Goal: Task Accomplishment & Management: Manage account settings

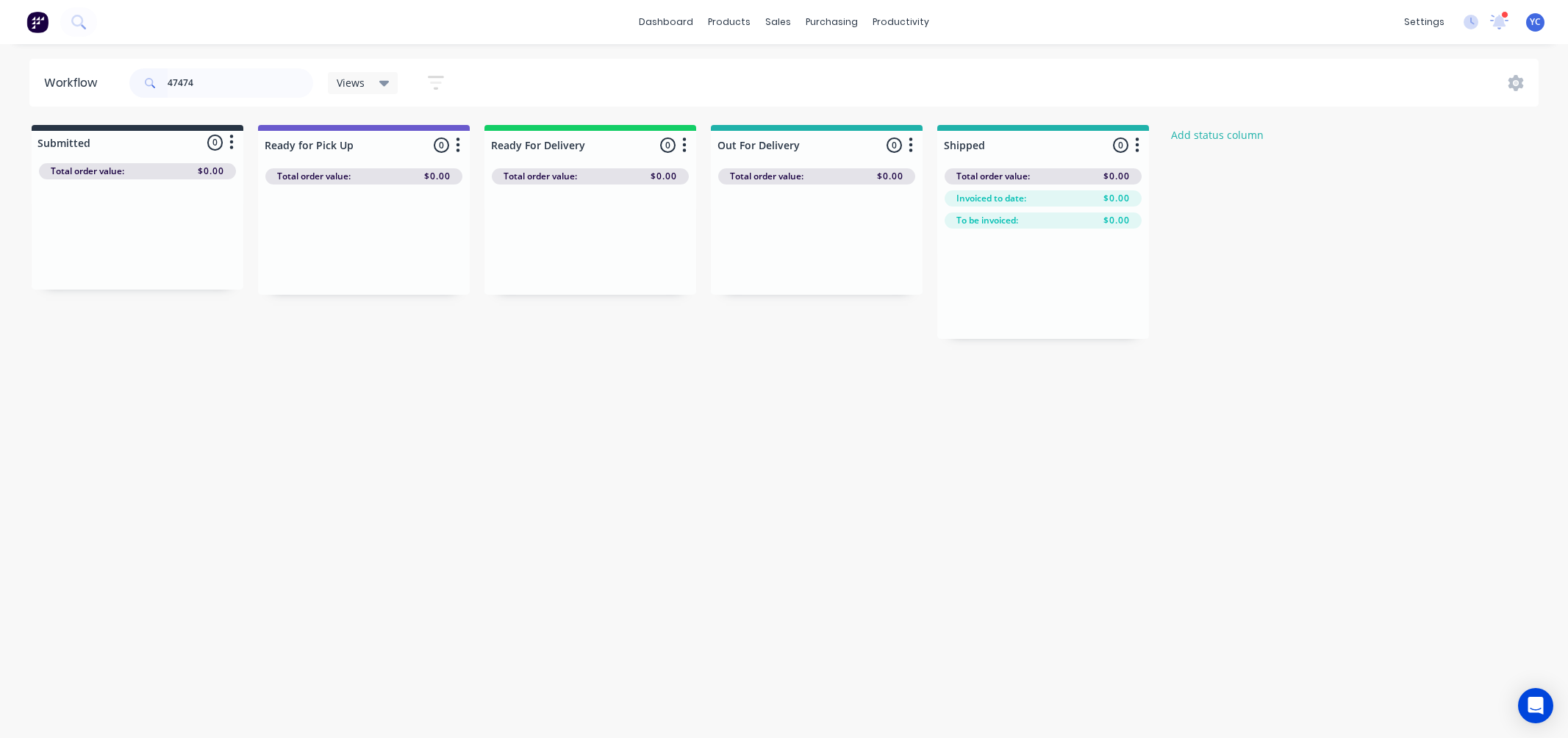
click at [201, 81] on input "47474" at bounding box center [239, 83] width 145 height 29
type input "41474"
click at [196, 72] on input "41474" at bounding box center [239, 83] width 145 height 29
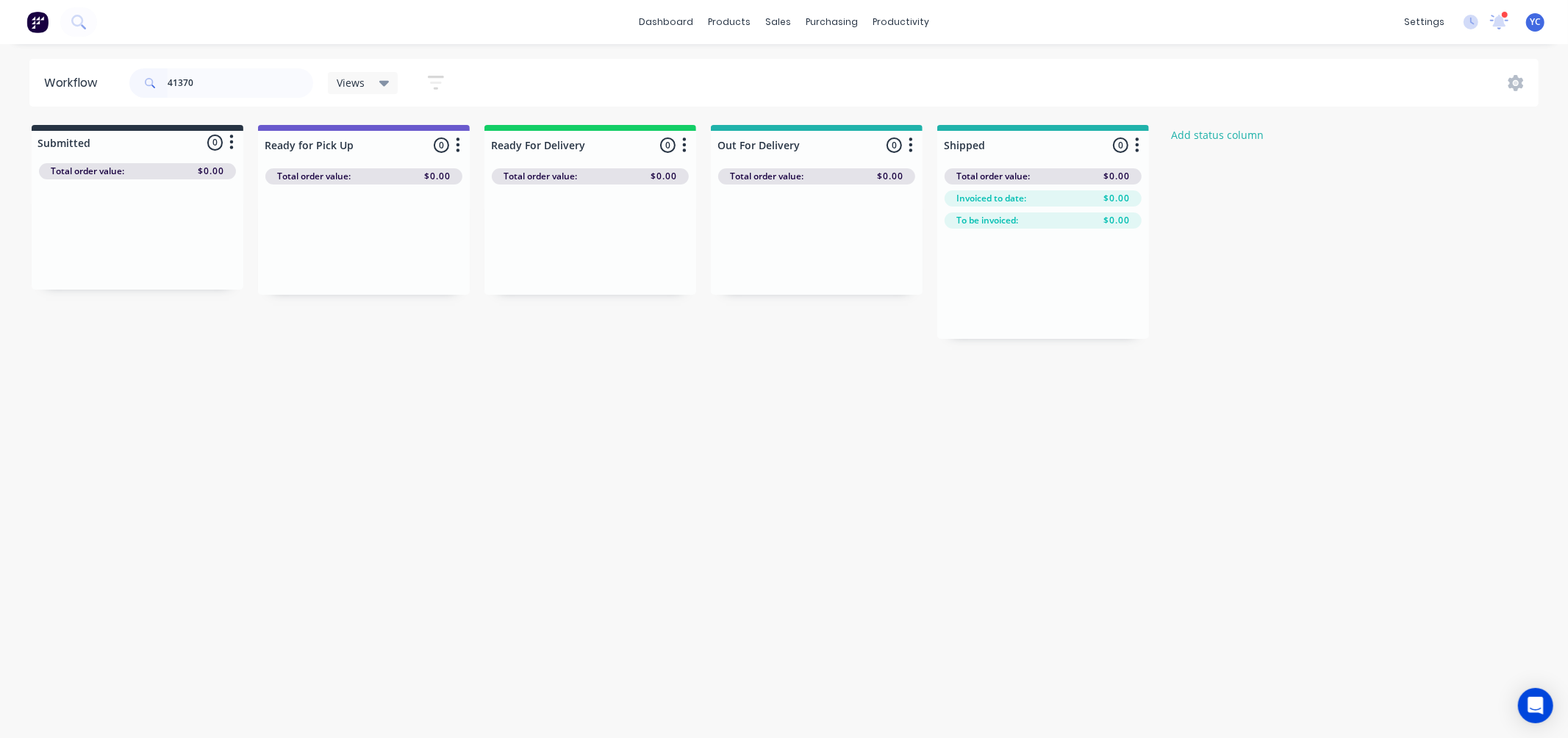
type input "41370"
drag, startPoint x: 561, startPoint y: 262, endPoint x: 1132, endPoint y: 324, distance: 574.4
click at [1132, 324] on div "Submitted 0 Status colour #273444 hex #273444 Save Cancel Summaries Total order…" at bounding box center [789, 242] width 1599 height 235
click at [202, 84] on input "41370" at bounding box center [239, 83] width 145 height 29
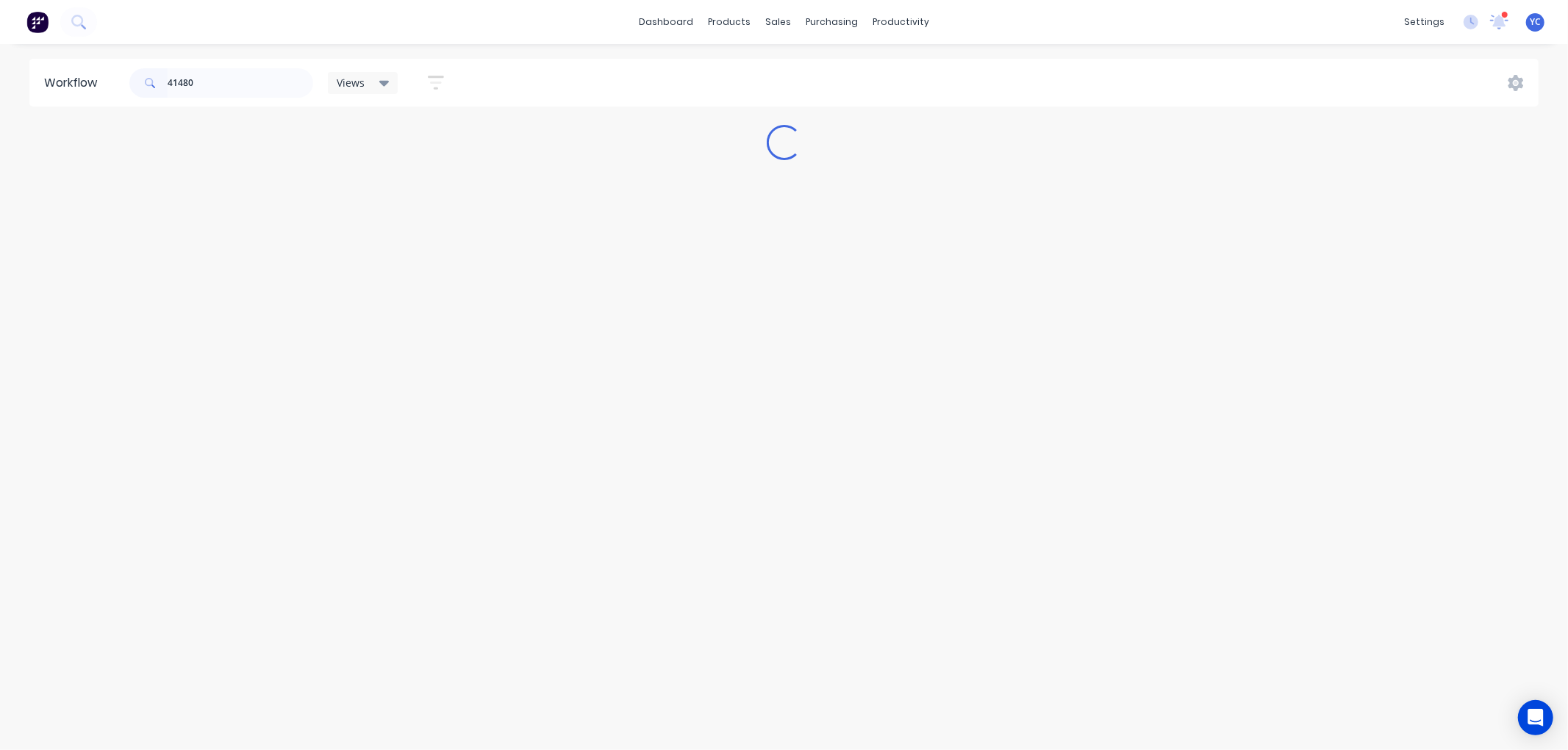
type input "41480"
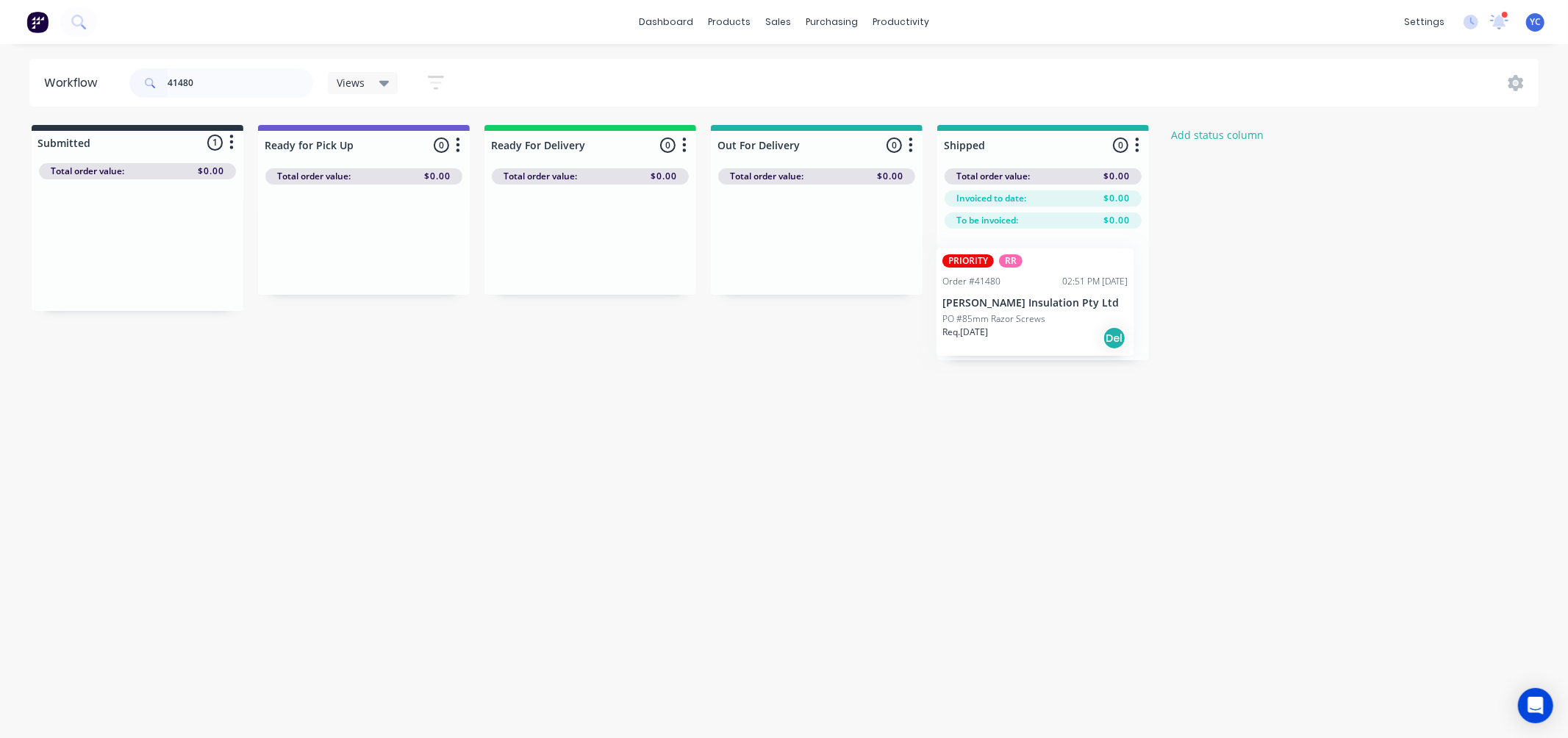
drag, startPoint x: 130, startPoint y: 265, endPoint x: 1033, endPoint y: 320, distance: 904.7
click at [1033, 320] on div "Submitted 1 Status colour #273444 hex #273444 Save Cancel Summaries Total order…" at bounding box center [789, 242] width 1599 height 235
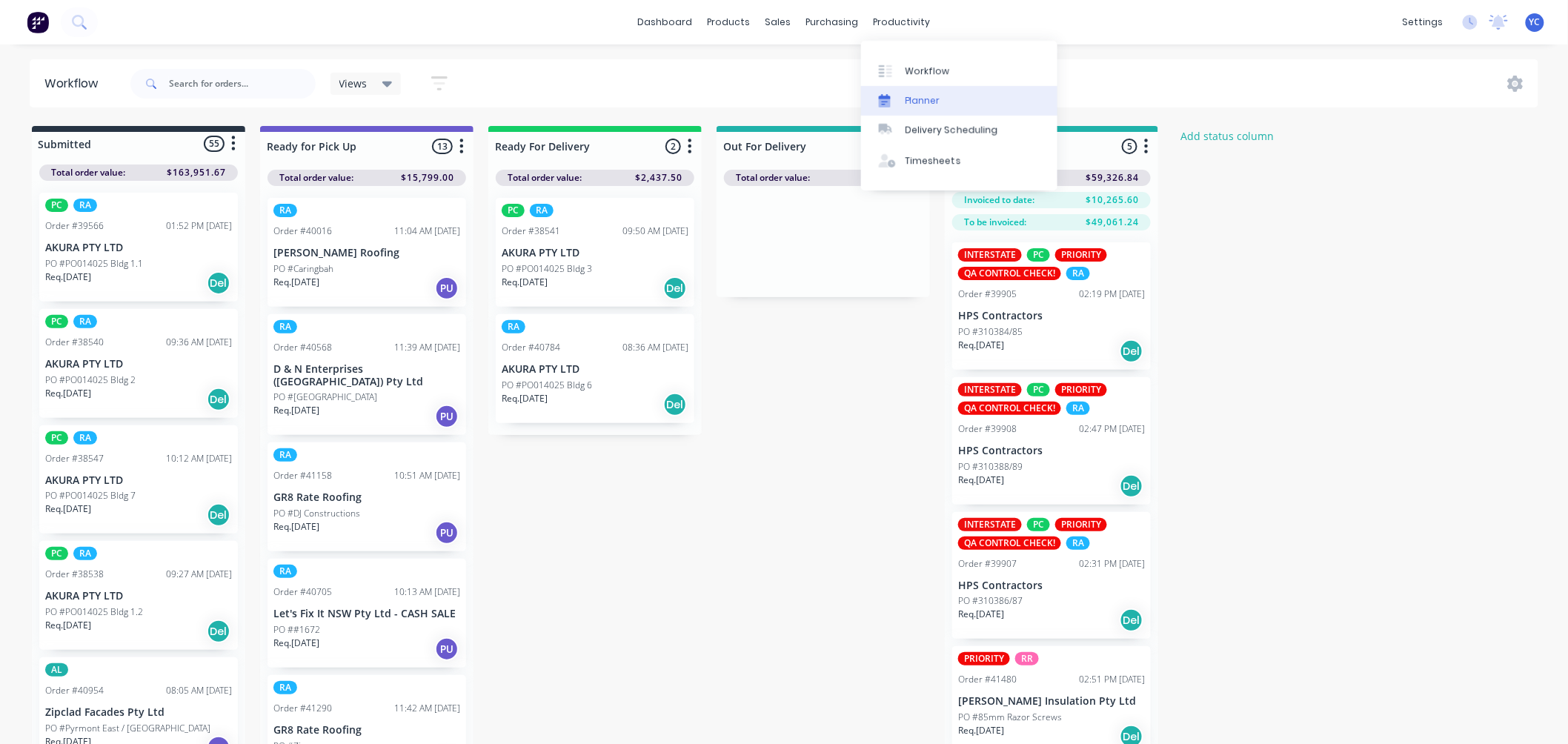
click at [944, 104] on link "Planner" at bounding box center [959, 100] width 196 height 29
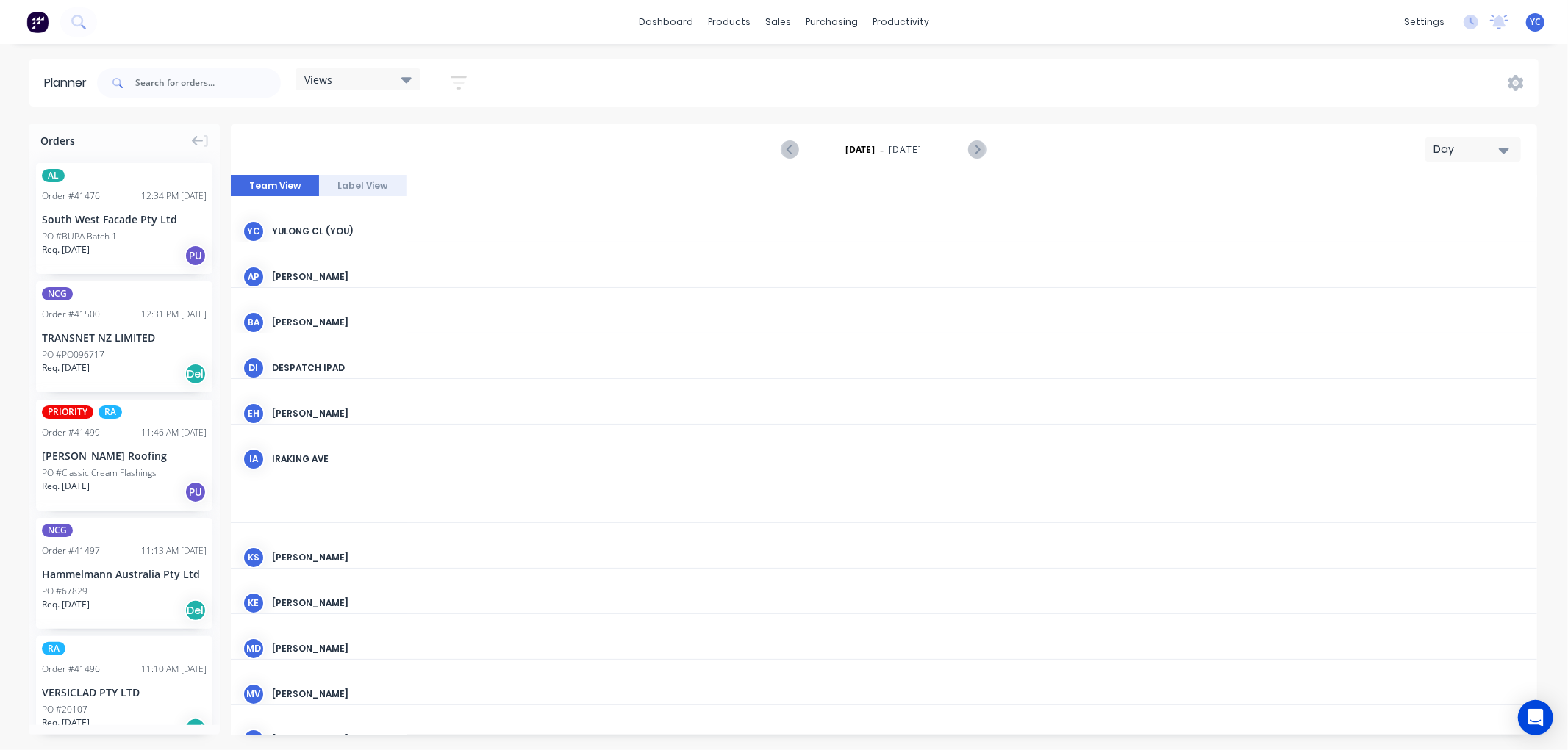
scroll to position [0, 3059]
click at [1467, 143] on div "Day" at bounding box center [1467, 149] width 68 height 16
click at [1489, 149] on div "Day" at bounding box center [1467, 149] width 68 height 16
click at [1502, 137] on button "Day" at bounding box center [1473, 150] width 96 height 26
click at [1511, 152] on button "Day" at bounding box center [1473, 150] width 96 height 26
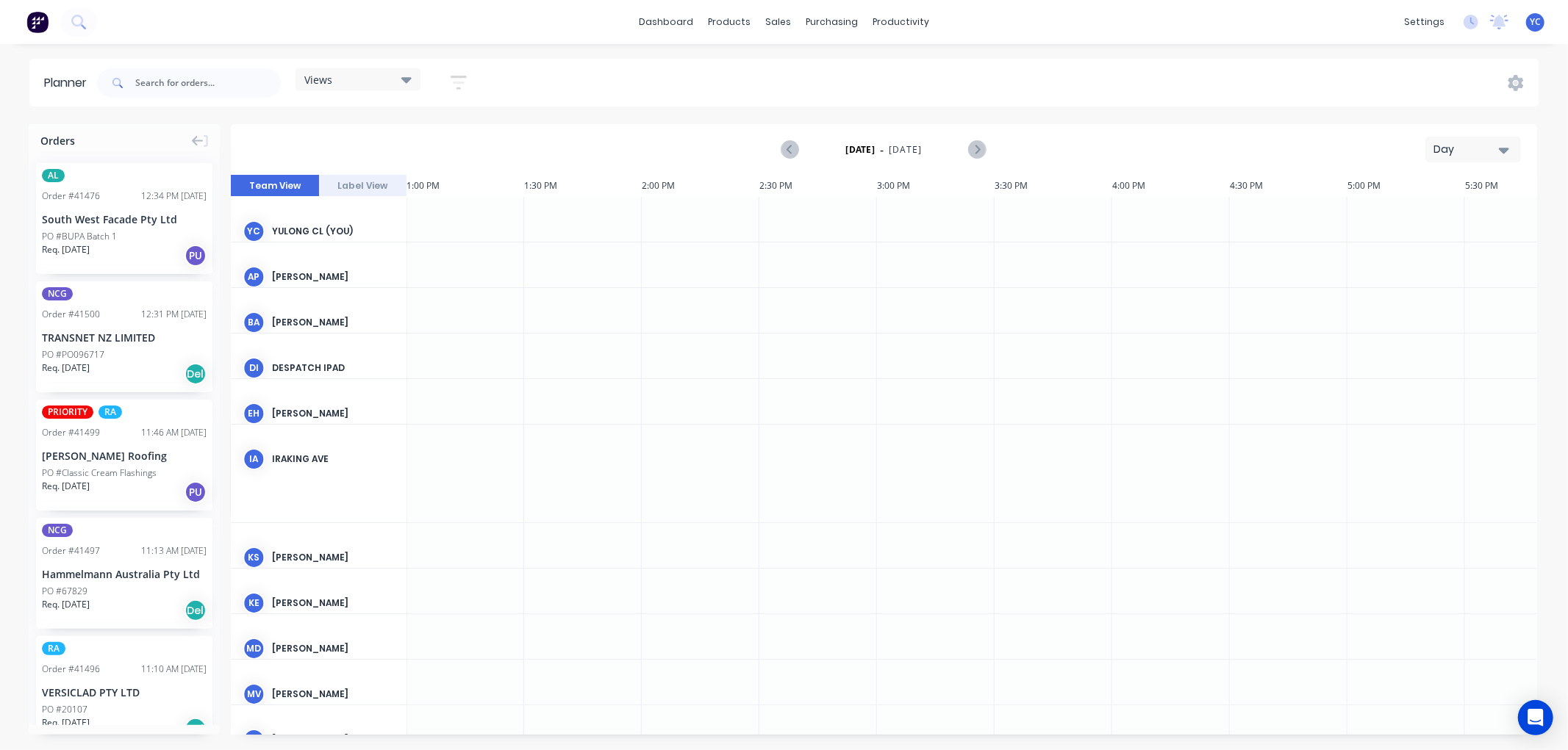
click at [1514, 145] on button "Day" at bounding box center [1473, 150] width 96 height 26
click at [1434, 208] on div "Week" at bounding box center [1446, 218] width 145 height 29
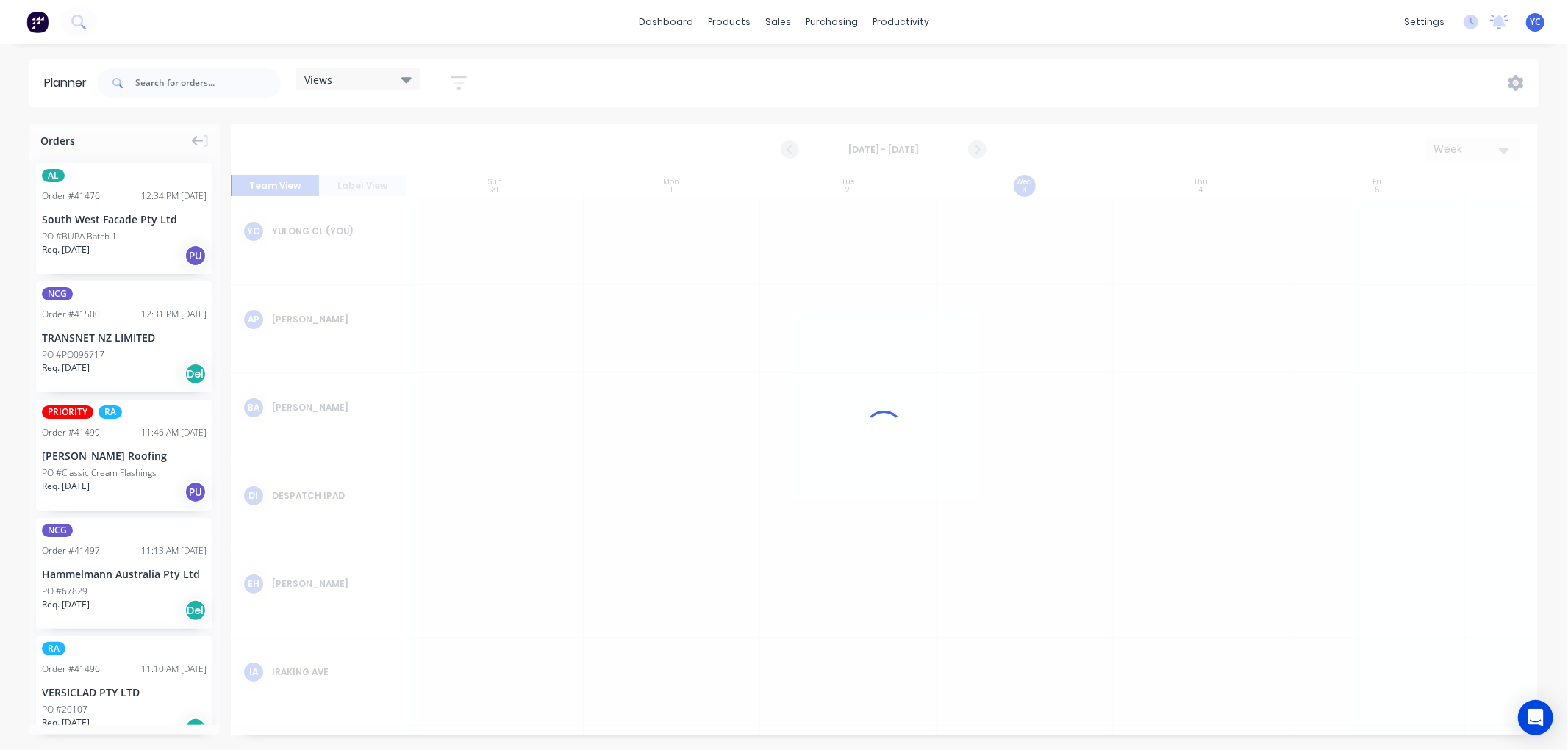
scroll to position [0, 1]
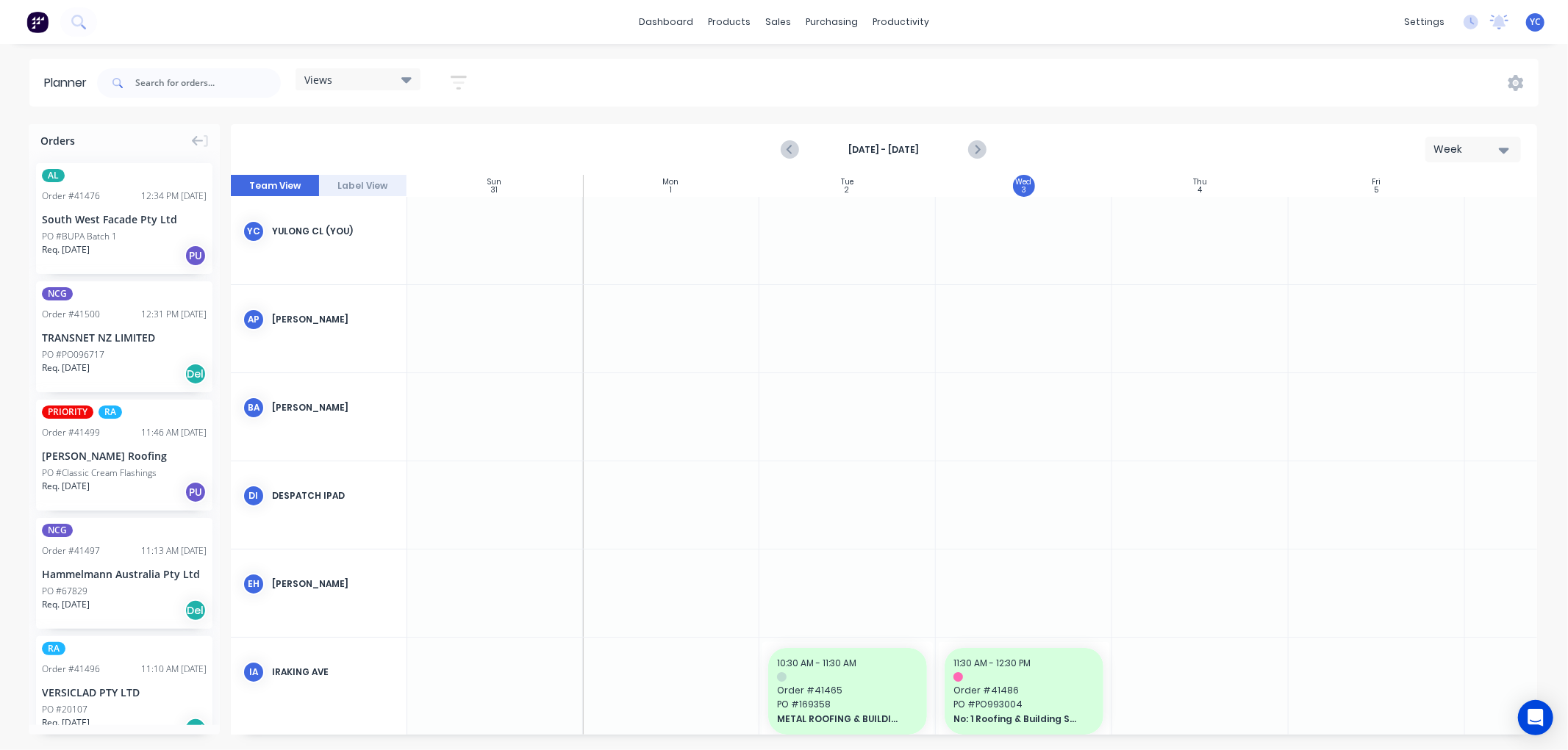
click at [461, 81] on icon "button" at bounding box center [459, 82] width 12 height 2
click at [437, 135] on button "Show/Hide users" at bounding box center [390, 137] width 137 height 22
click at [442, 138] on icon "button" at bounding box center [441, 138] width 10 height 5
click at [396, 134] on div "Show/Hide users" at bounding box center [381, 137] width 102 height 16
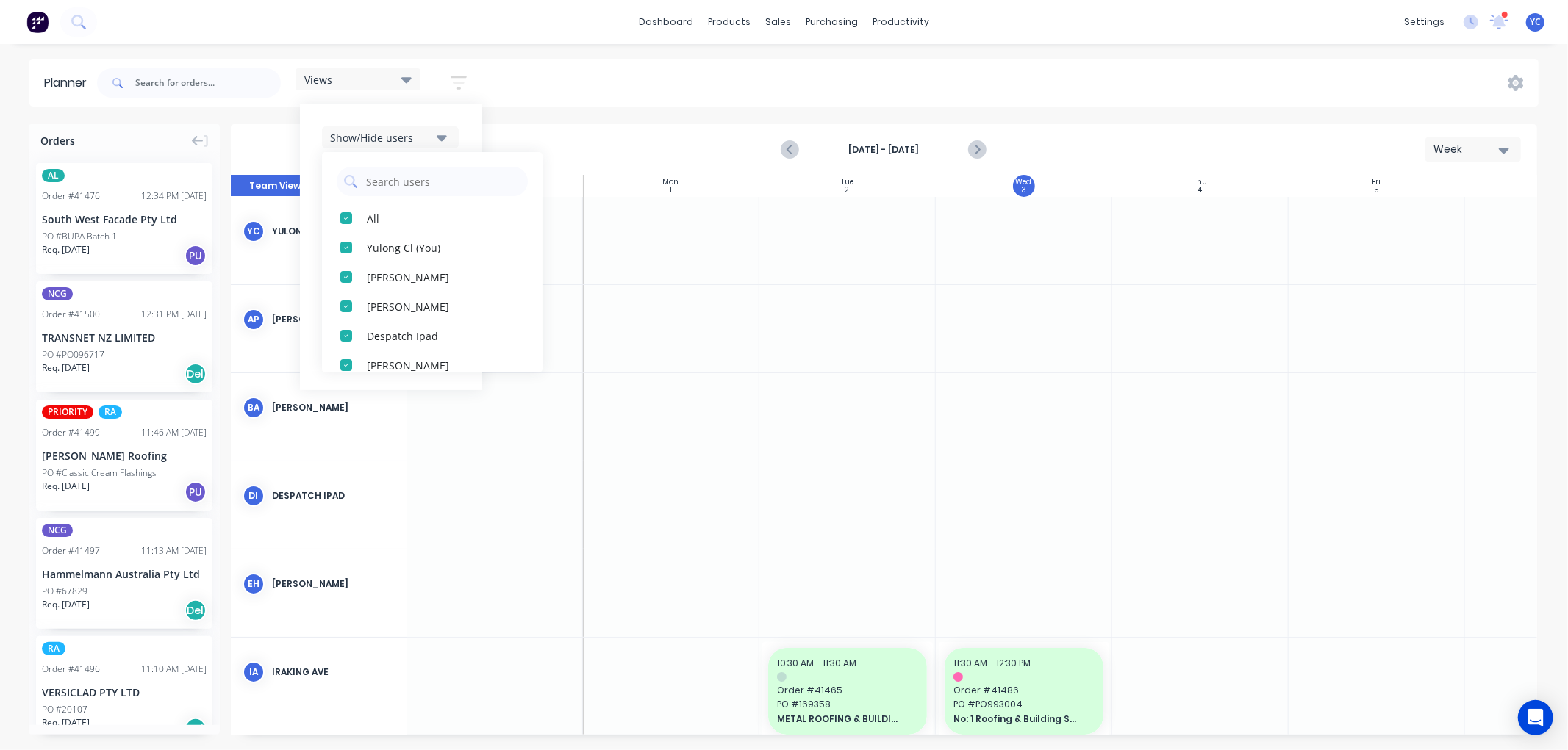
click at [450, 137] on button "Show/Hide users" at bounding box center [390, 137] width 137 height 22
click at [447, 137] on icon "button" at bounding box center [441, 138] width 10 height 5
click at [446, 137] on icon "button" at bounding box center [441, 138] width 10 height 5
click at [445, 134] on icon "button" at bounding box center [441, 138] width 10 height 16
click at [444, 132] on icon "button" at bounding box center [441, 138] width 10 height 16
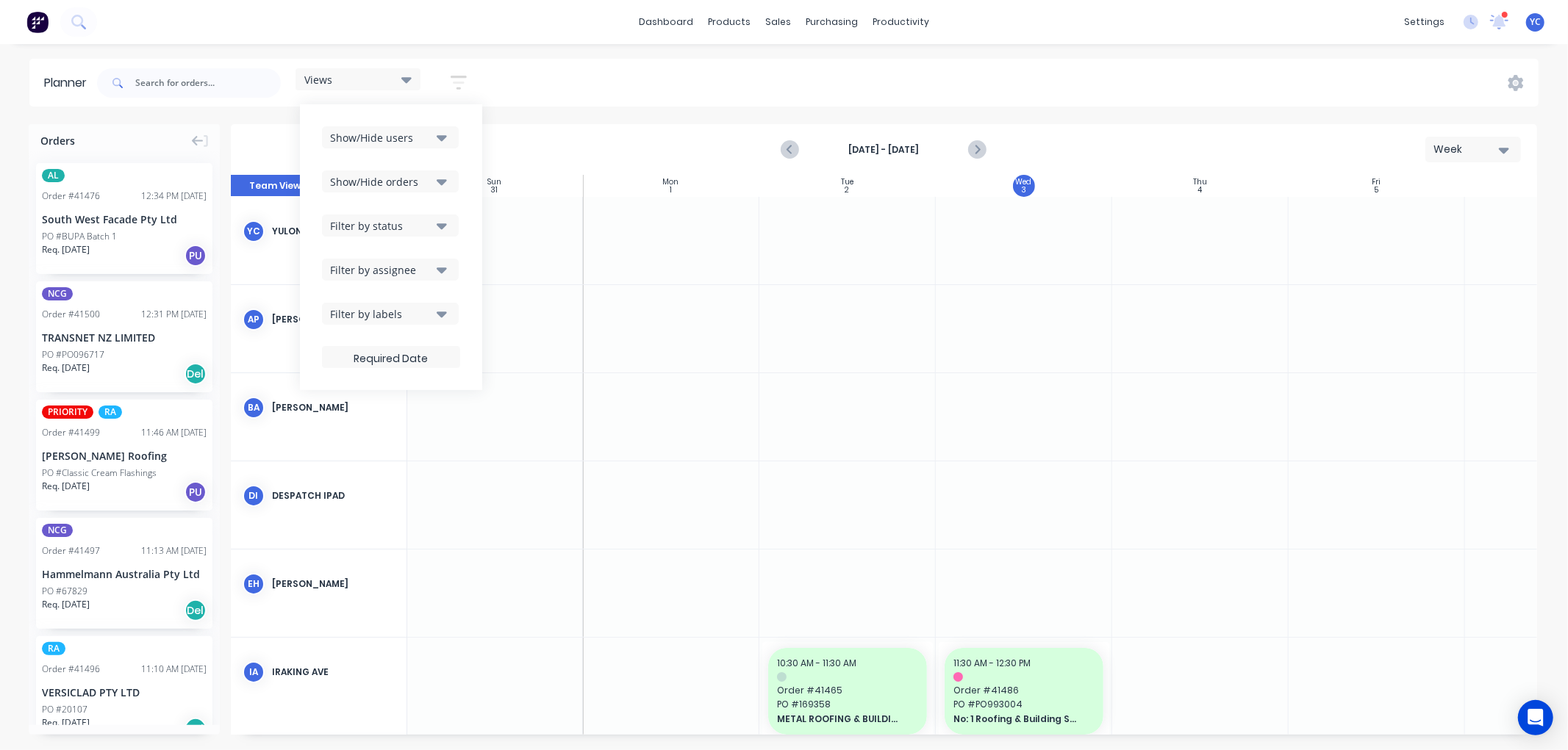
click at [442, 141] on icon "button" at bounding box center [441, 138] width 10 height 16
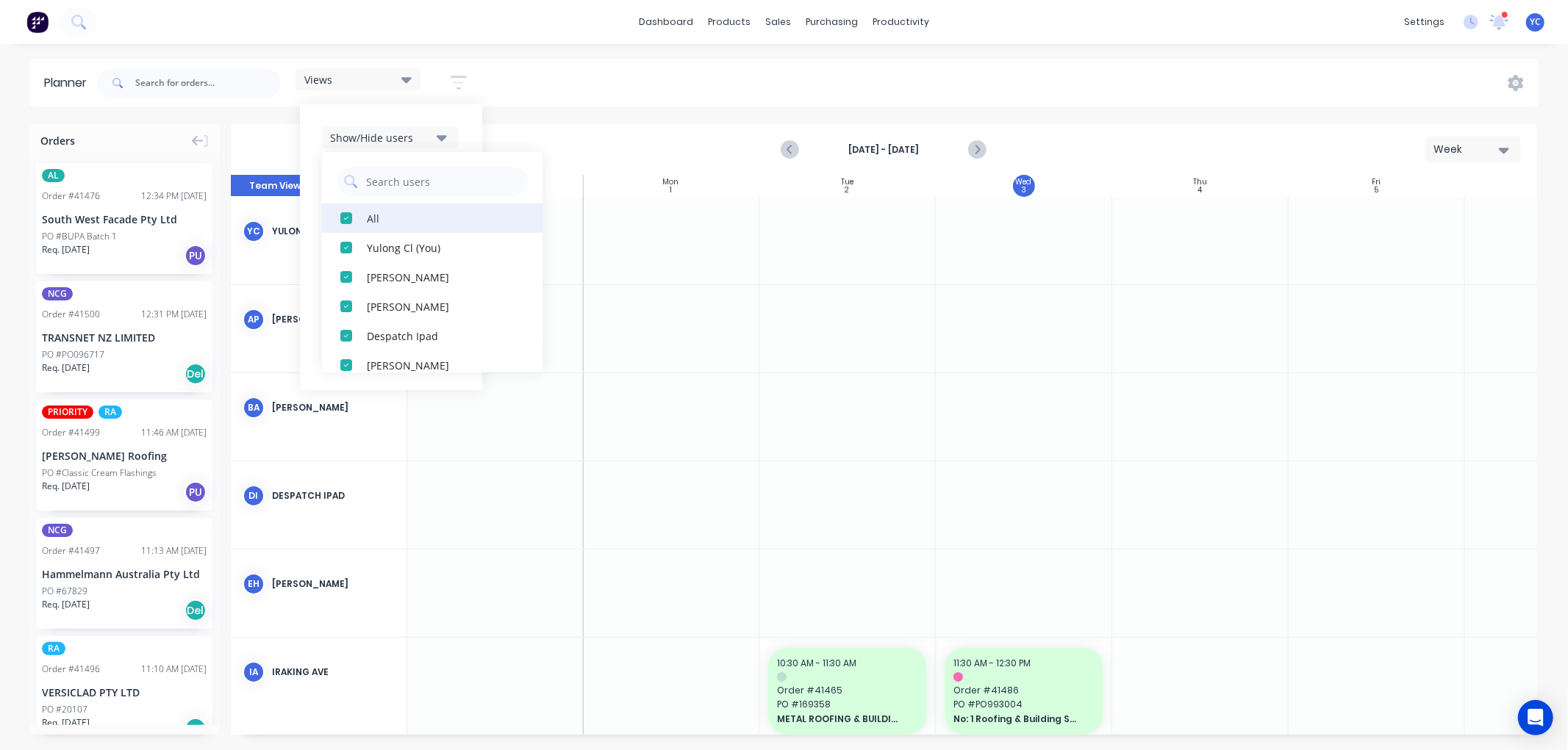
click at [386, 223] on div "All" at bounding box center [440, 217] width 147 height 16
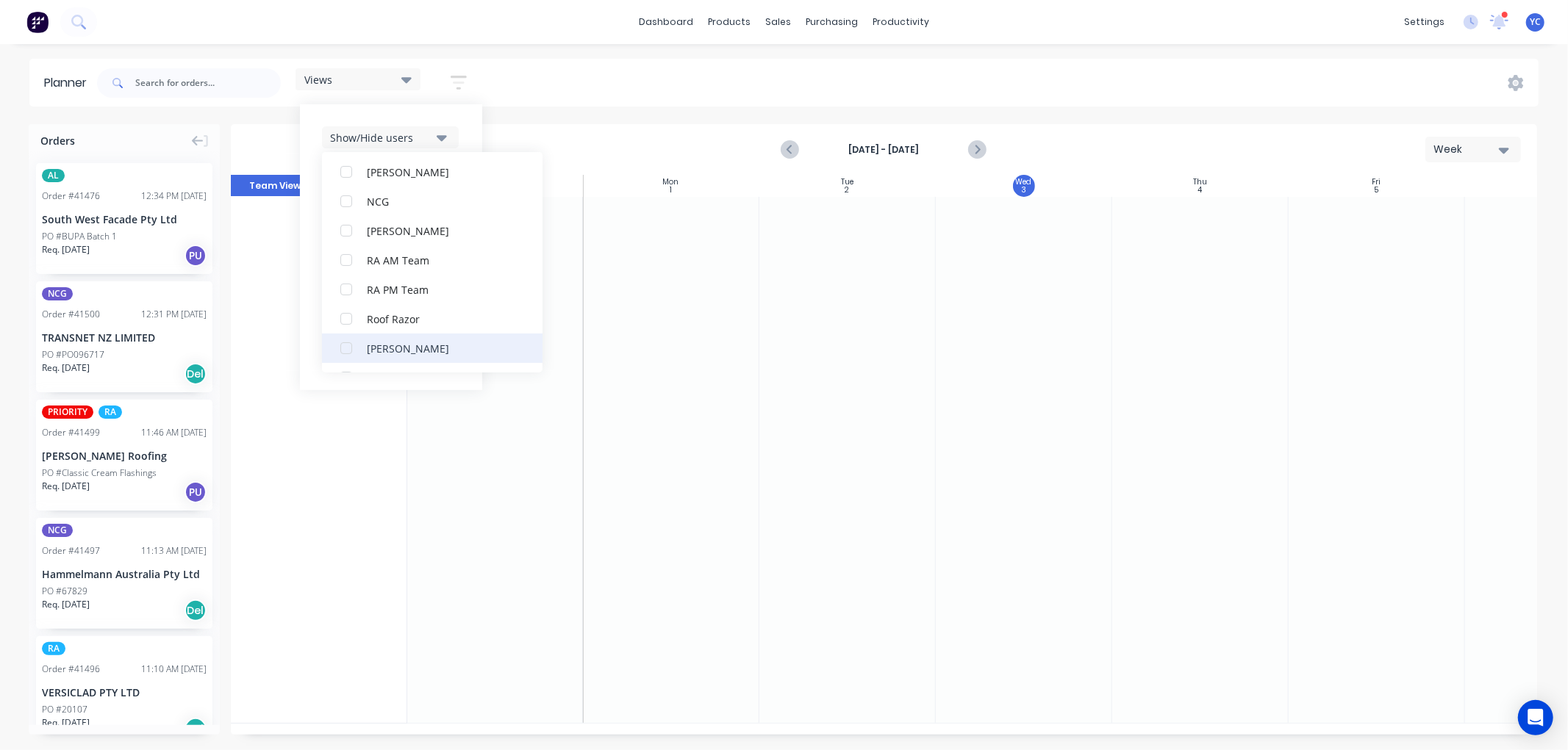
scroll to position [408, 0]
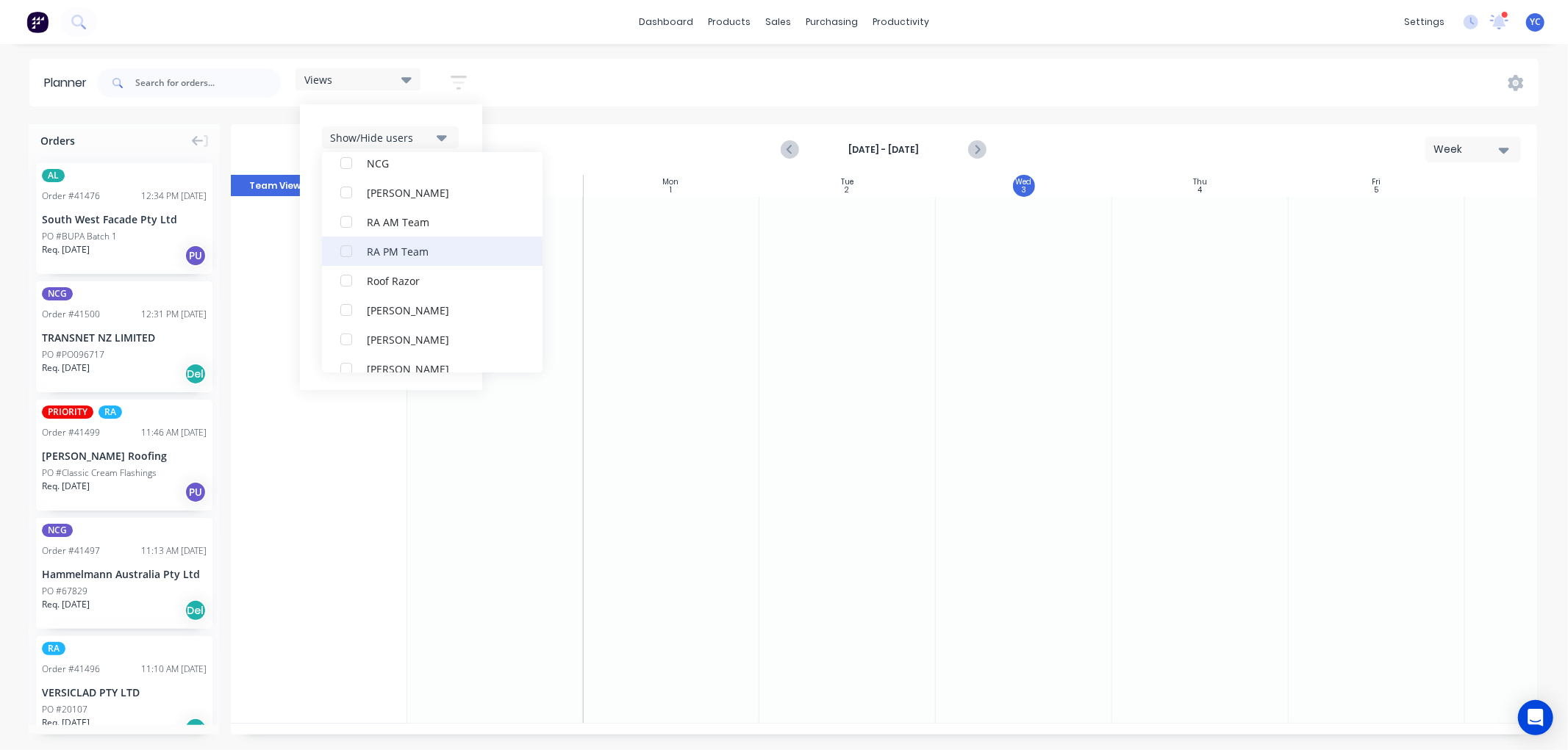
click at [361, 251] on div "button" at bounding box center [346, 251] width 29 height 29
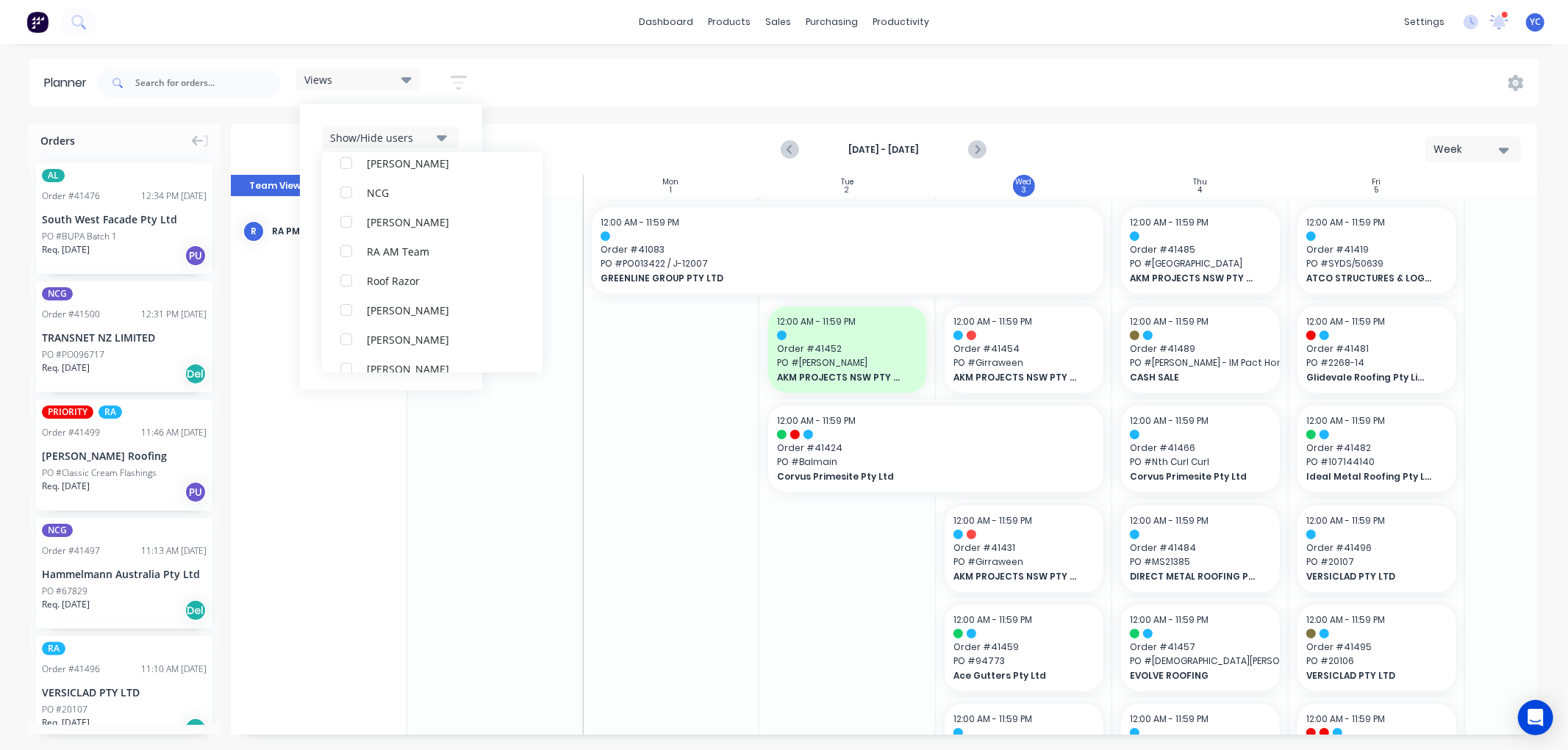
scroll to position [0, 0]
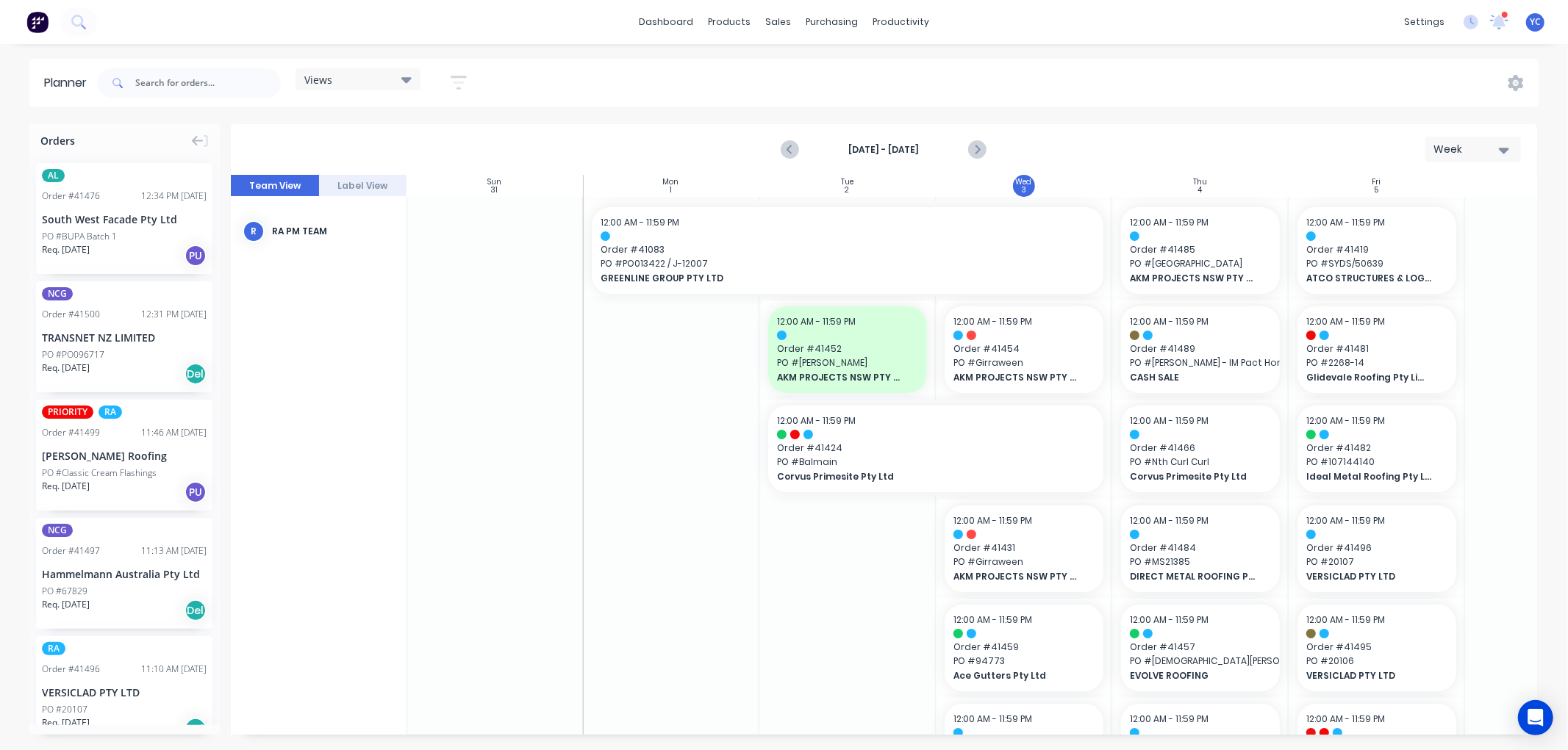
click at [483, 93] on div "Views Save new view None (Default) edit Iraking edit kyle edit Michael's View e…" at bounding box center [816, 83] width 1445 height 44
drag, startPoint x: 463, startPoint y: 79, endPoint x: 434, endPoint y: 125, distance: 54.4
click at [463, 83] on icon "button" at bounding box center [459, 82] width 16 height 18
click at [459, 227] on button "Filter by status" at bounding box center [390, 226] width 137 height 22
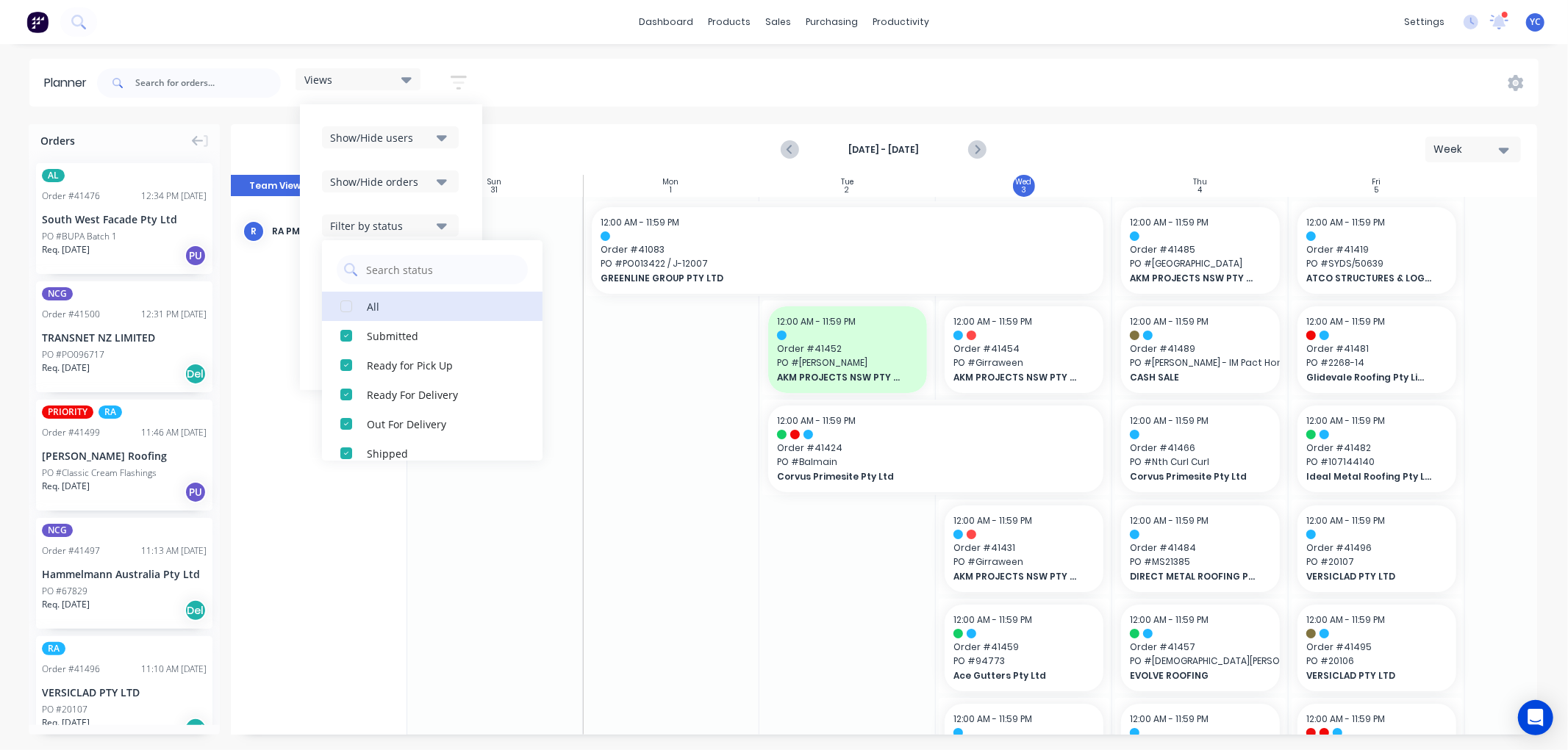
click at [386, 299] on div "All" at bounding box center [440, 306] width 147 height 16
click at [439, 217] on icon "button" at bounding box center [441, 226] width 10 height 16
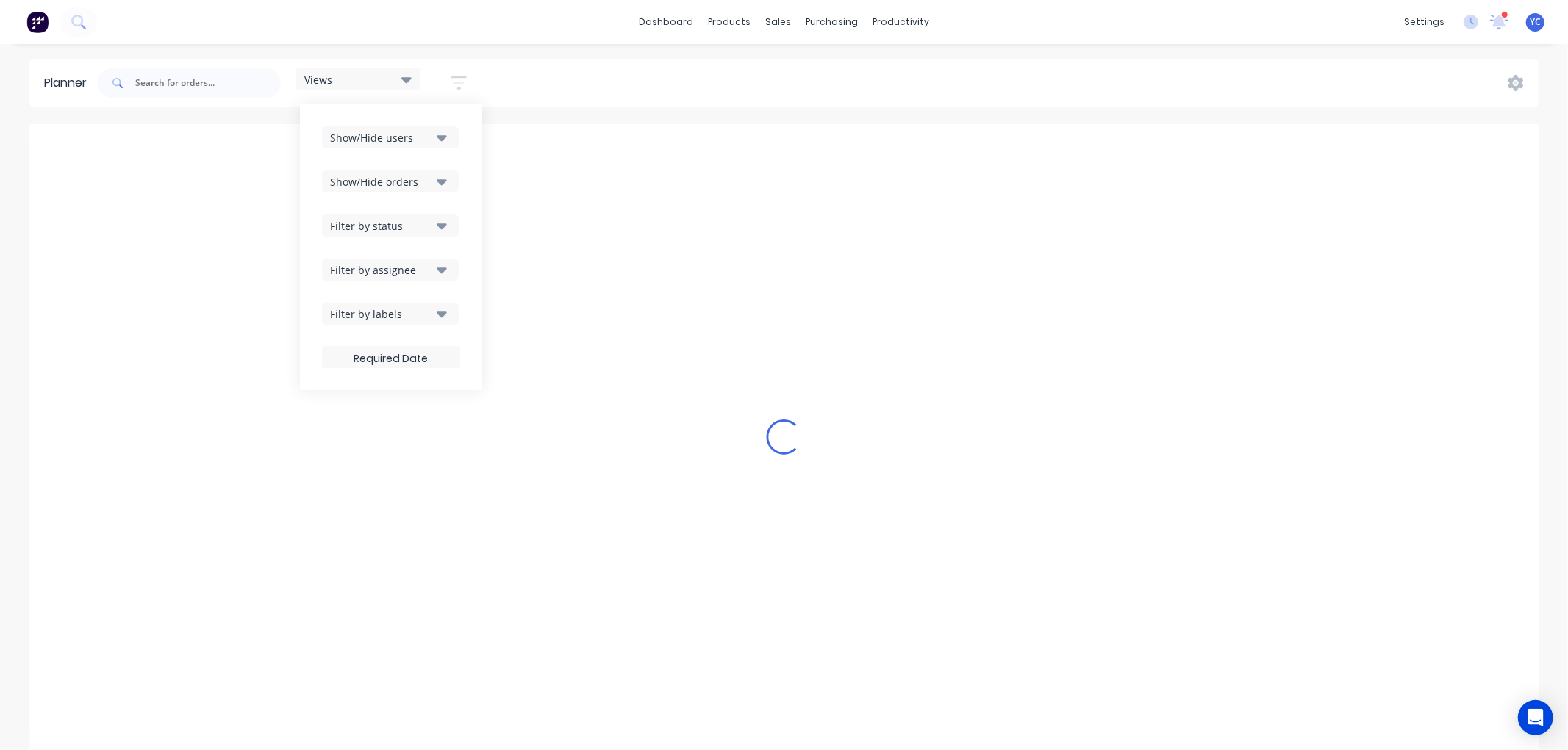
click at [446, 174] on icon "button" at bounding box center [441, 182] width 10 height 16
click at [389, 216] on div "All" at bounding box center [440, 217] width 147 height 16
click at [404, 274] on div "Unscheduled" at bounding box center [440, 276] width 147 height 16
click at [479, 158] on div "Show/Hide users Show/Hide orders All Scheduled Unscheduled Filter by status Fil…" at bounding box center [391, 247] width 183 height 286
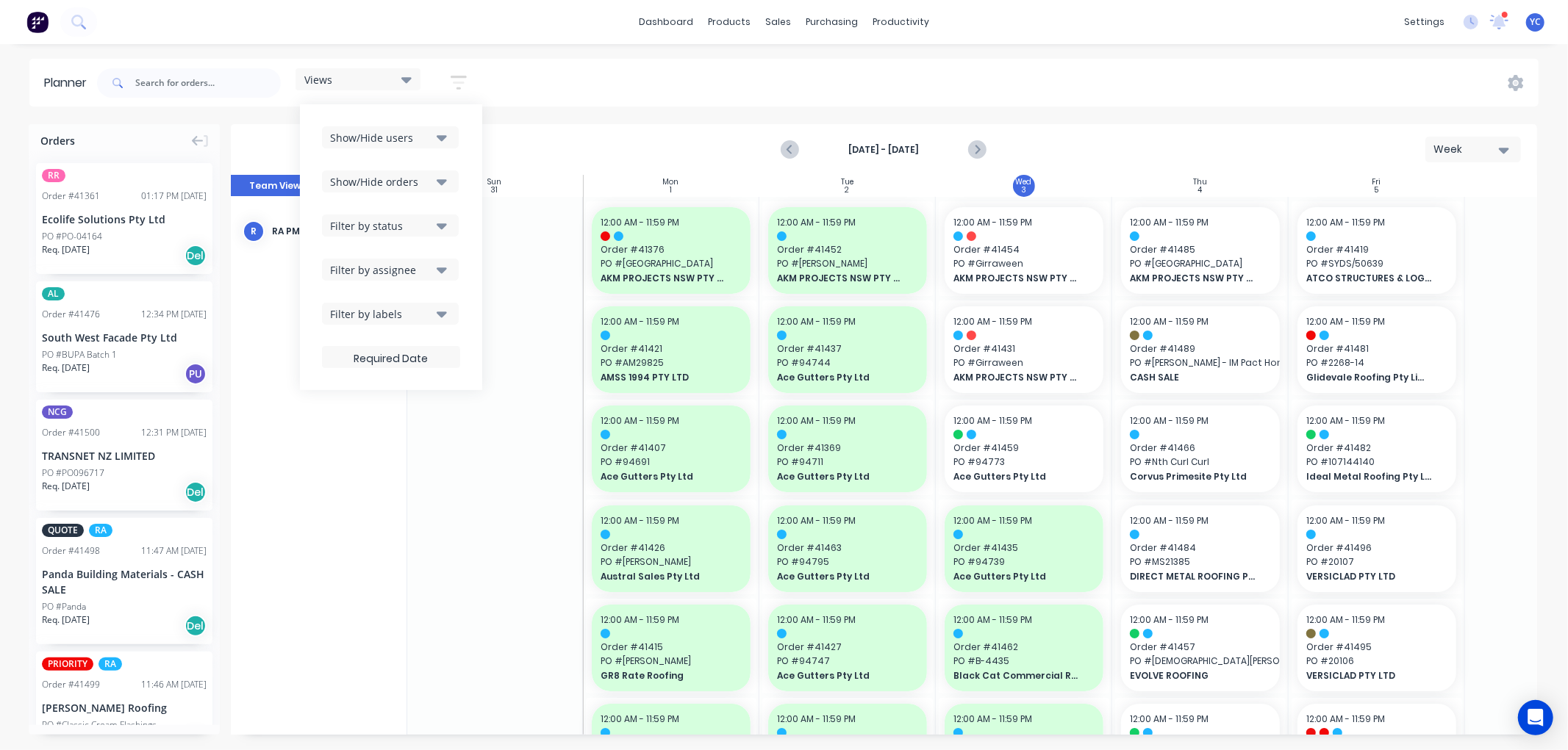
click at [438, 266] on button "Filter by assignee" at bounding box center [390, 269] width 137 height 22
click at [968, 84] on div "Views Save new view None (Default) edit Iraking edit kyle edit Michael's View e…" at bounding box center [816, 83] width 1445 height 44
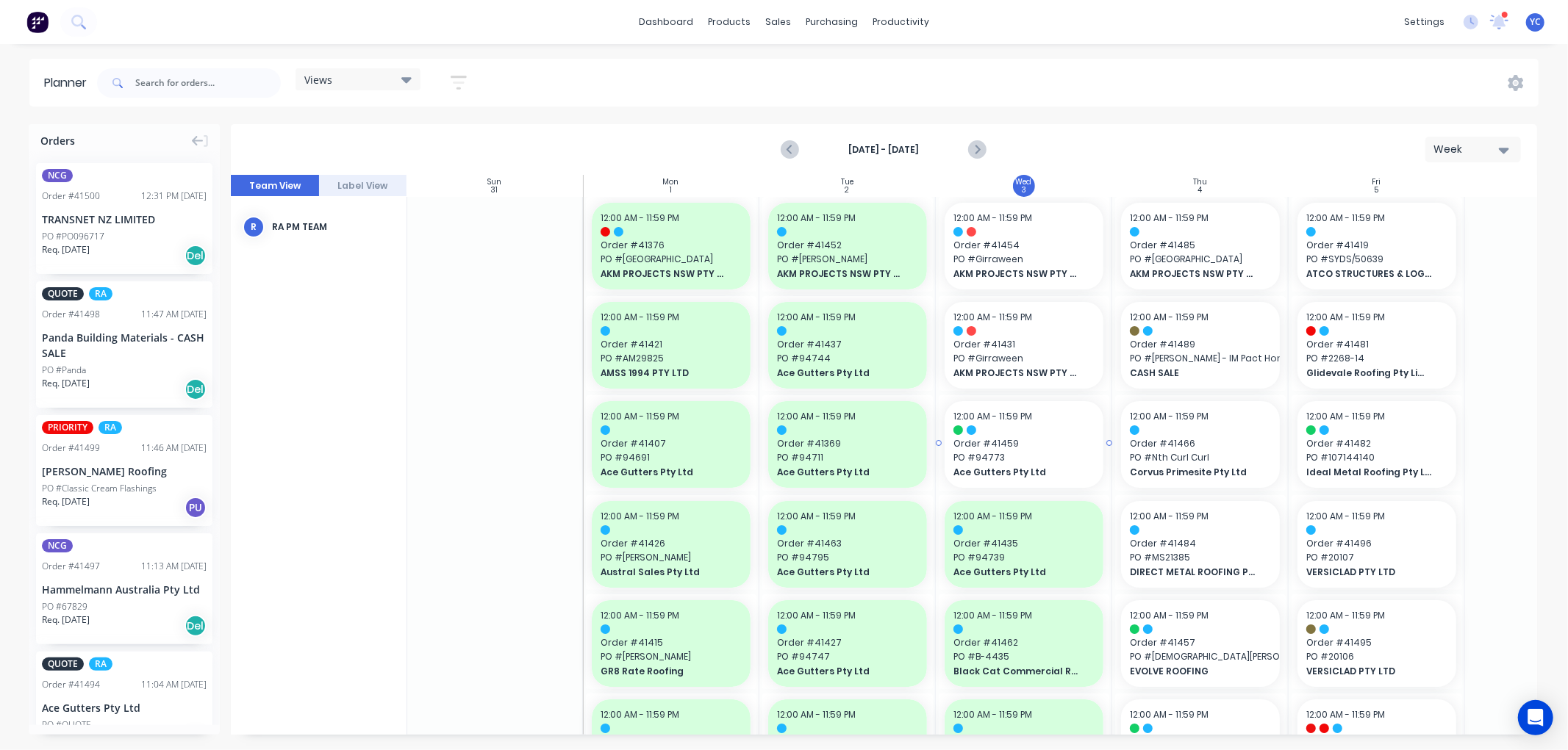
scroll to position [0, 1]
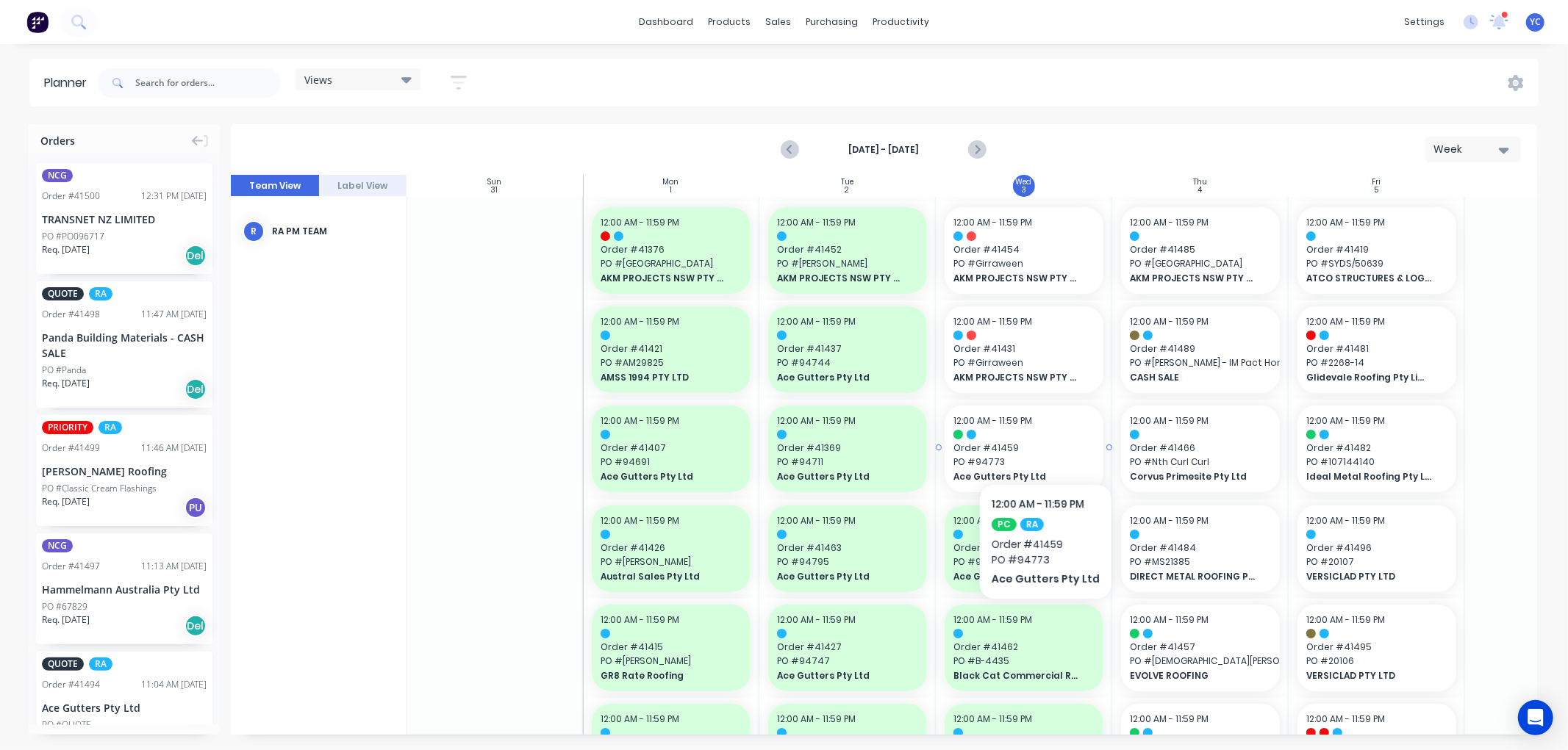
click at [1041, 439] on div "12:00 AM - 11:59 PM Order # 41459 PO # 94773 Ace Gutters Pty Ltd" at bounding box center [1024, 449] width 159 height 87
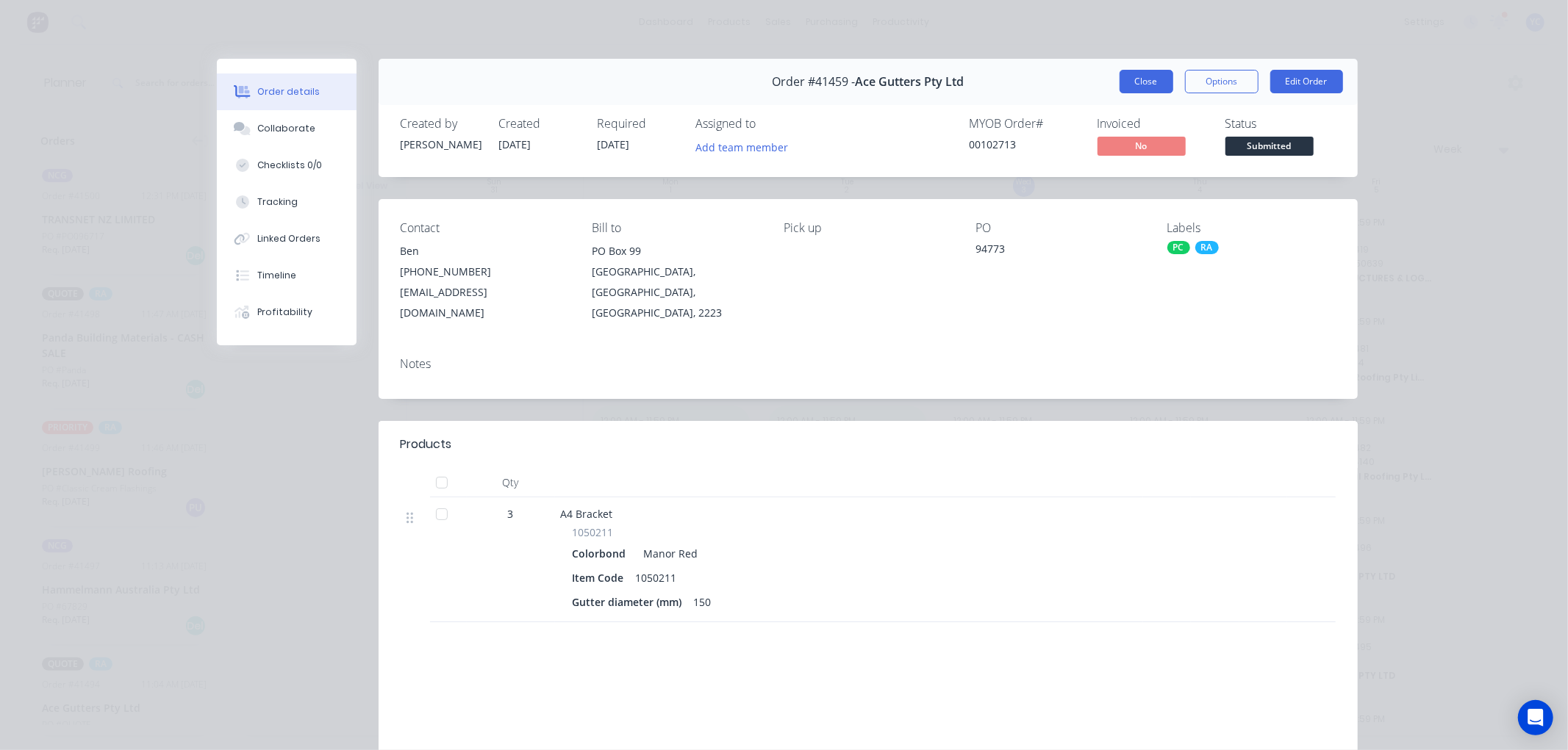
click at [1127, 79] on button "Close" at bounding box center [1146, 81] width 54 height 24
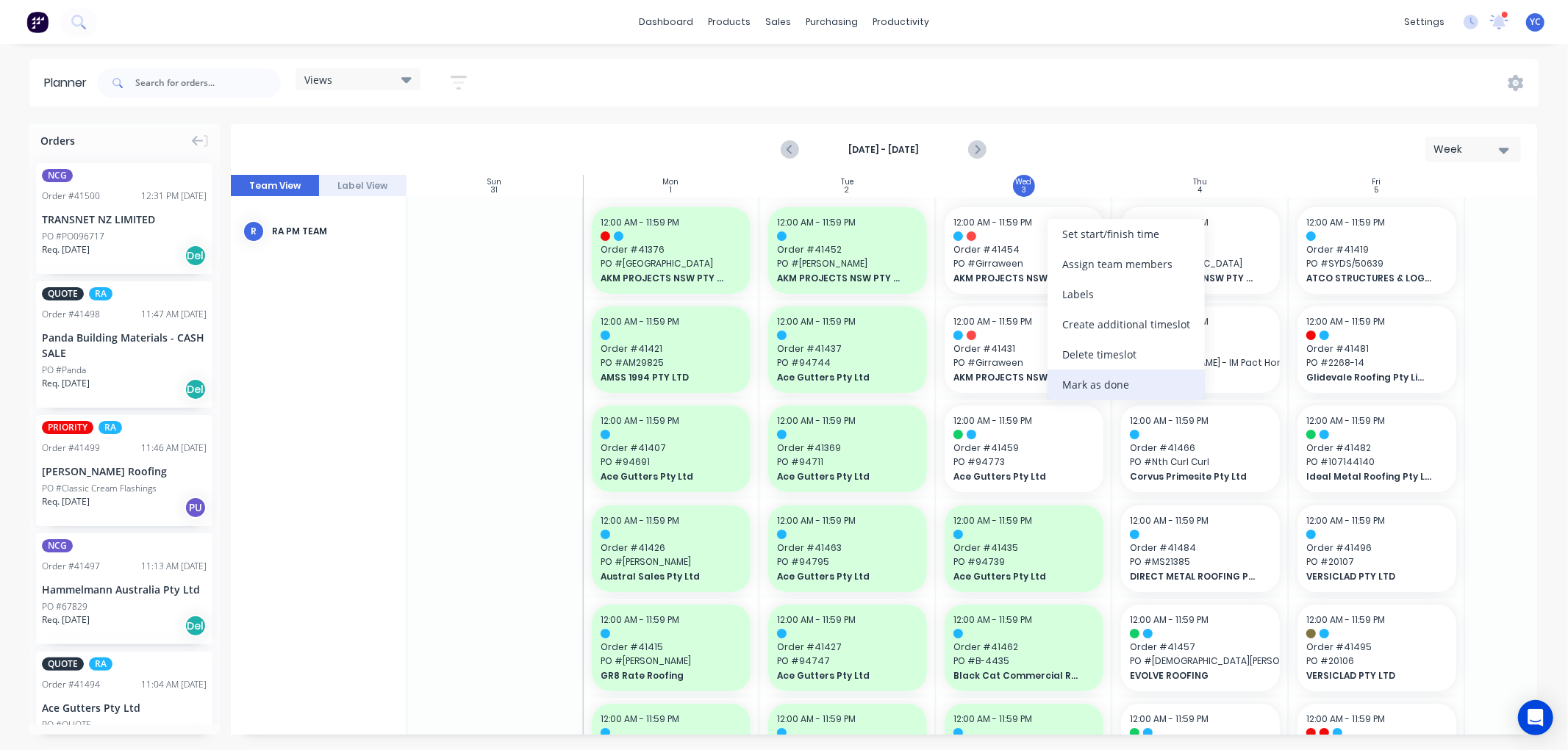
click at [1085, 375] on div "Mark as done" at bounding box center [1126, 385] width 157 height 30
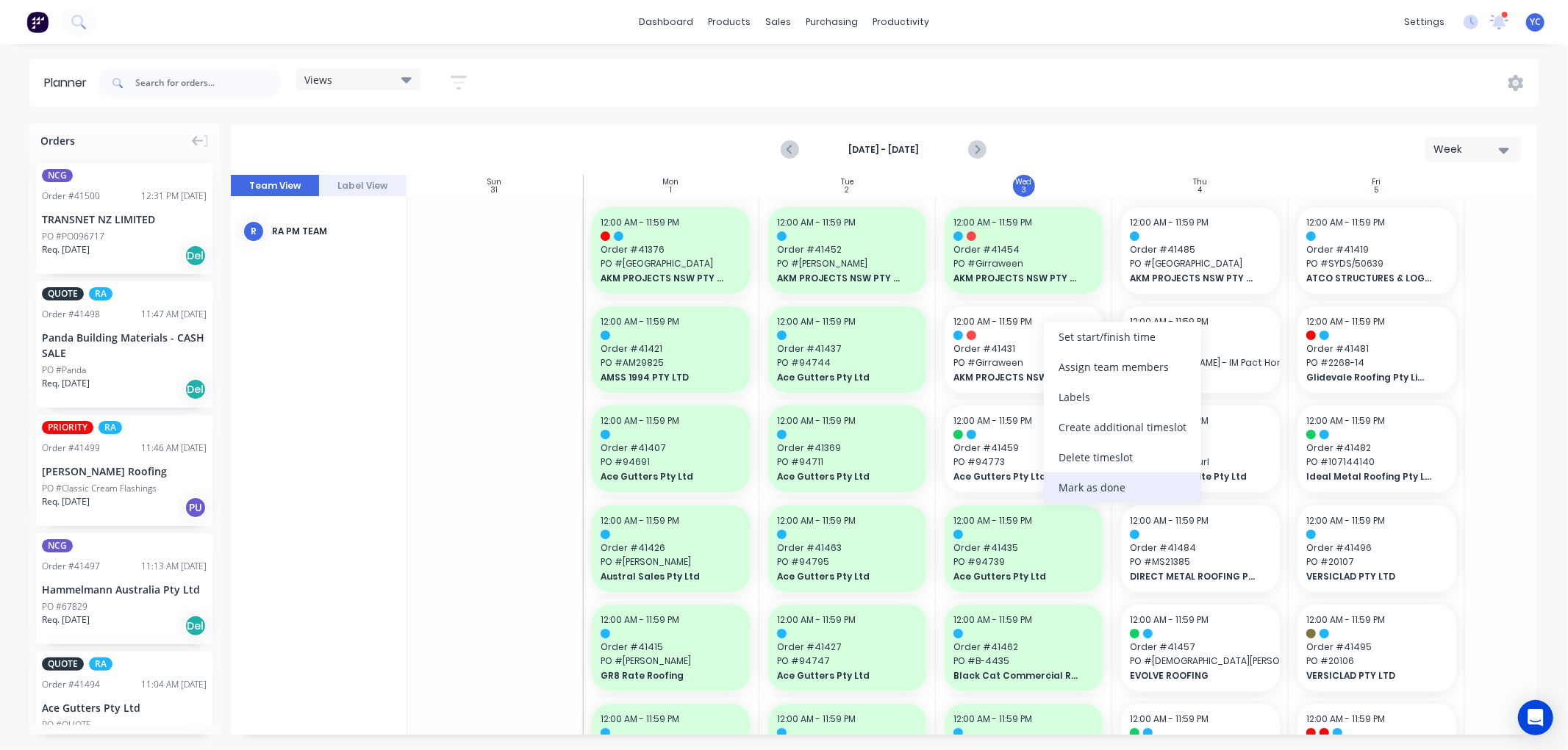
click at [1077, 481] on div "Mark as done" at bounding box center [1122, 487] width 157 height 30
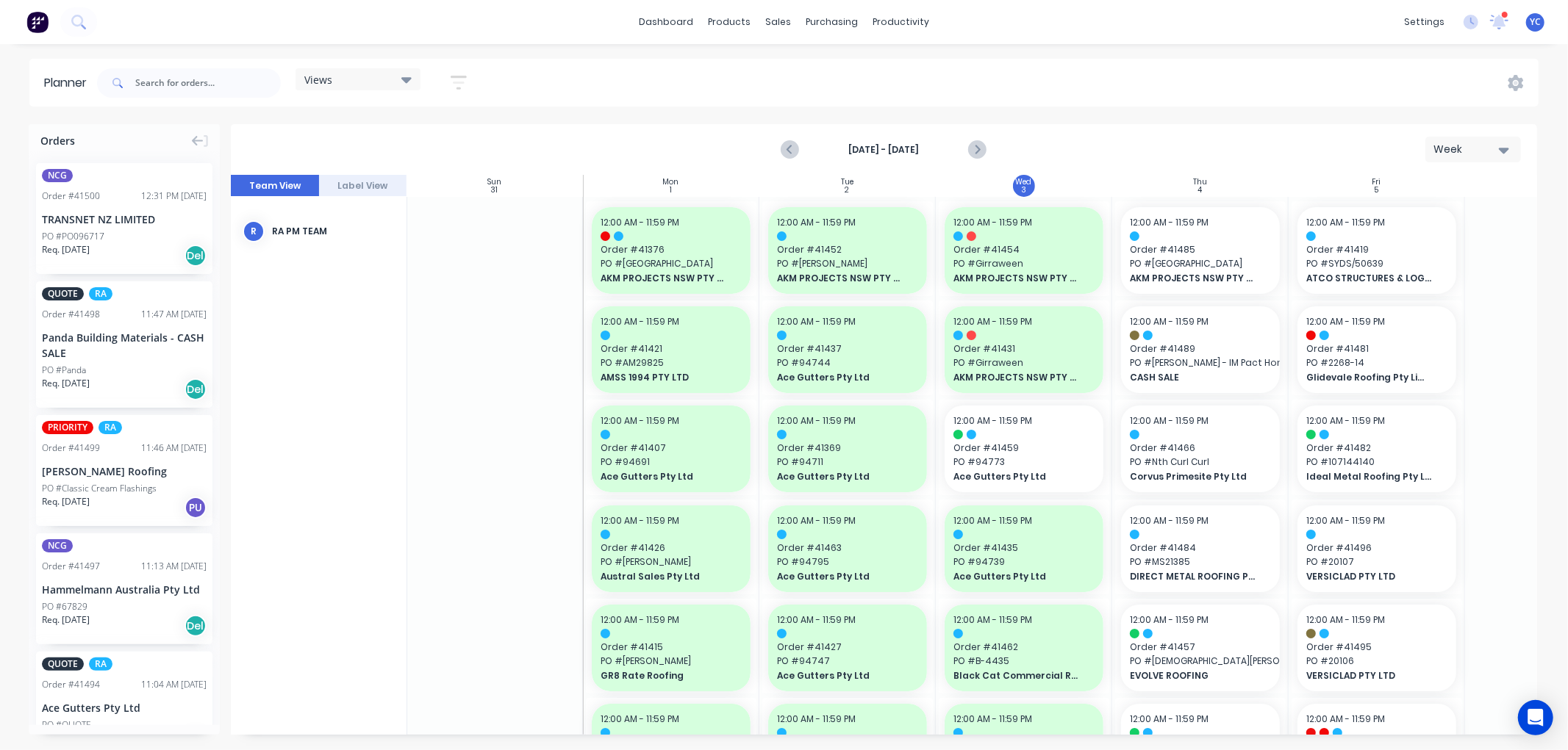
click at [1104, 90] on div "Views Save new view None (Default) edit Iraking edit kyle edit Michael's View e…" at bounding box center [816, 83] width 1445 height 44
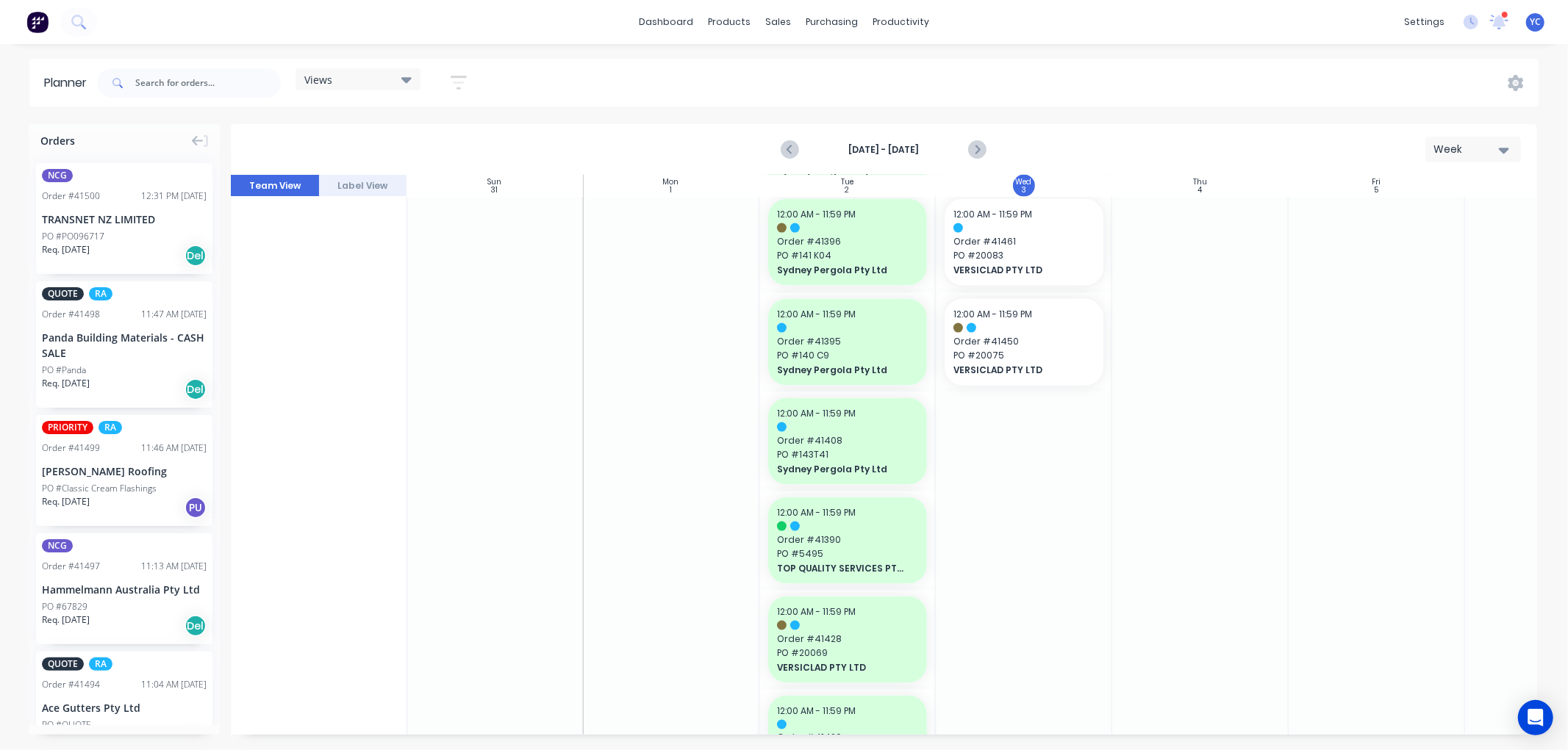
scroll to position [1551, 1]
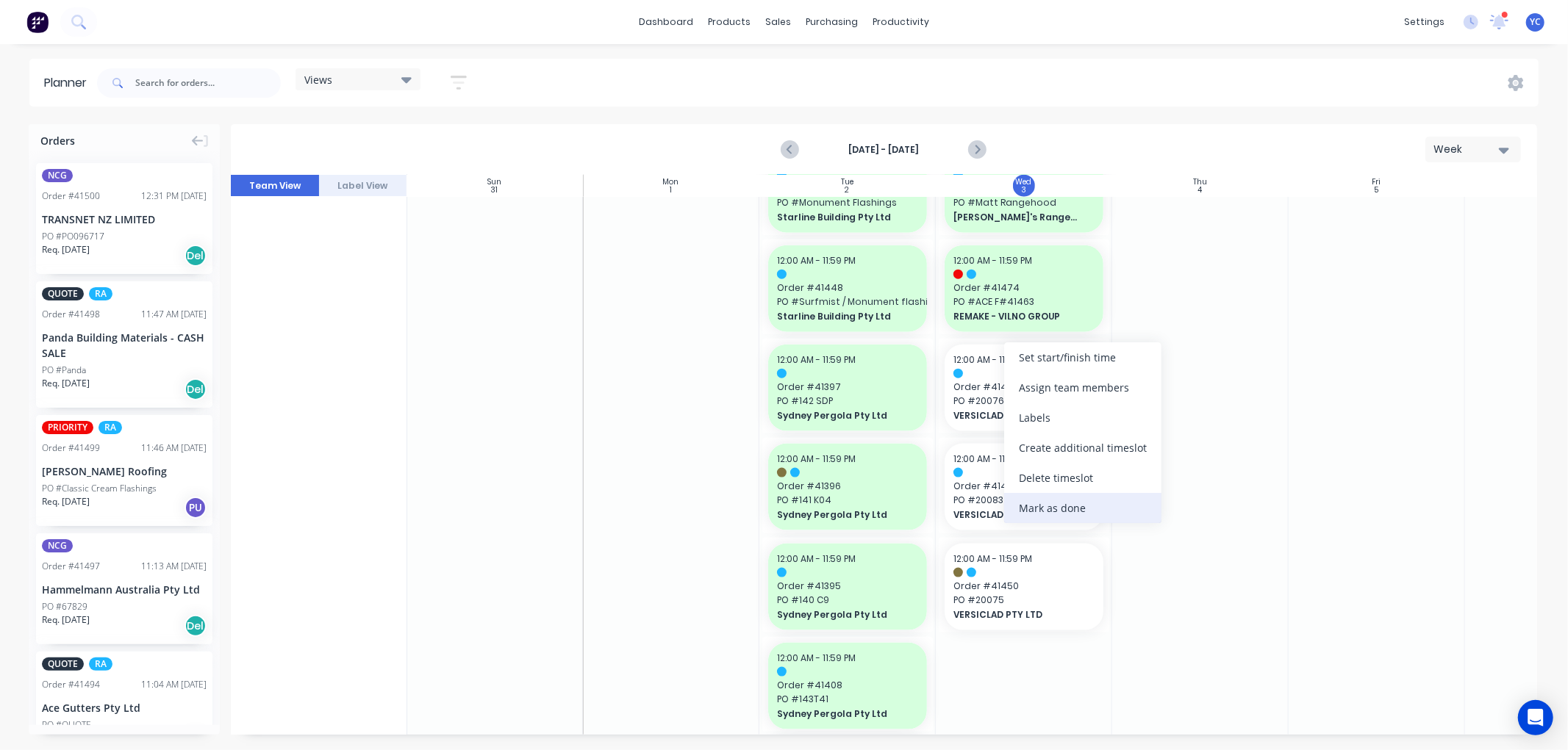
click at [1068, 509] on div "Mark as done" at bounding box center [1083, 508] width 157 height 30
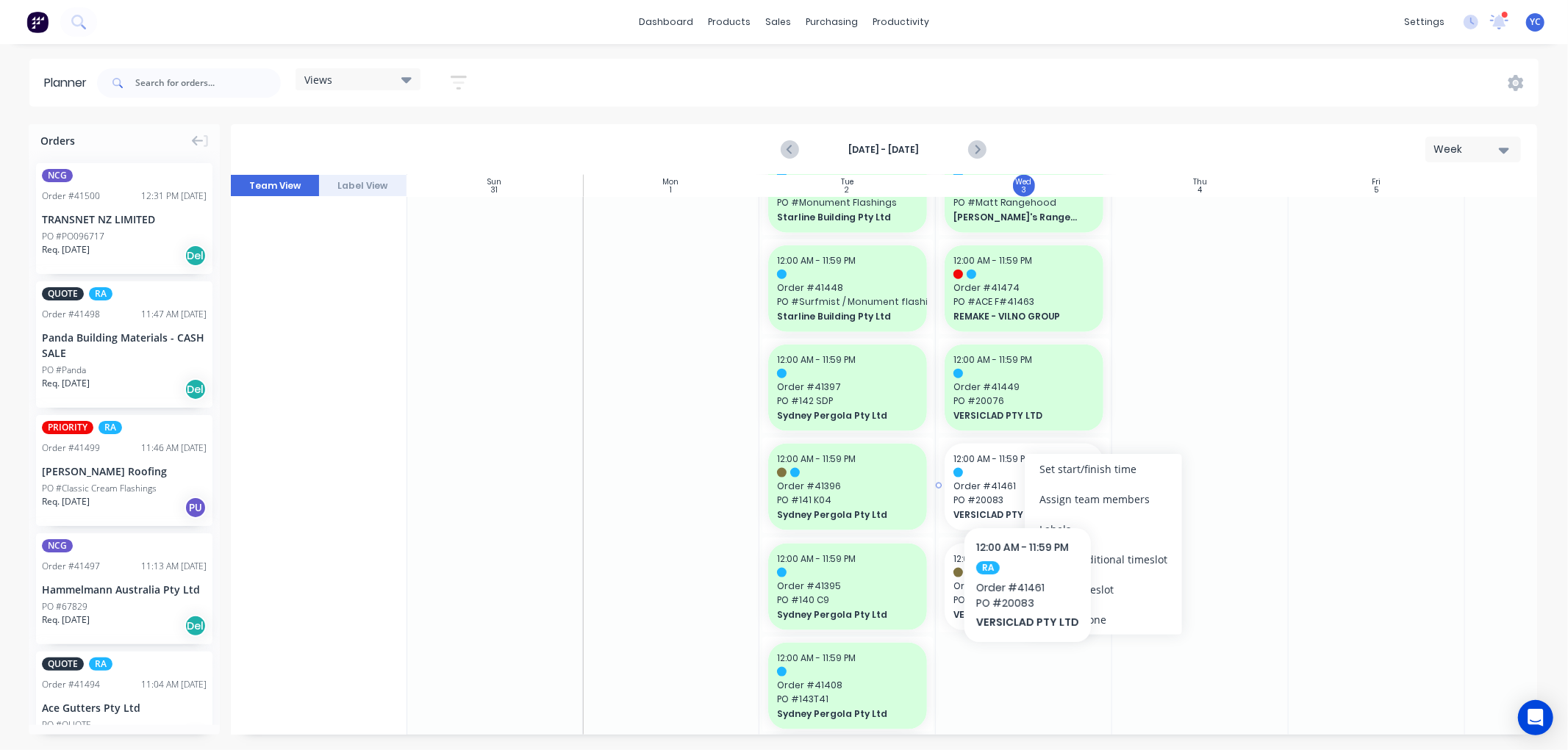
click at [1100, 621] on div "Mark as done" at bounding box center [1104, 619] width 157 height 30
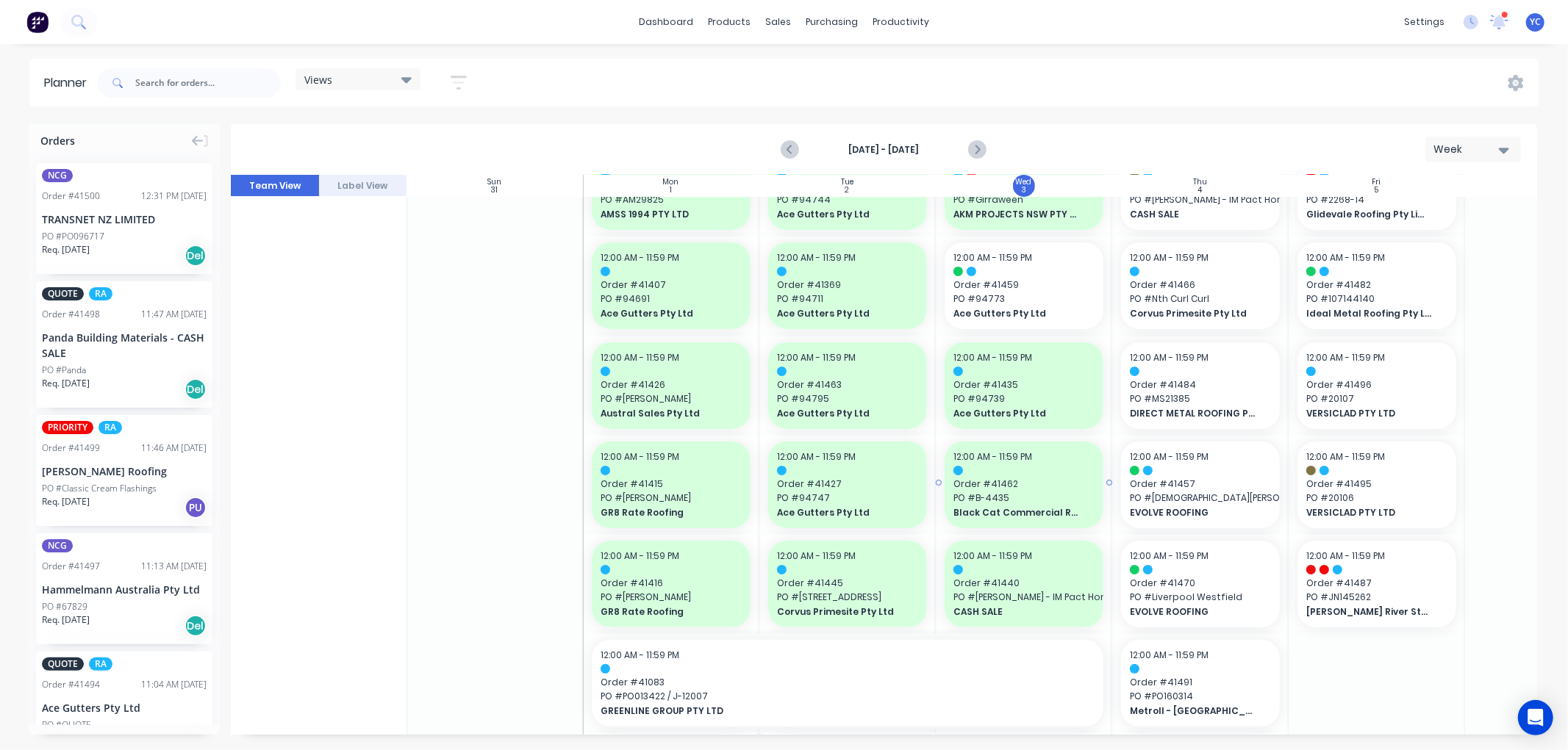
scroll to position [0, 1]
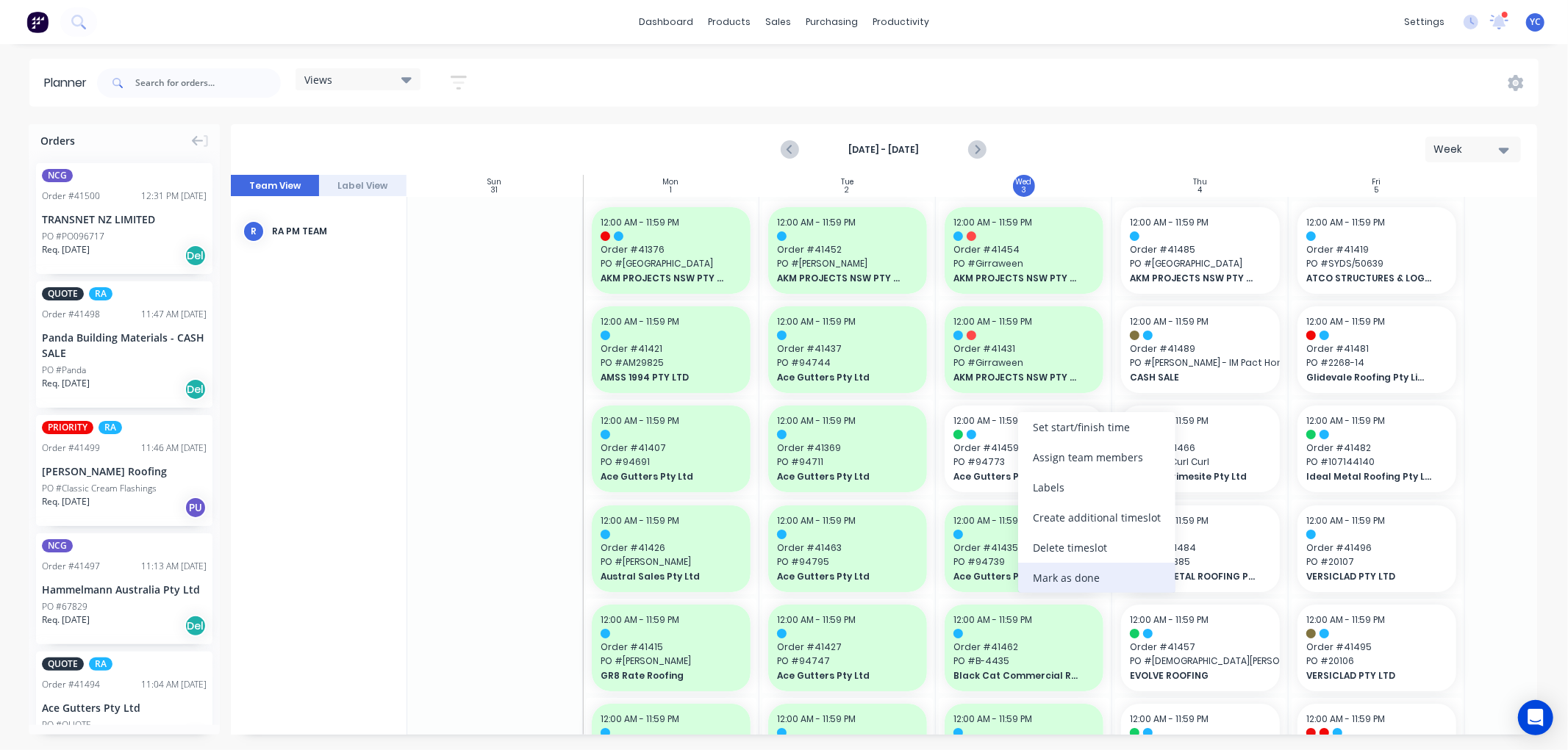
click at [1089, 575] on div "Mark as done" at bounding box center [1097, 577] width 157 height 30
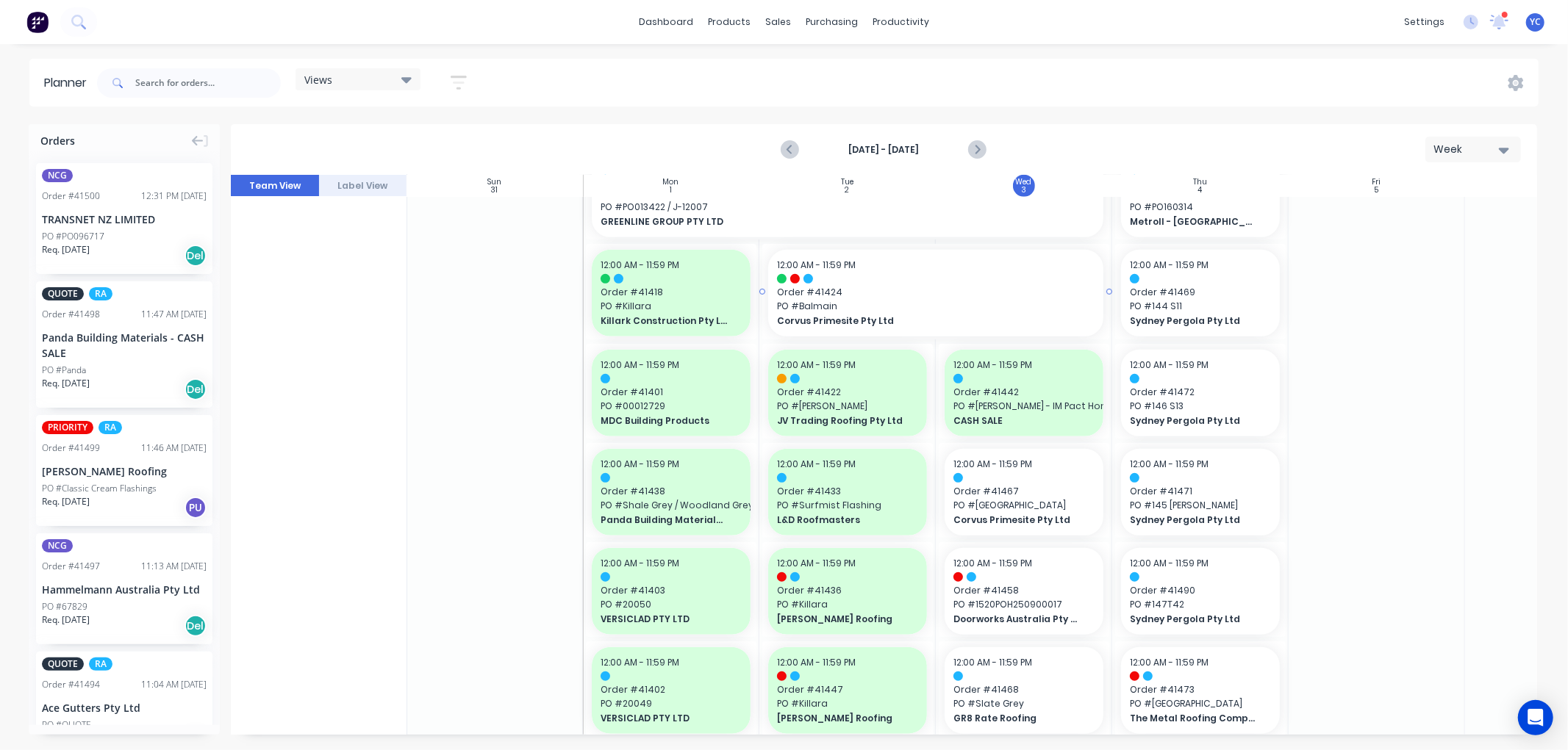
scroll to position [571, 1]
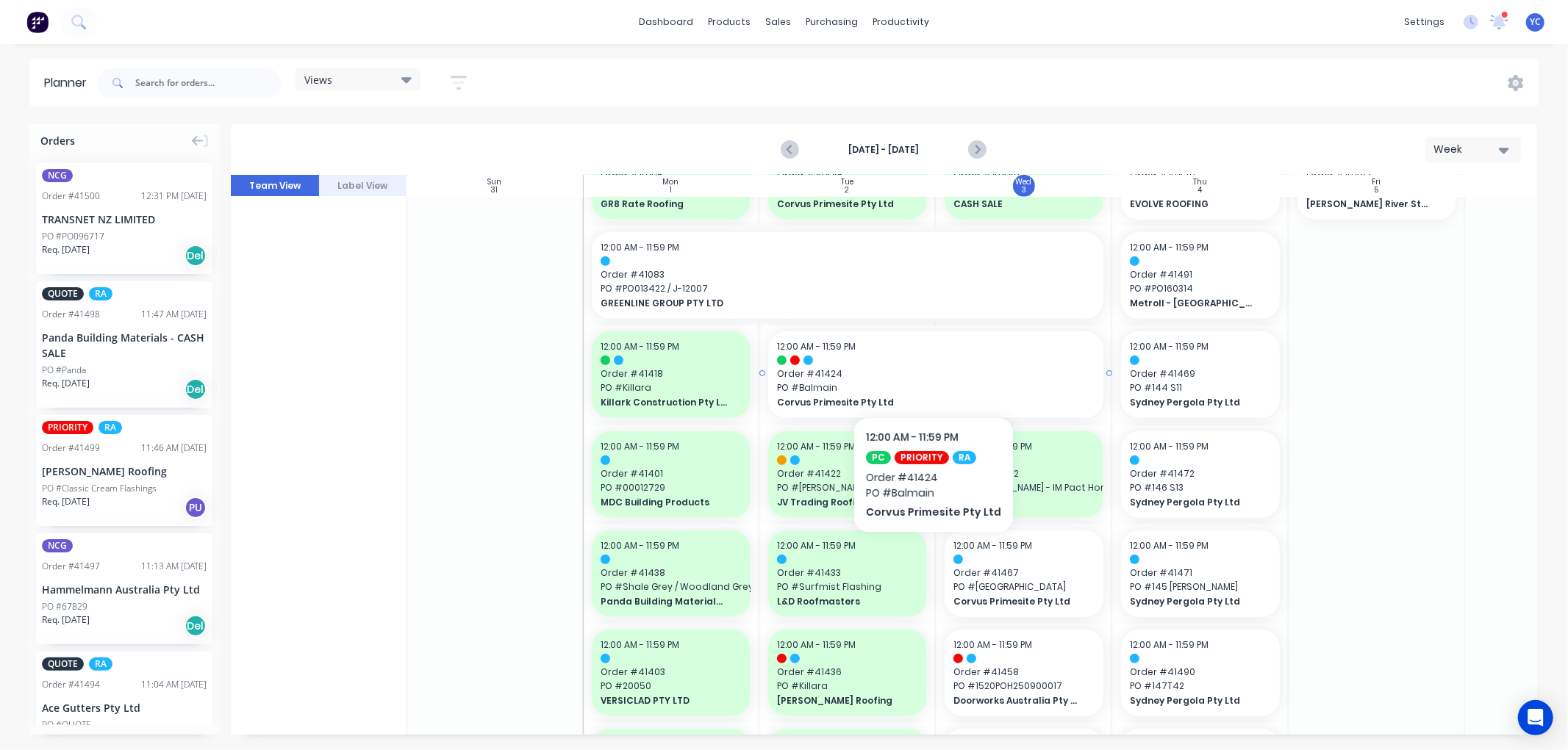
click at [929, 373] on span "Order # 41424" at bounding box center [936, 374] width 318 height 13
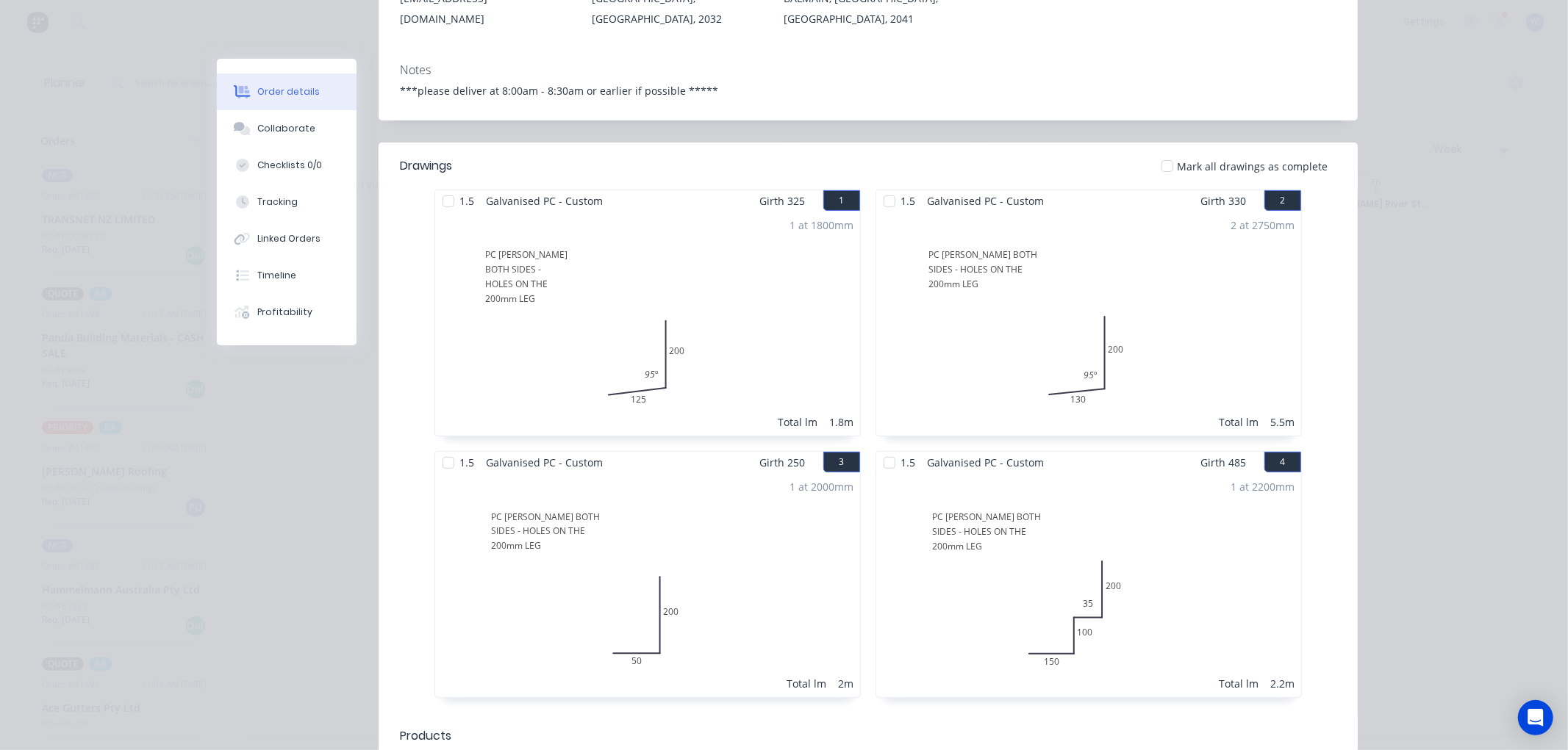
scroll to position [0, 0]
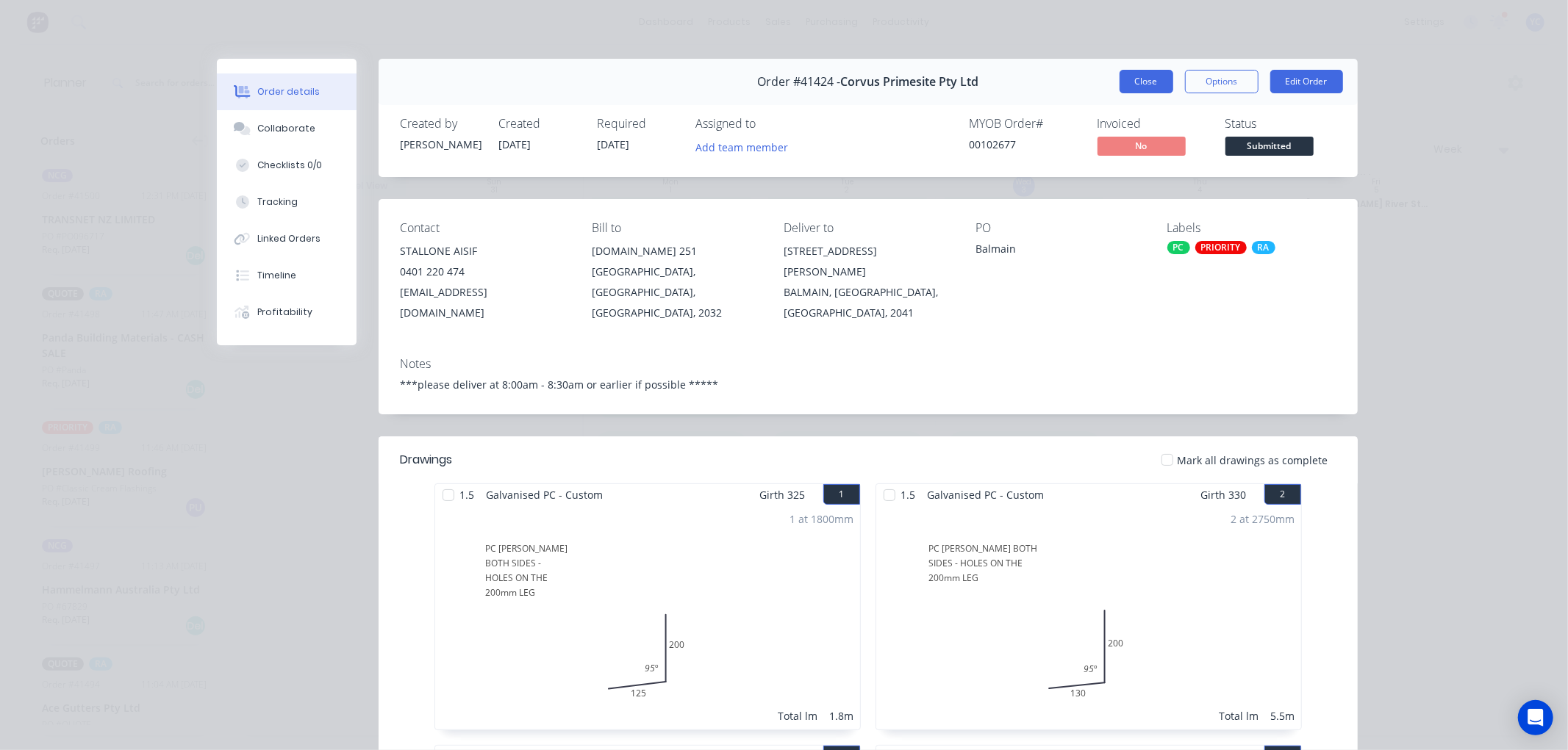
click at [1149, 76] on button "Close" at bounding box center [1146, 81] width 54 height 24
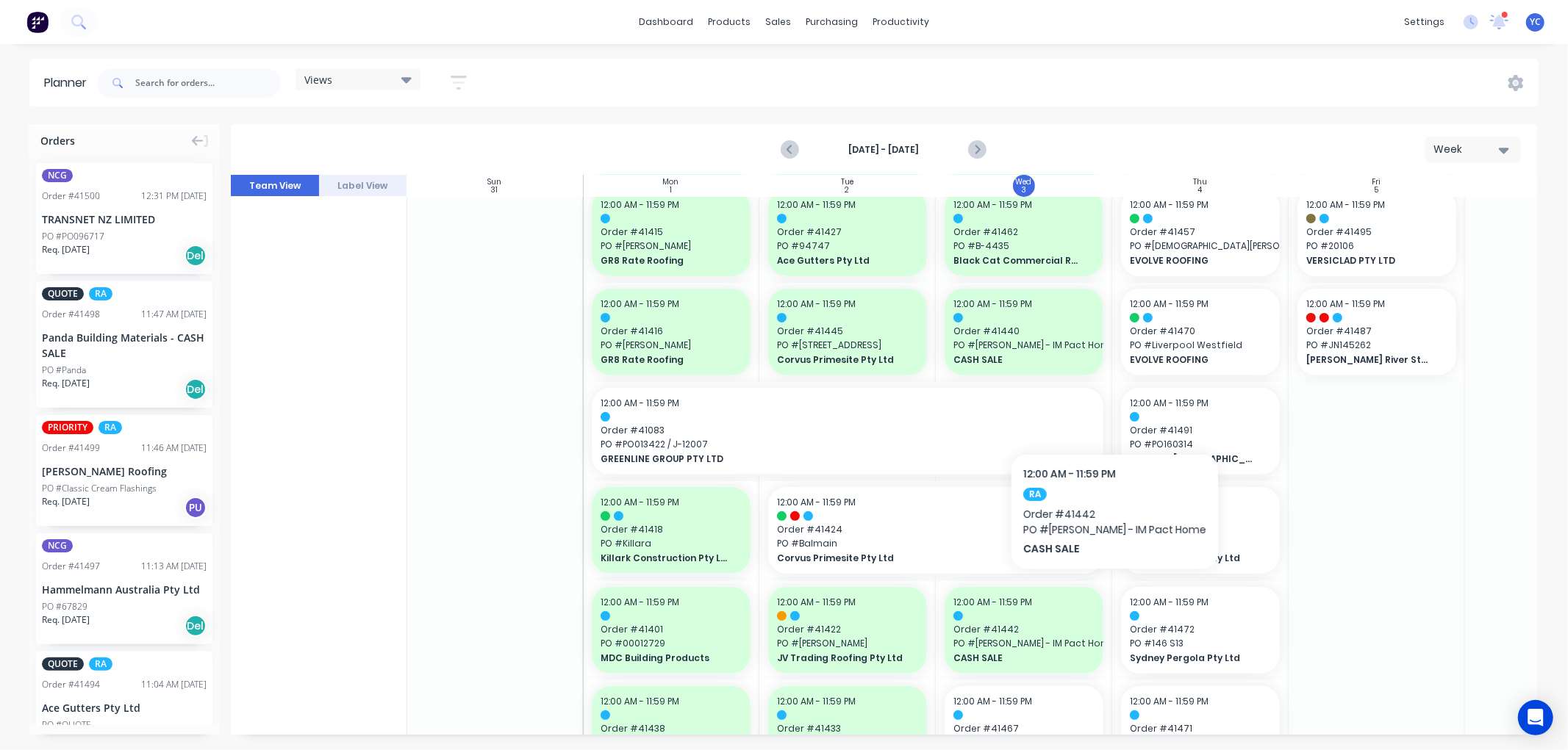
scroll to position [408, 1]
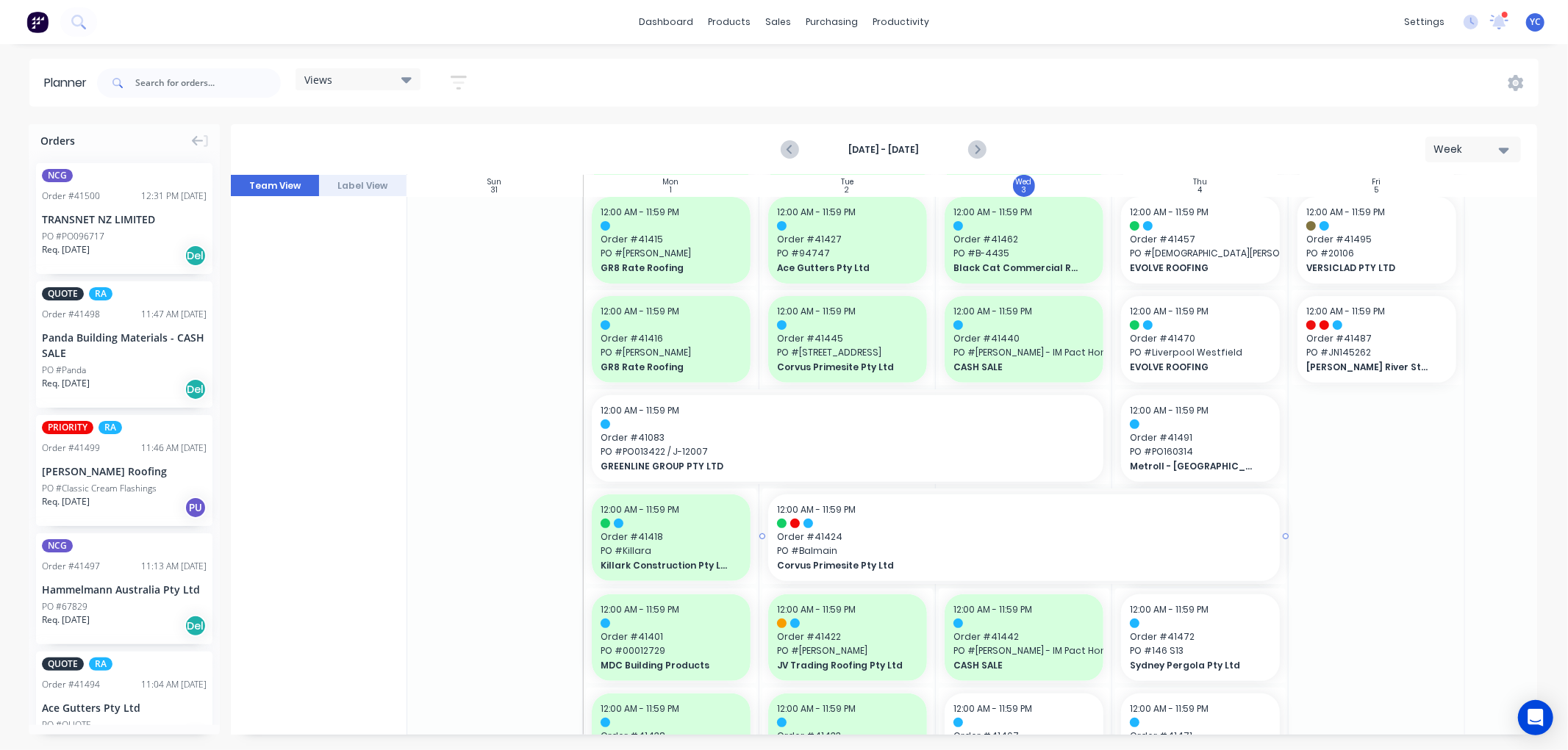
drag, startPoint x: 1110, startPoint y: 535, endPoint x: 1202, endPoint y: 531, distance: 92.1
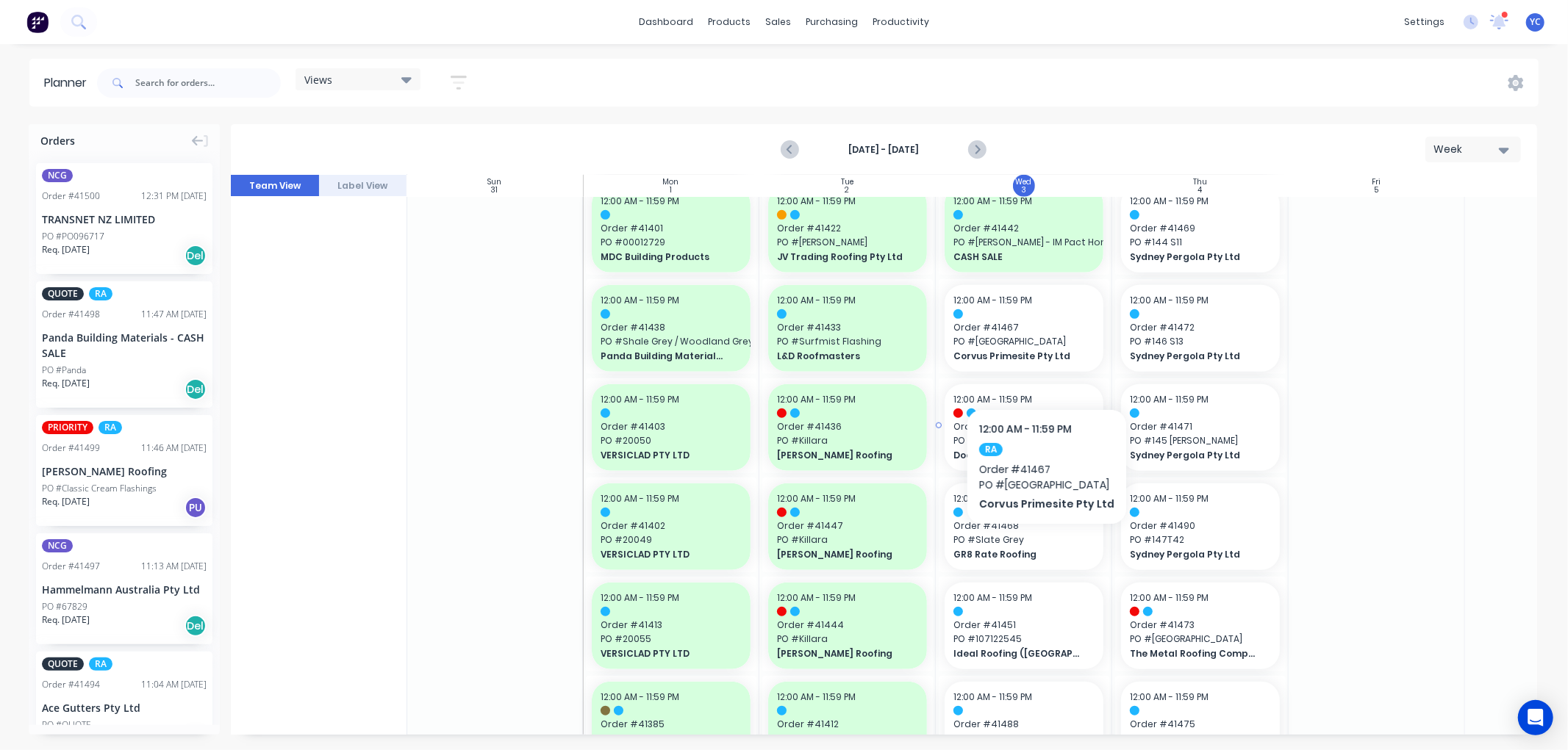
scroll to position [898, 1]
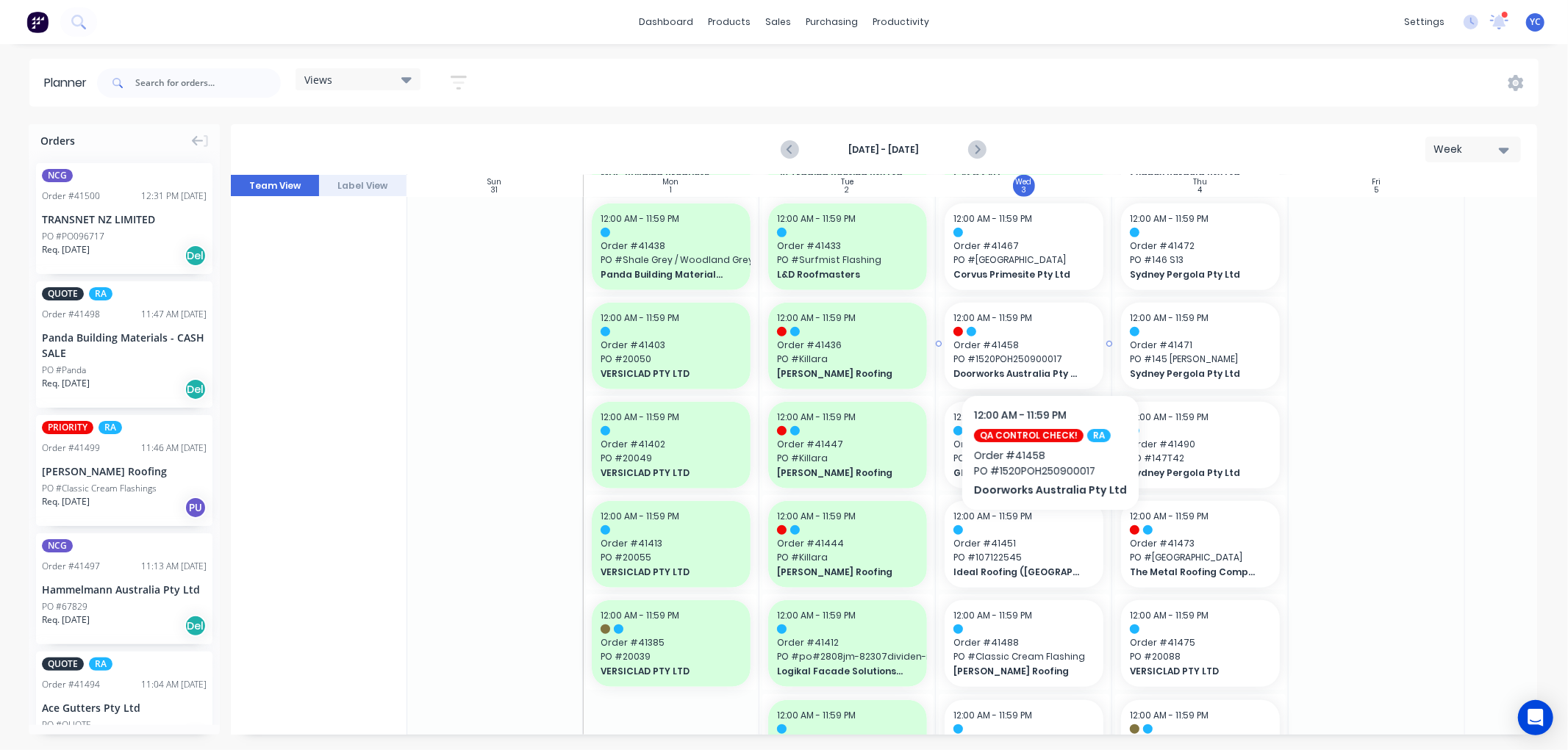
click at [1045, 353] on span "PO # 1520POH250900017" at bounding box center [1023, 359] width 141 height 13
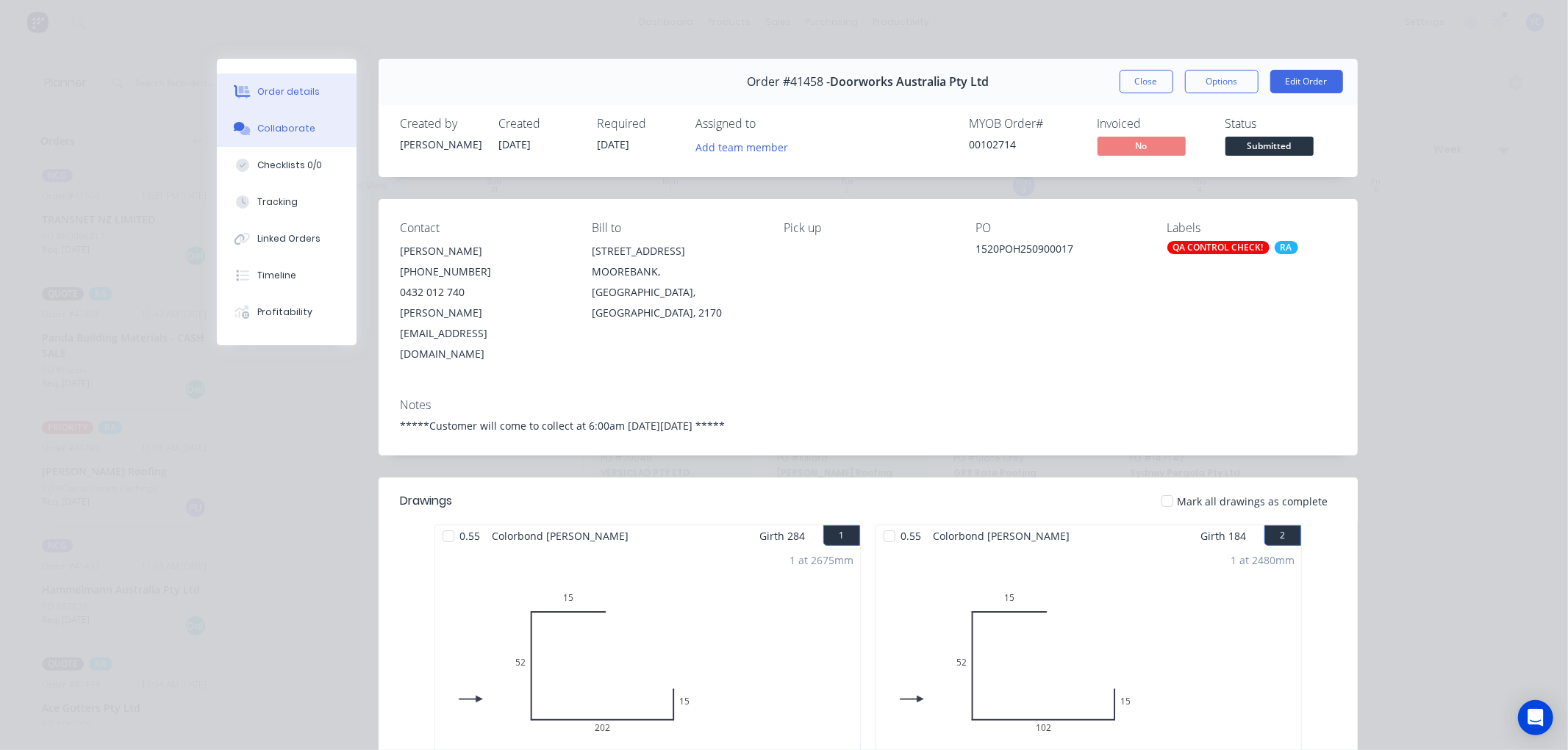
click at [270, 112] on button "Collaborate" at bounding box center [286, 129] width 140 height 37
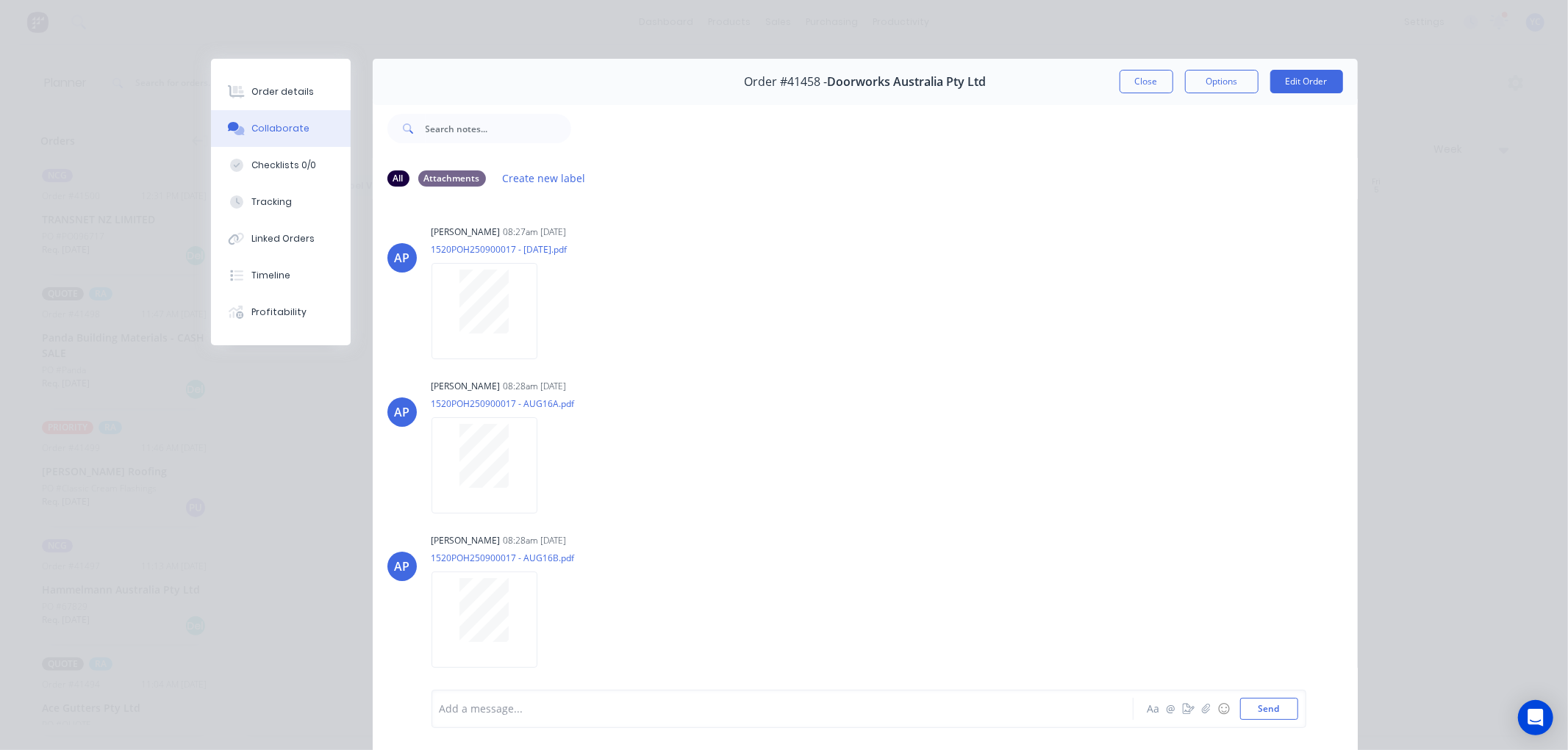
click at [987, 438] on div "AP Angela Perez 08:28am 02/09/25 1520POH250900017 - AUG16A.pdf Labels Download" at bounding box center [865, 441] width 985 height 132
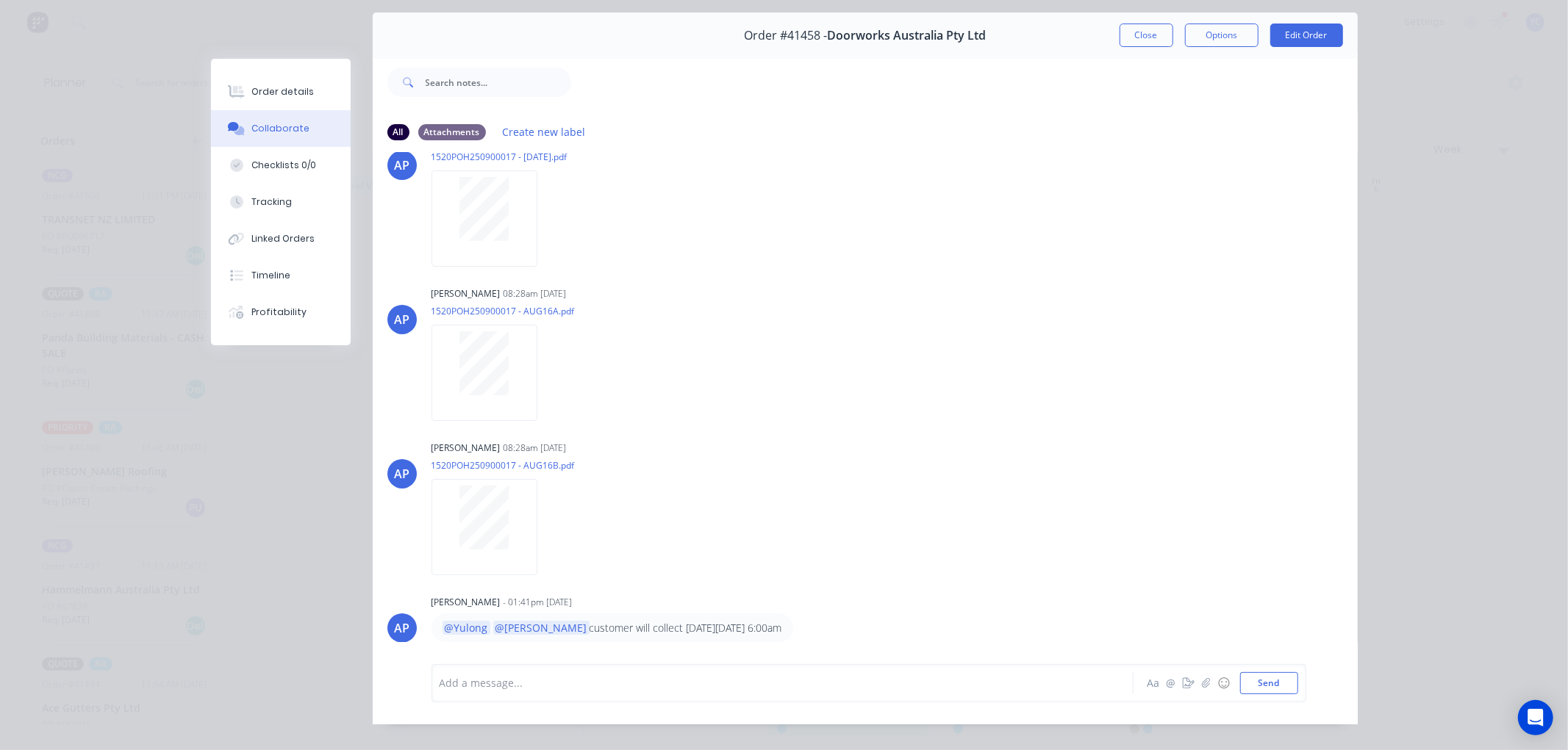
scroll to position [67, 0]
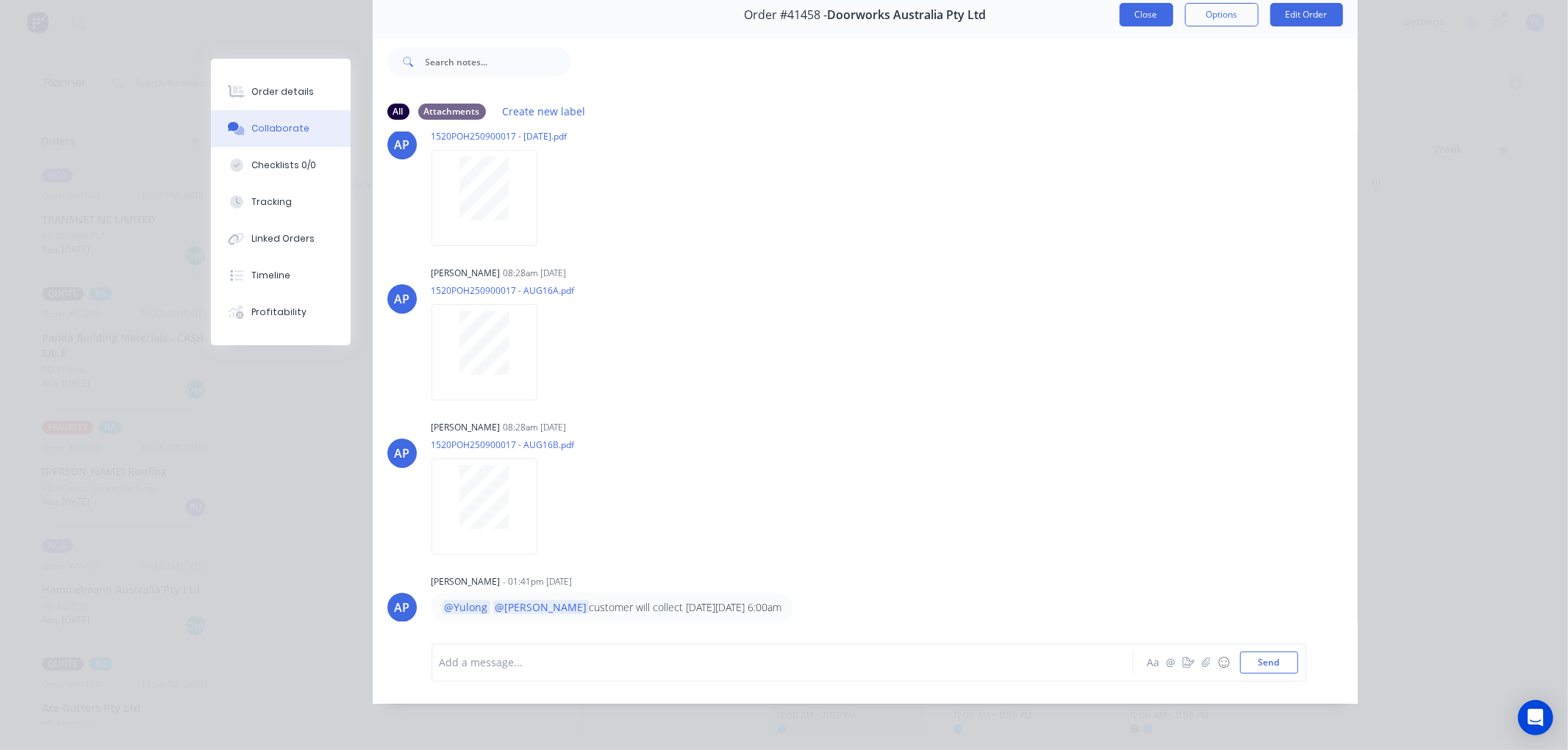
click at [1150, 11] on button "Close" at bounding box center [1146, 15] width 54 height 24
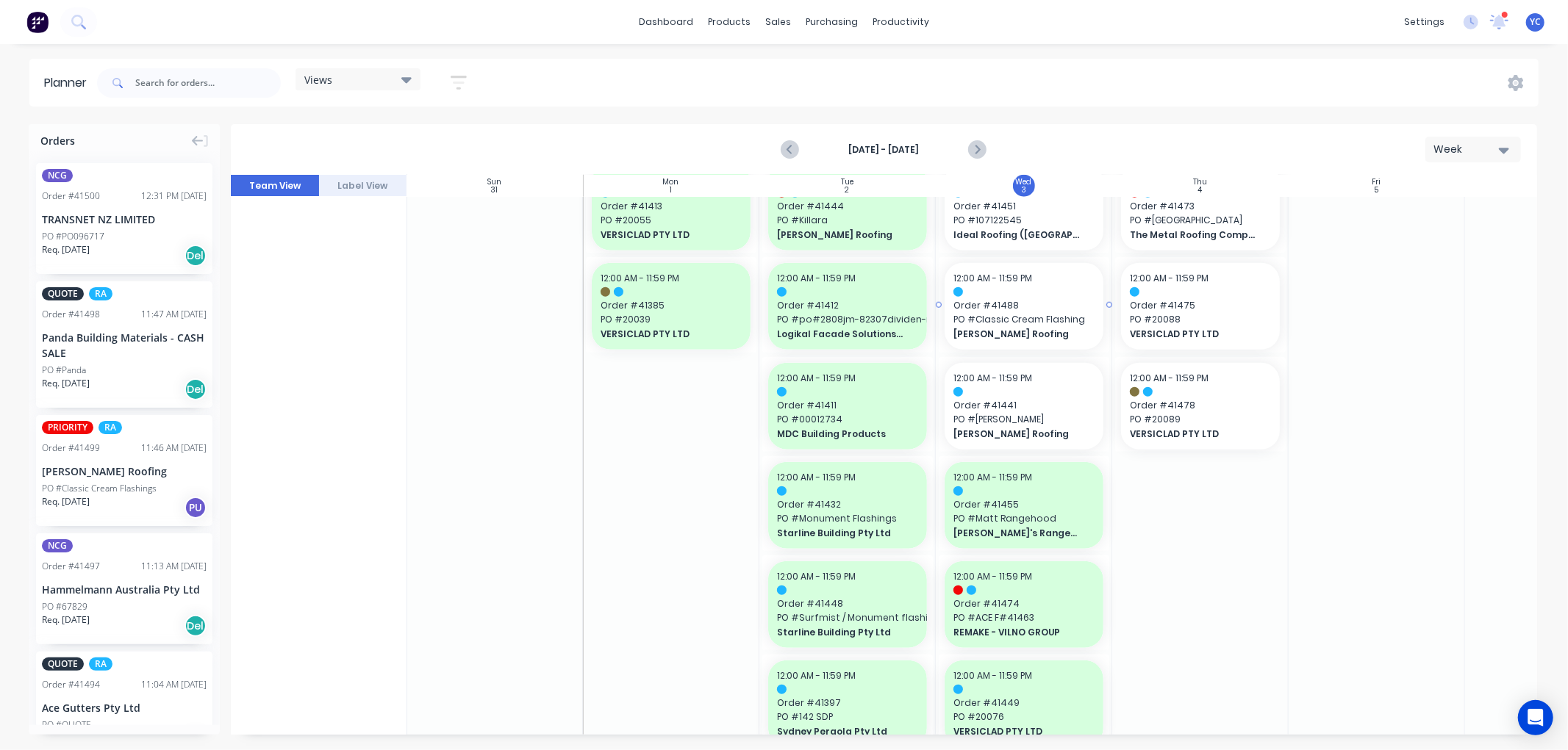
scroll to position [1072, 1]
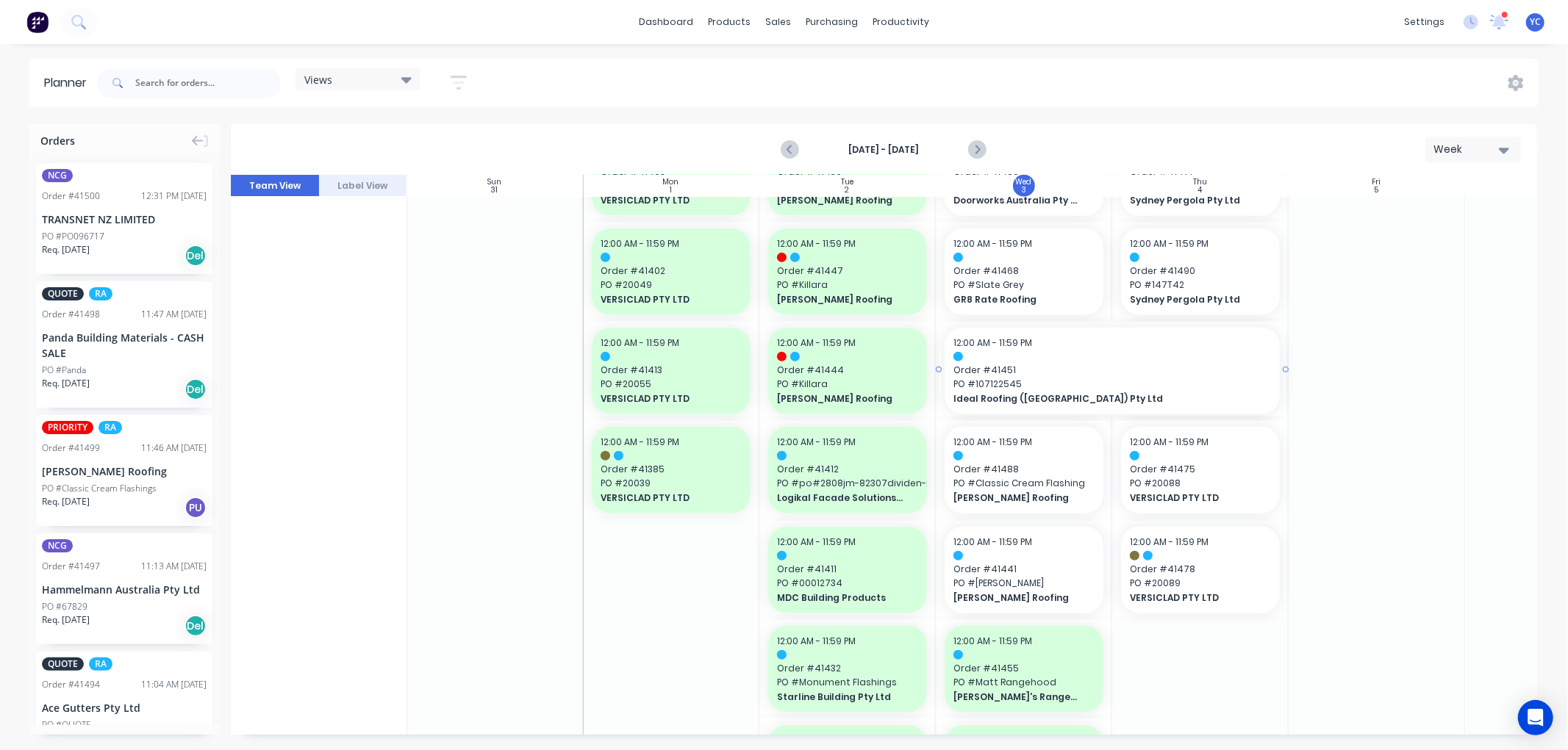
drag, startPoint x: 1110, startPoint y: 364, endPoint x: 1141, endPoint y: 363, distance: 31.0
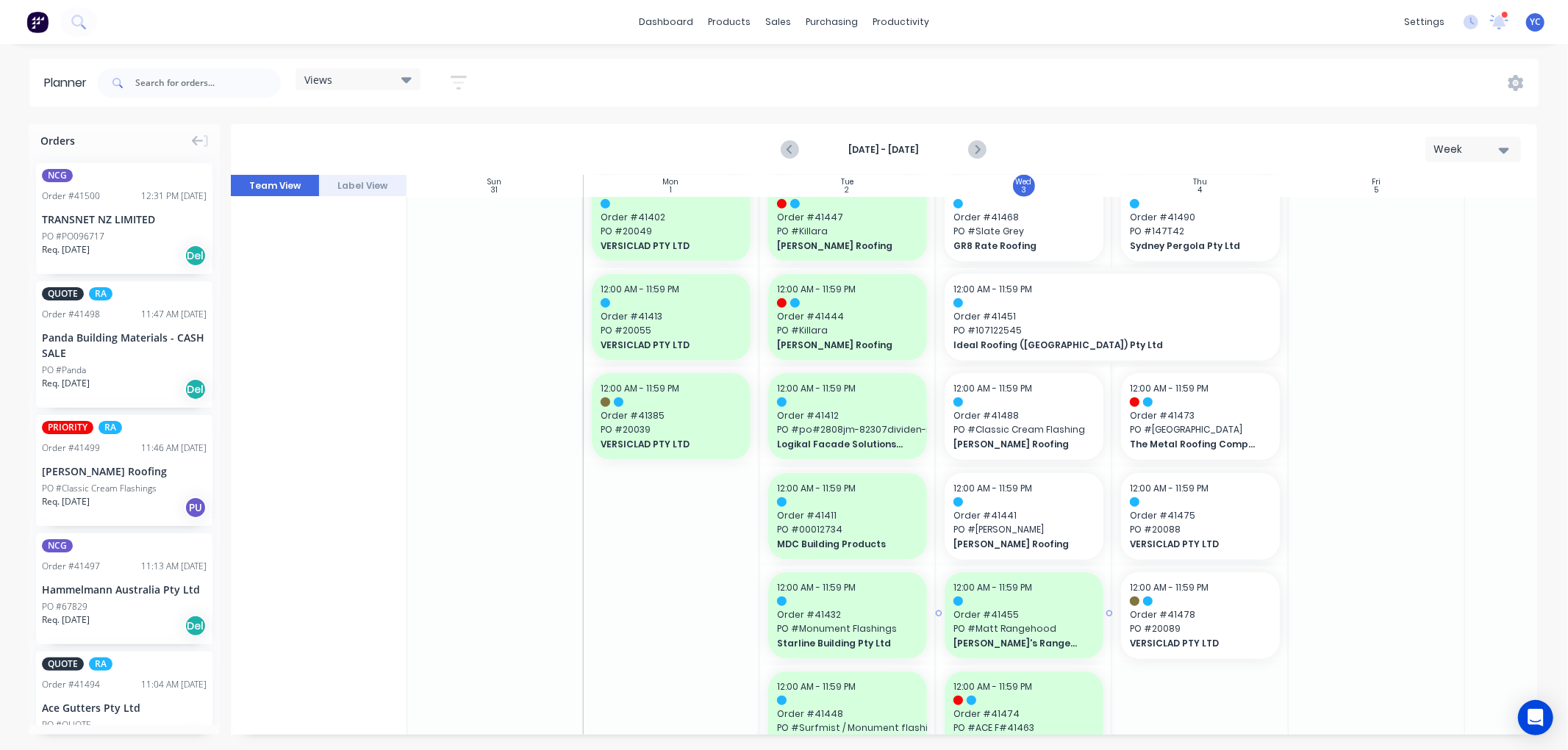
scroll to position [1154, 1]
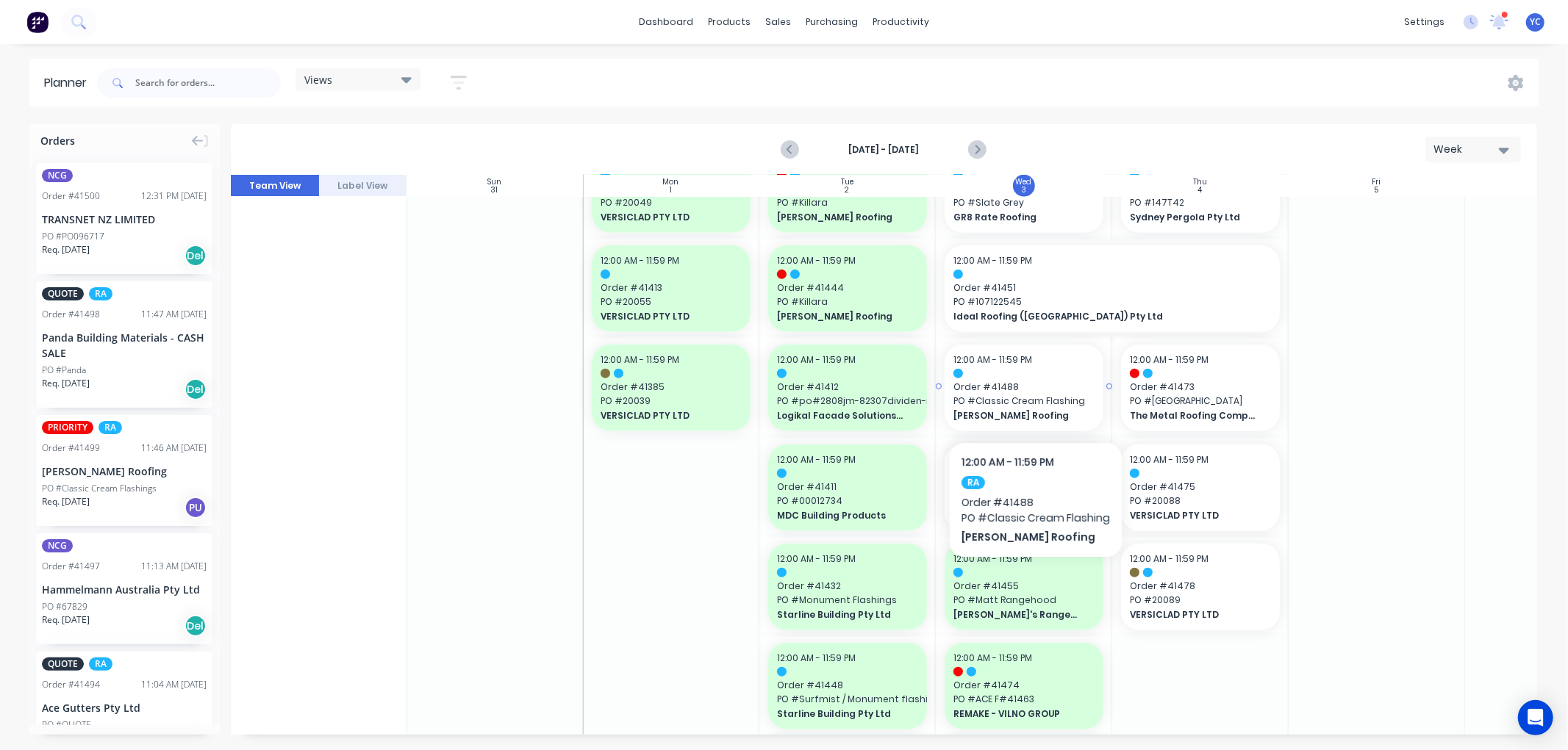
click at [1034, 397] on span "PO # Classic Cream Flashing" at bounding box center [1023, 401] width 141 height 13
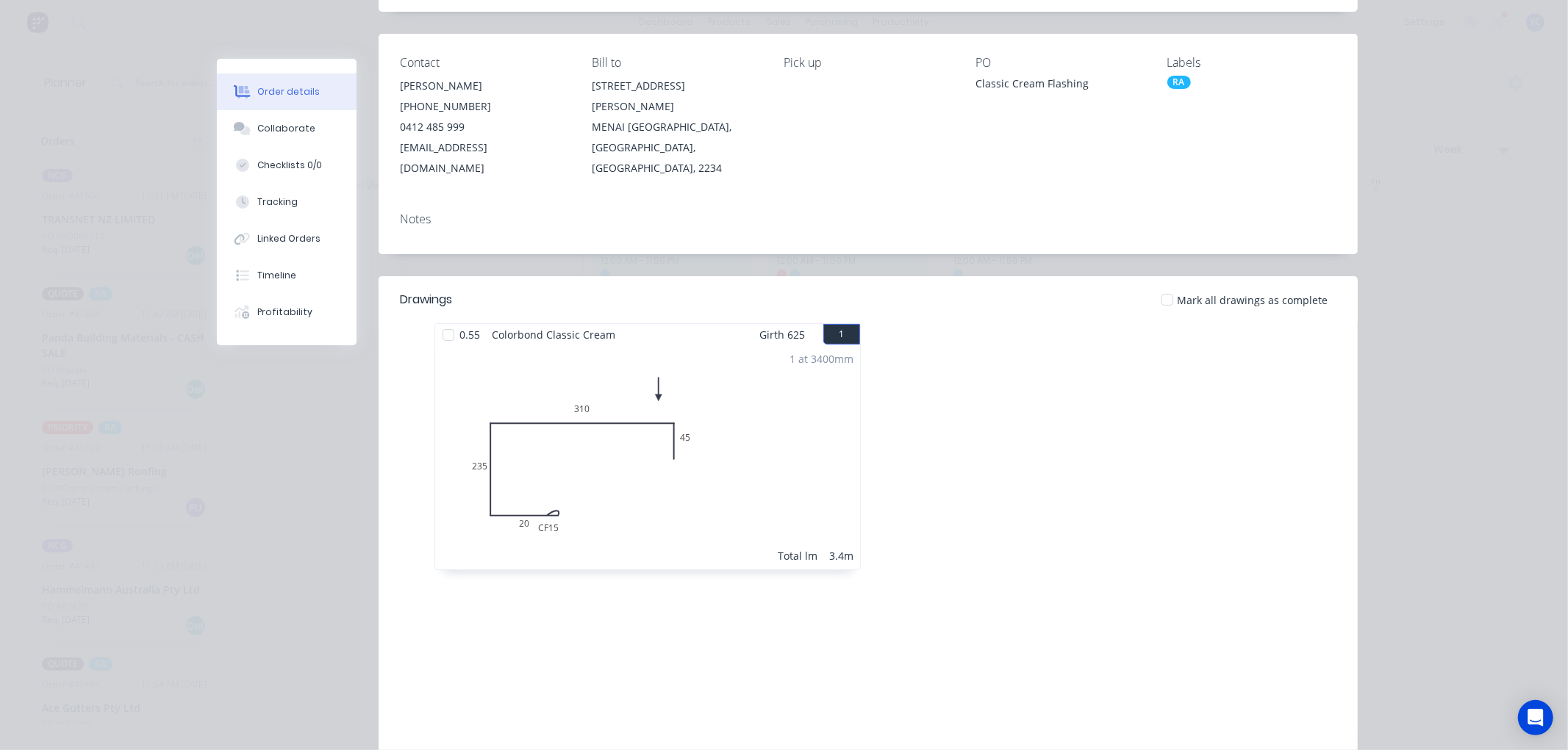
scroll to position [0, 0]
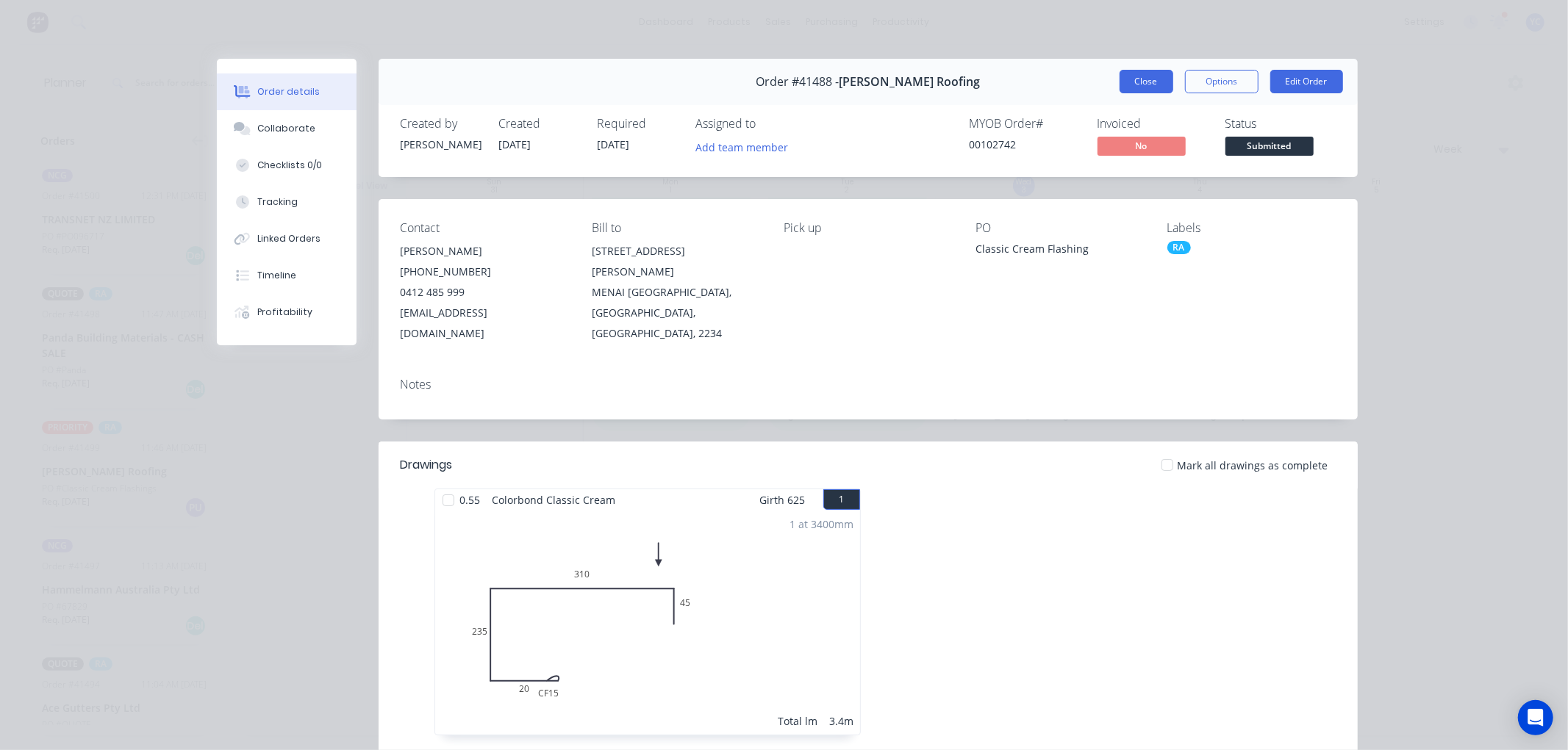
click at [1154, 86] on button "Close" at bounding box center [1146, 81] width 54 height 24
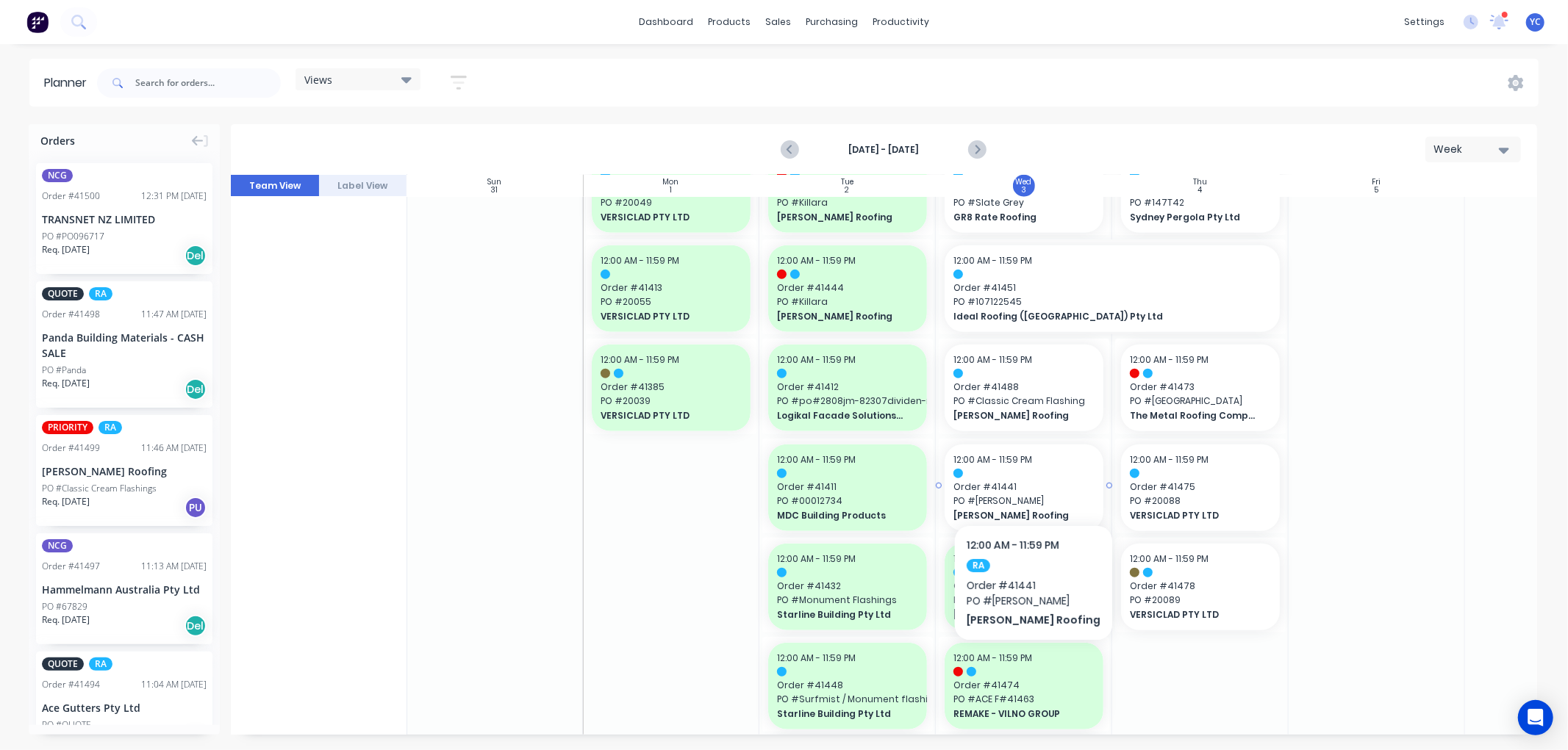
click at [1028, 481] on span "Order # 41441" at bounding box center [1023, 487] width 141 height 13
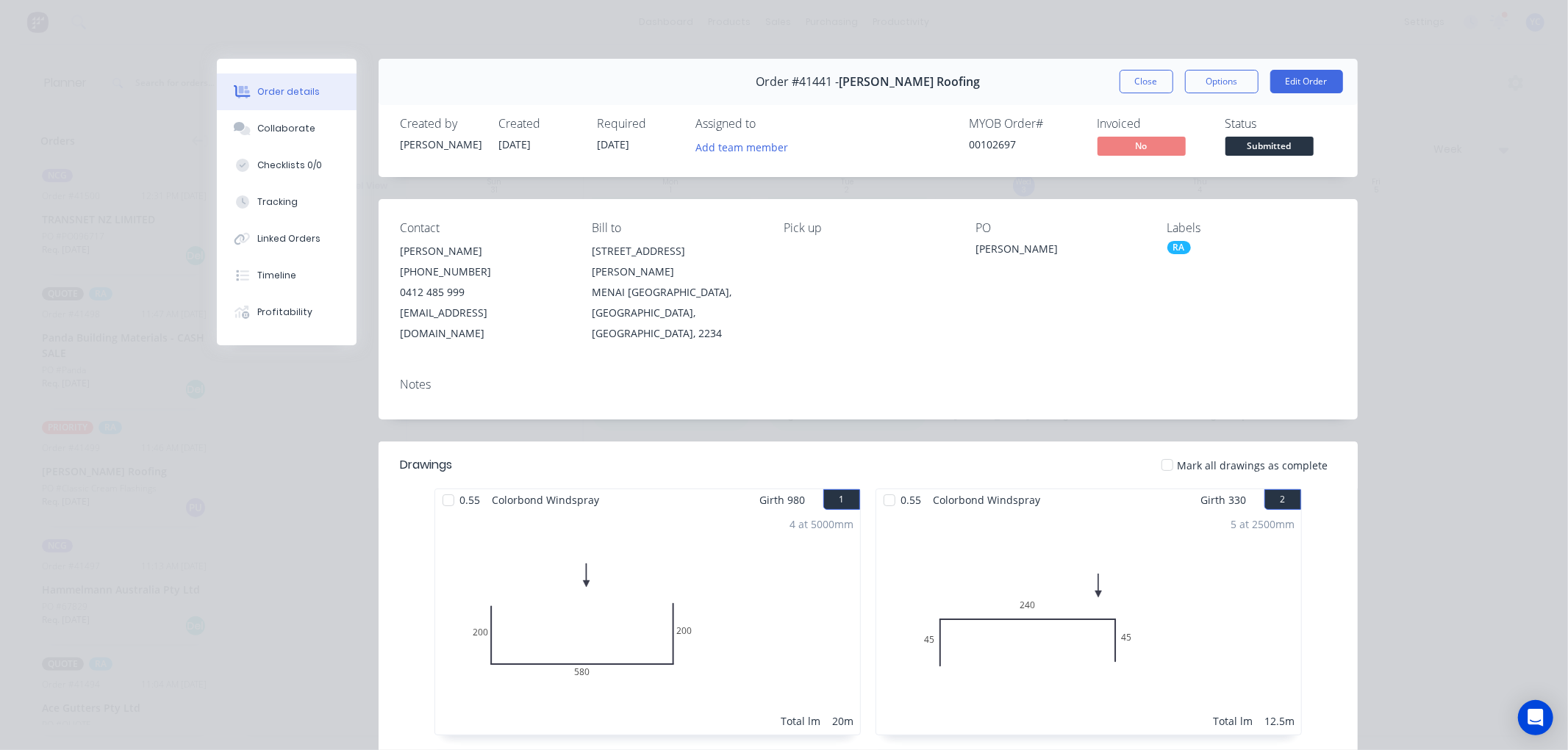
drag, startPoint x: 589, startPoint y: 142, endPoint x: 652, endPoint y: 150, distance: 63.5
click at [652, 150] on div "Created by Angela Created 01/09/25 Required 03/09/25 Assigned to Add team member" at bounding box center [621, 138] width 442 height 43
click at [630, 260] on div "51 Ferrier Drive" at bounding box center [676, 261] width 168 height 41
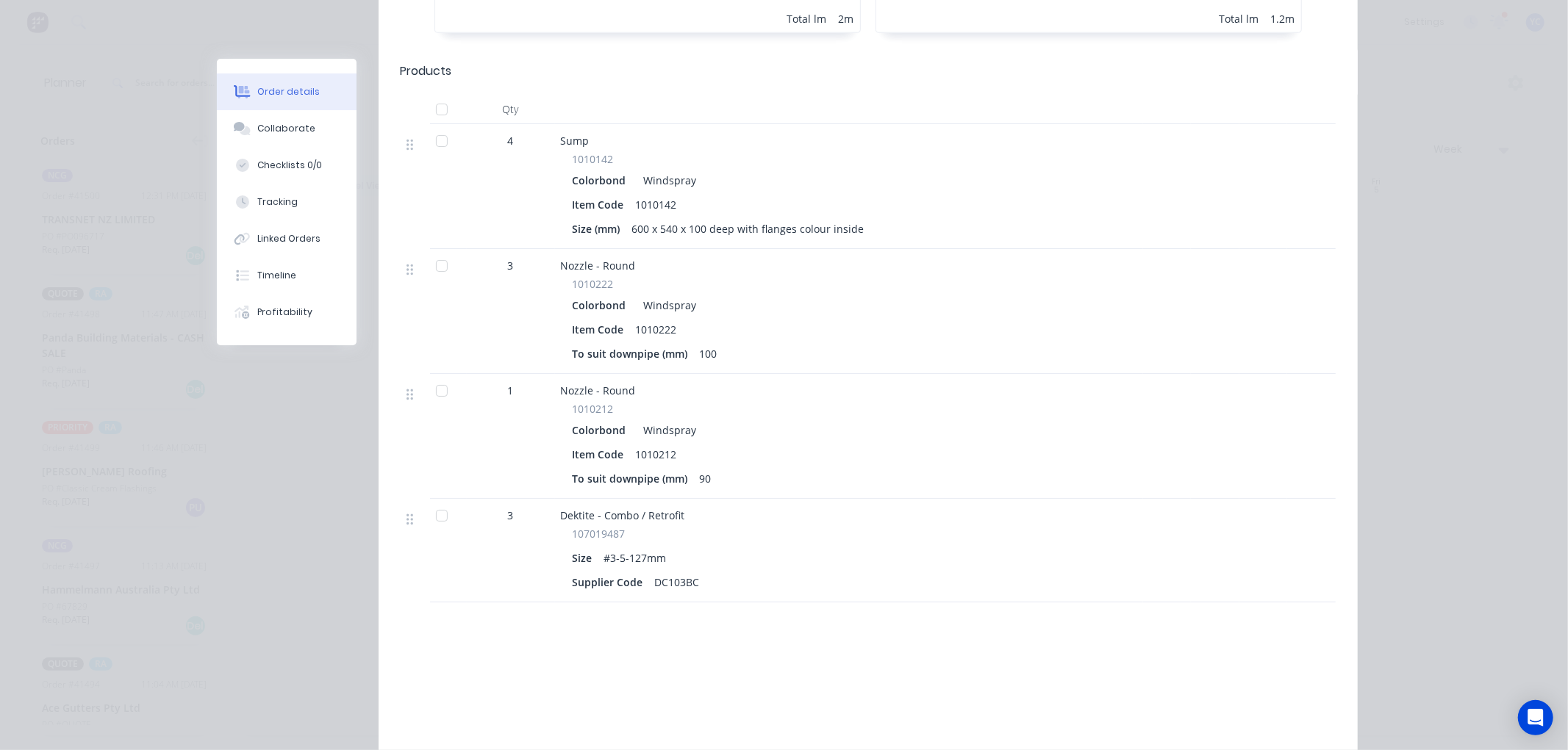
scroll to position [1367, 0]
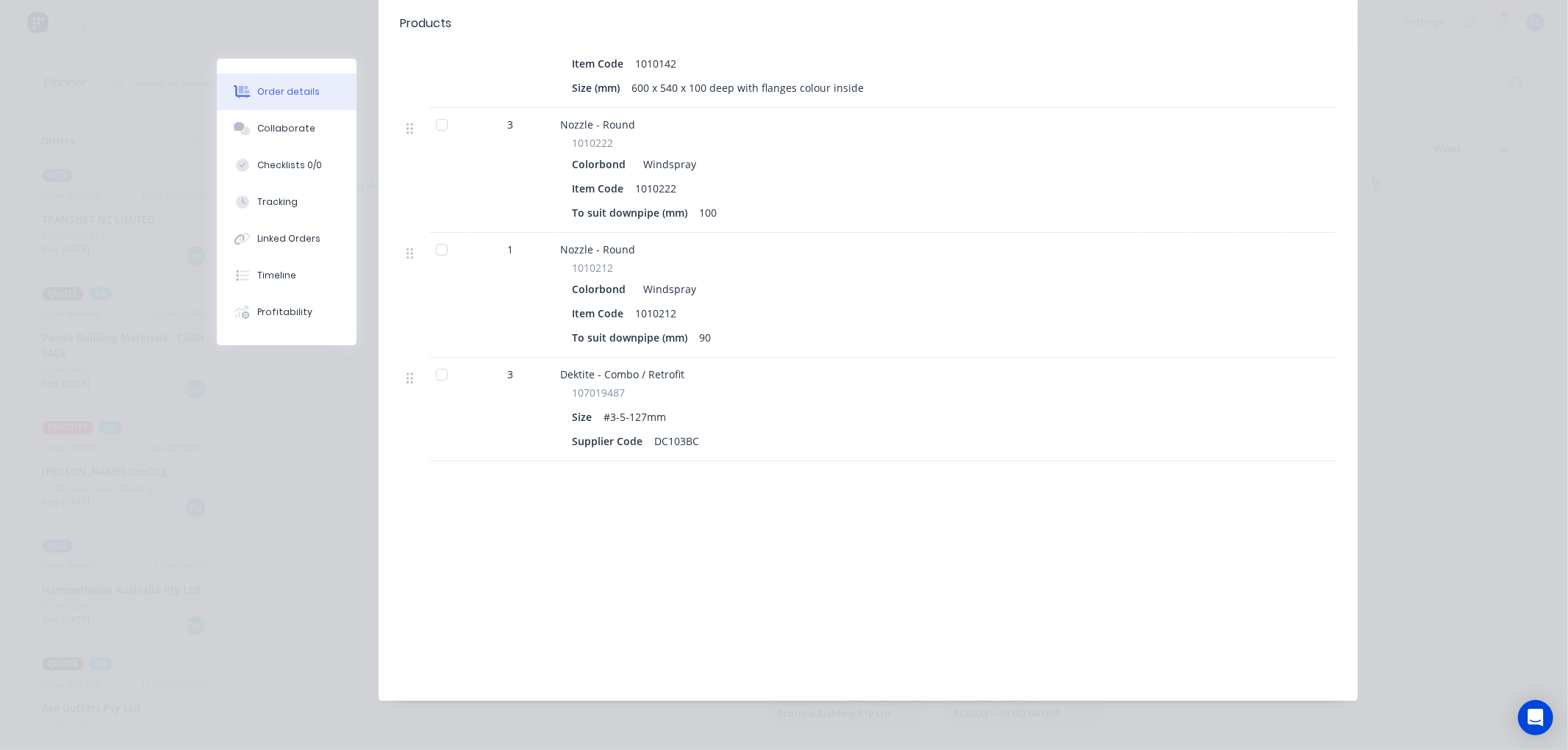
click at [1407, 280] on div "Order details Collaborate Checklists 0/0 Tracking Linked Orders Timeline Profit…" at bounding box center [784, 375] width 1568 height 750
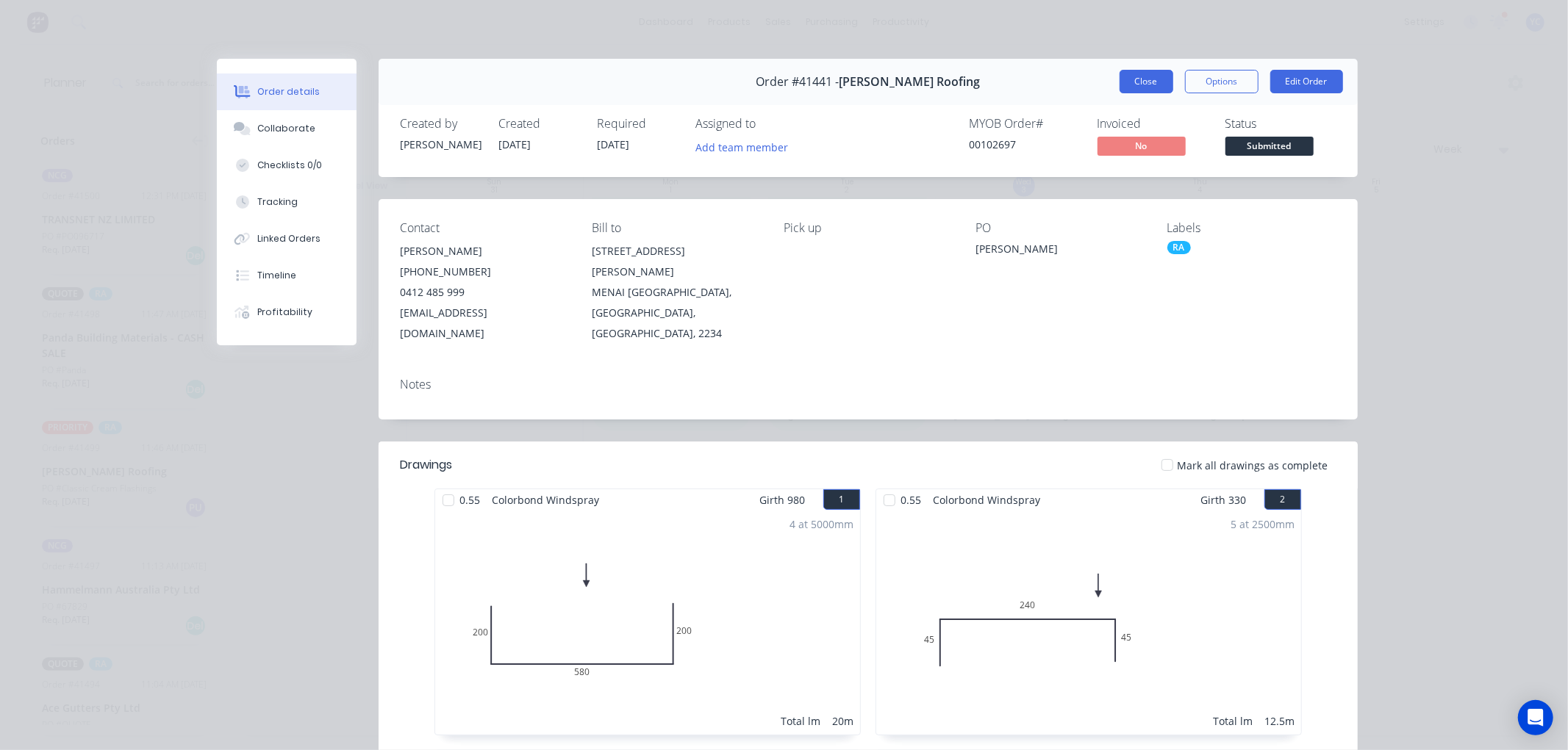
click at [1135, 84] on button "Close" at bounding box center [1146, 81] width 54 height 24
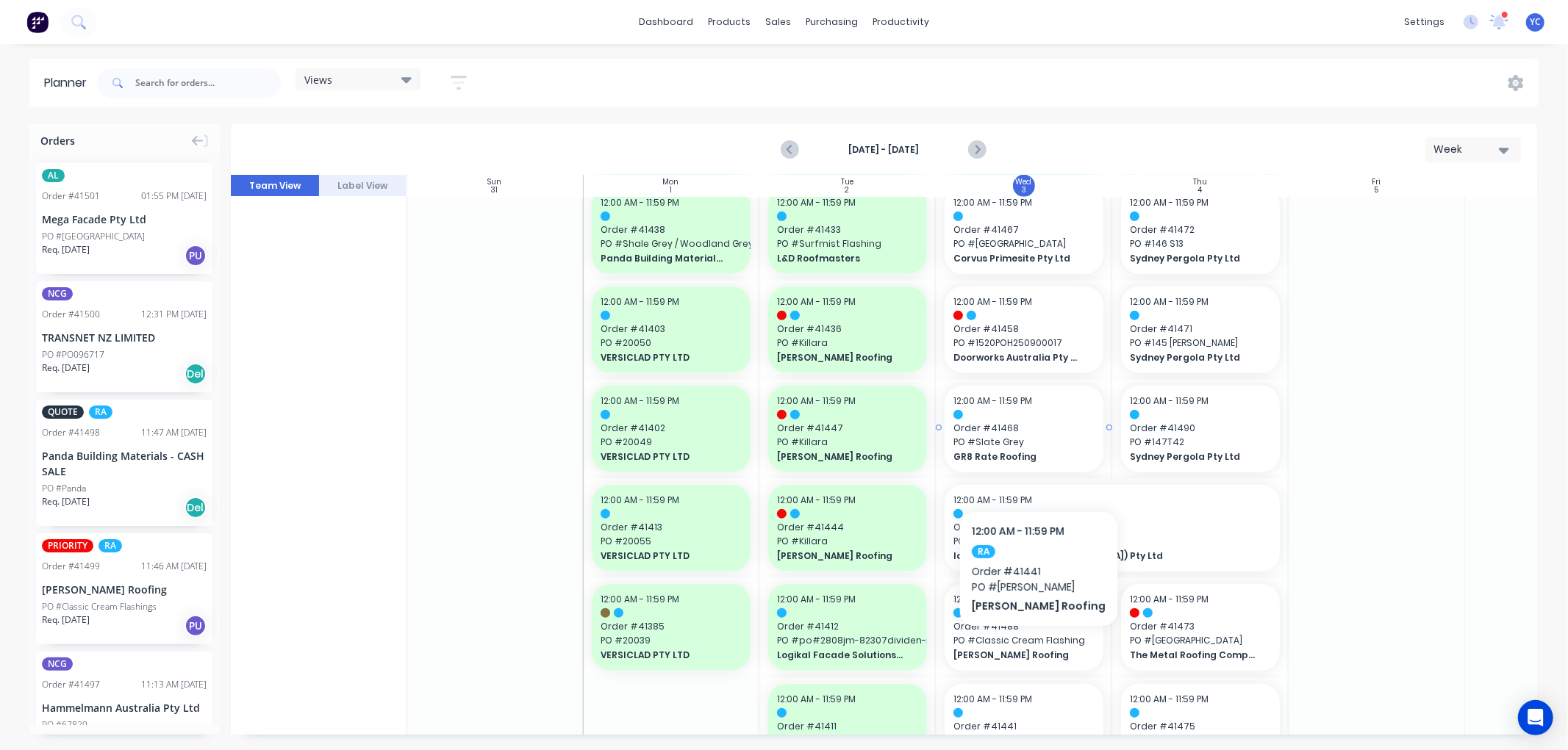
scroll to position [908, 1]
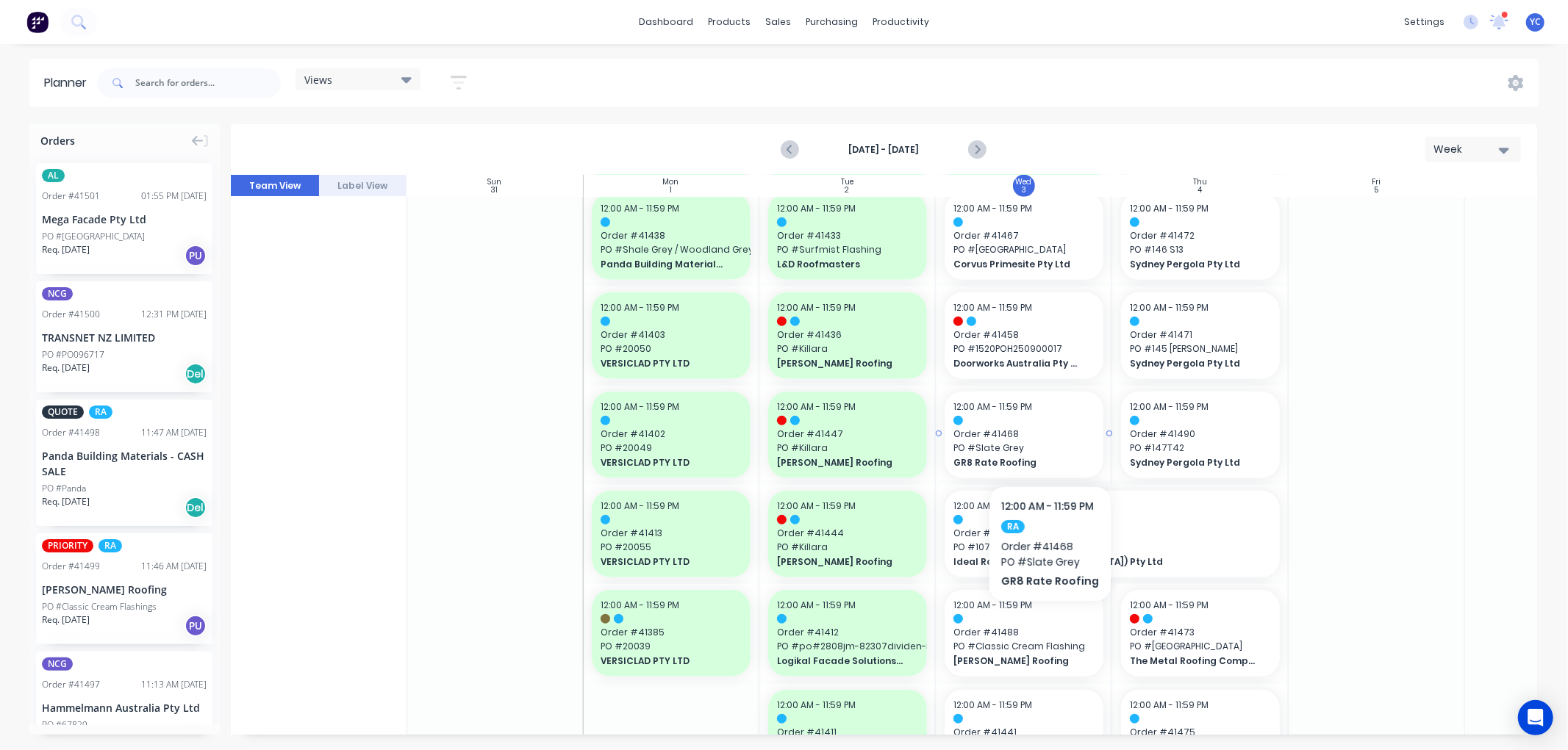
click at [1047, 442] on span "PO # Slate Grey" at bounding box center [1023, 449] width 141 height 13
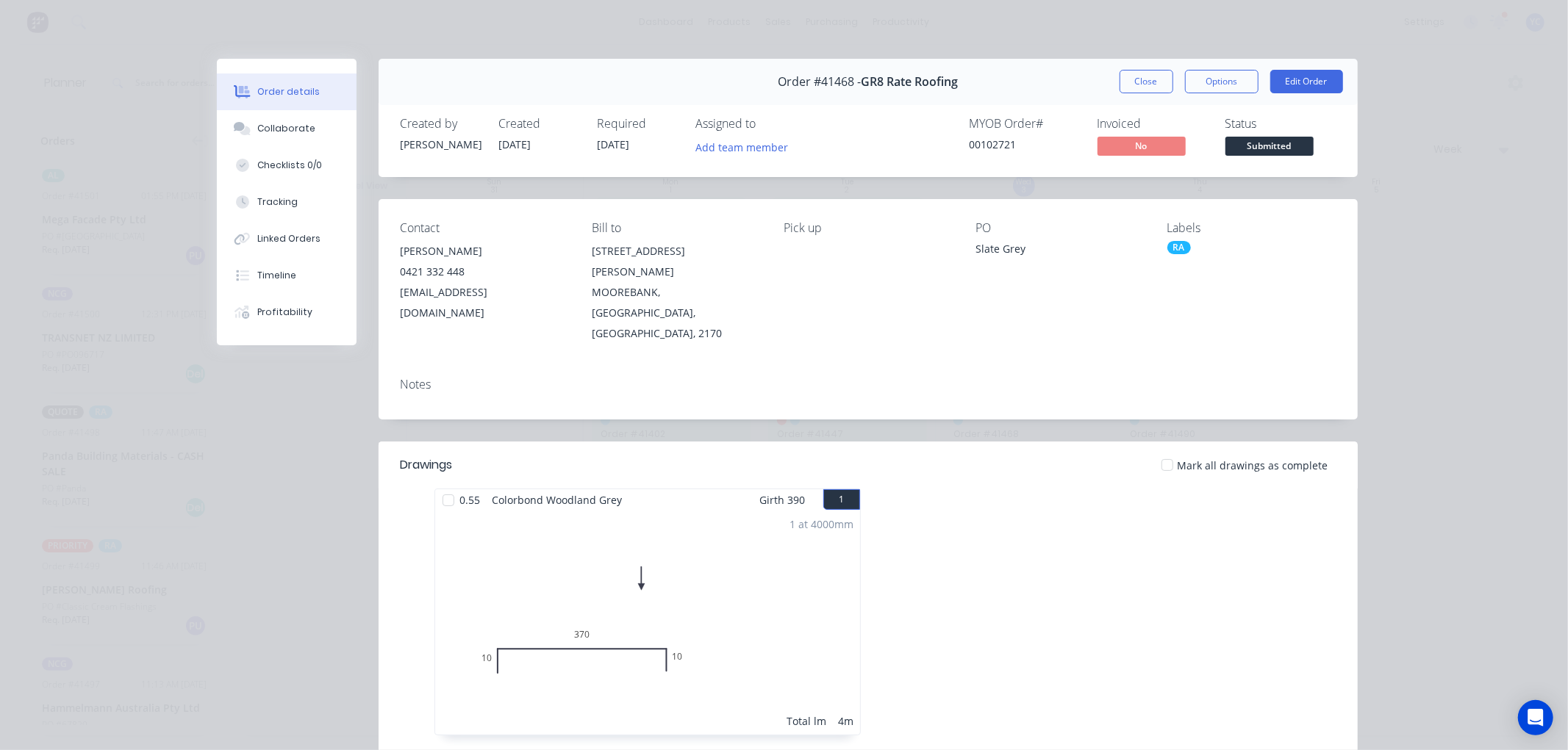
click at [1059, 84] on div "Order #41468 - GR8 Rate Roofing Close Options Edit Order" at bounding box center [868, 81] width 980 height 47
click at [1120, 80] on button "Close" at bounding box center [1146, 81] width 54 height 24
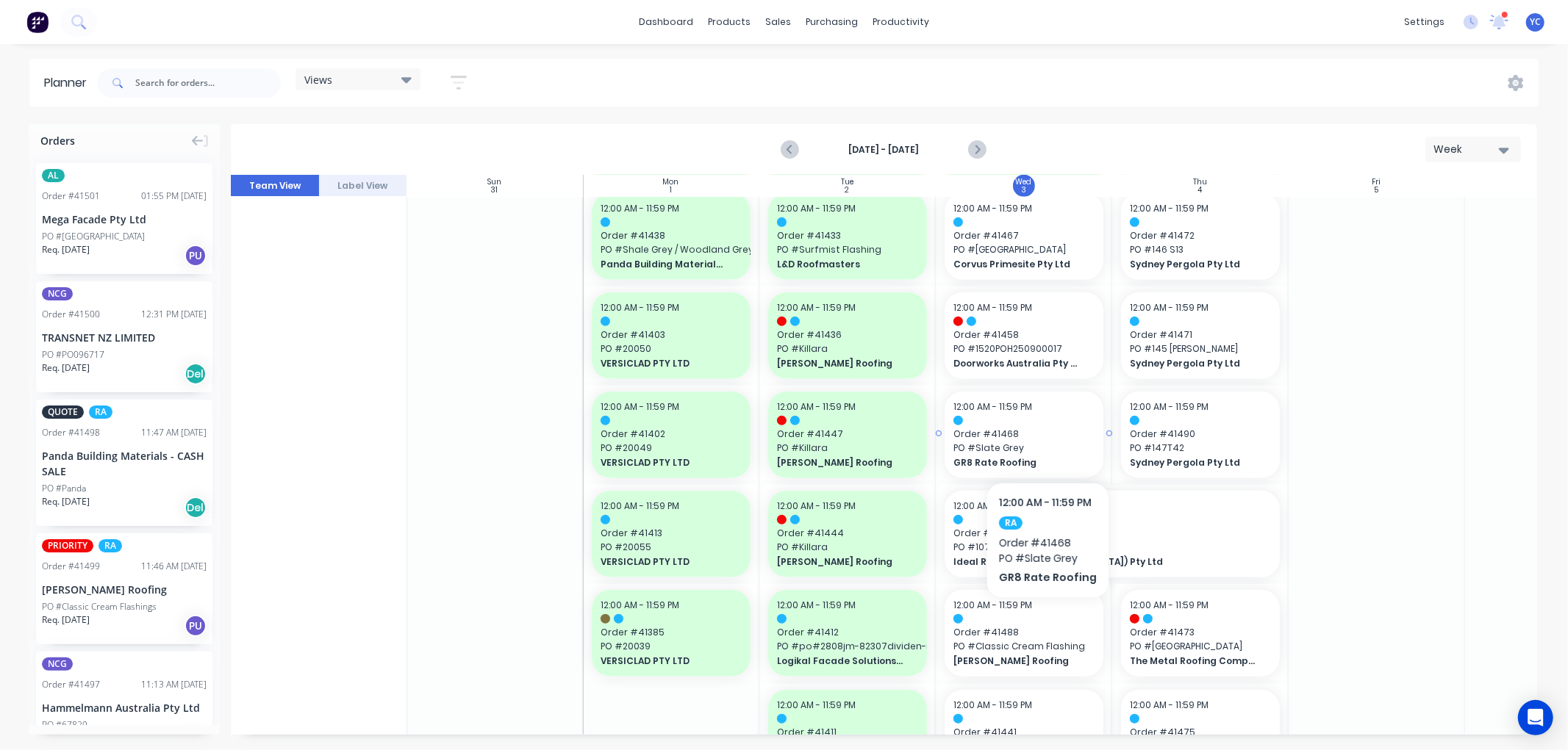
click at [1044, 438] on span "Order # 41468" at bounding box center [1023, 434] width 141 height 13
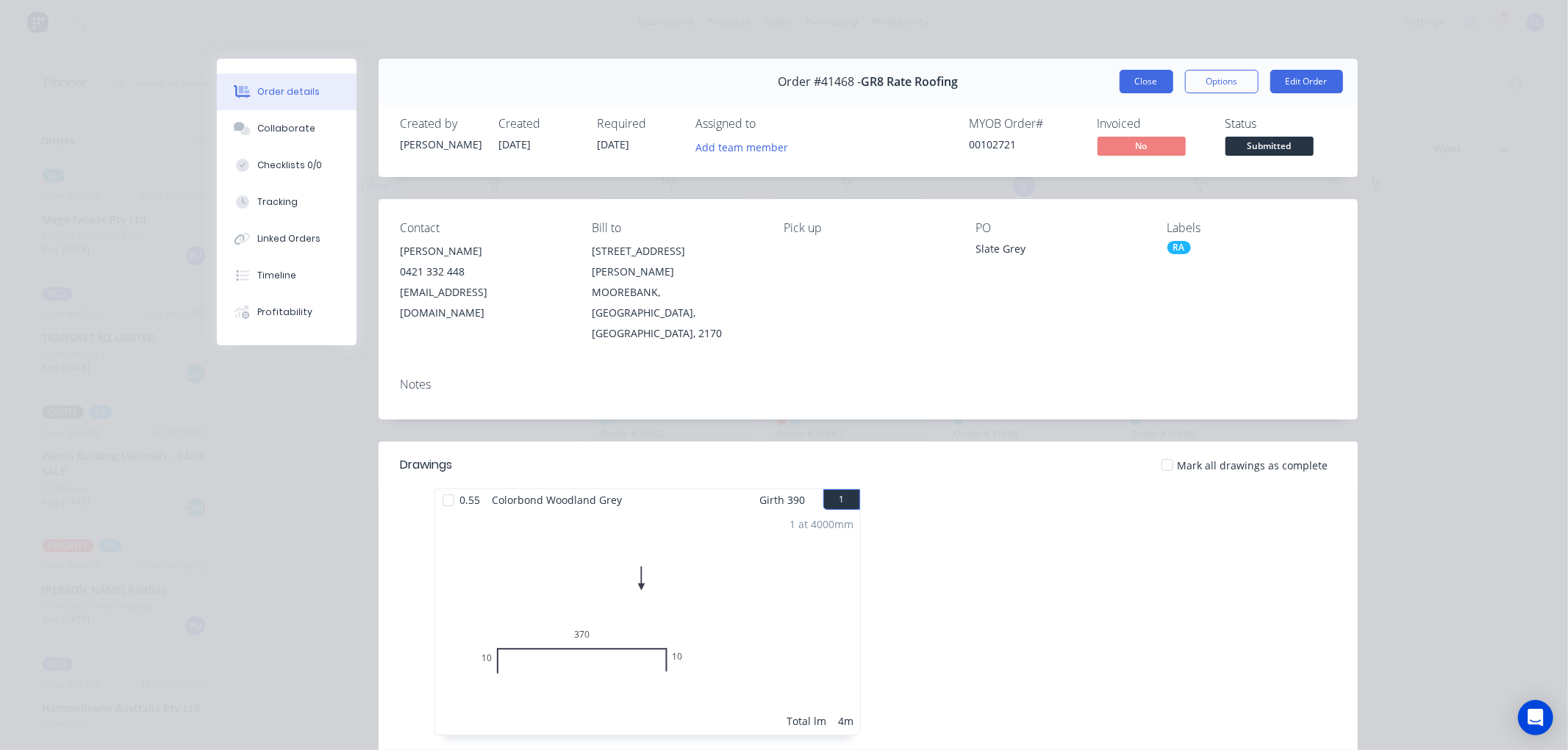
click at [1128, 84] on button "Close" at bounding box center [1146, 81] width 54 height 24
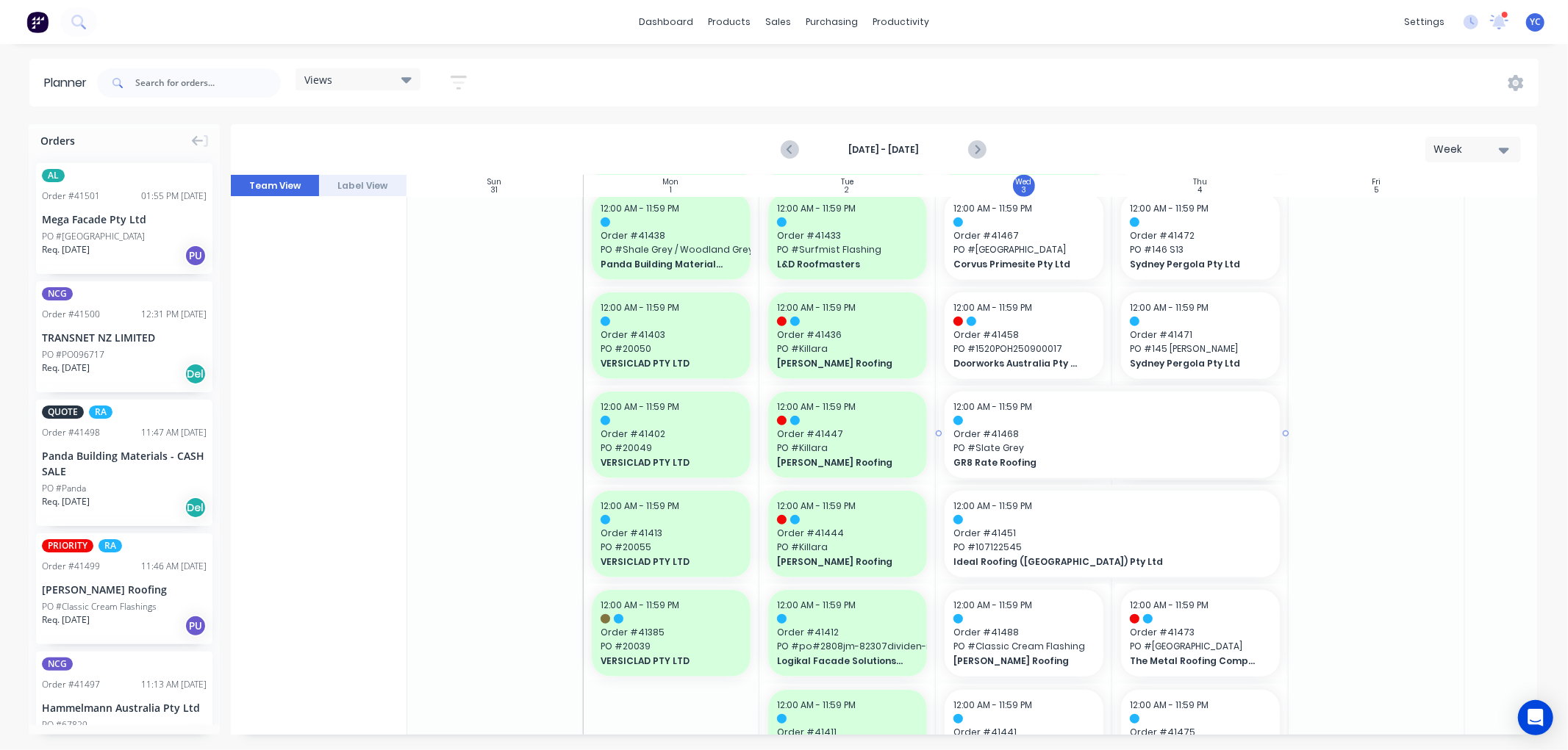
drag, startPoint x: 1111, startPoint y: 431, endPoint x: 1135, endPoint y: 428, distance: 24.2
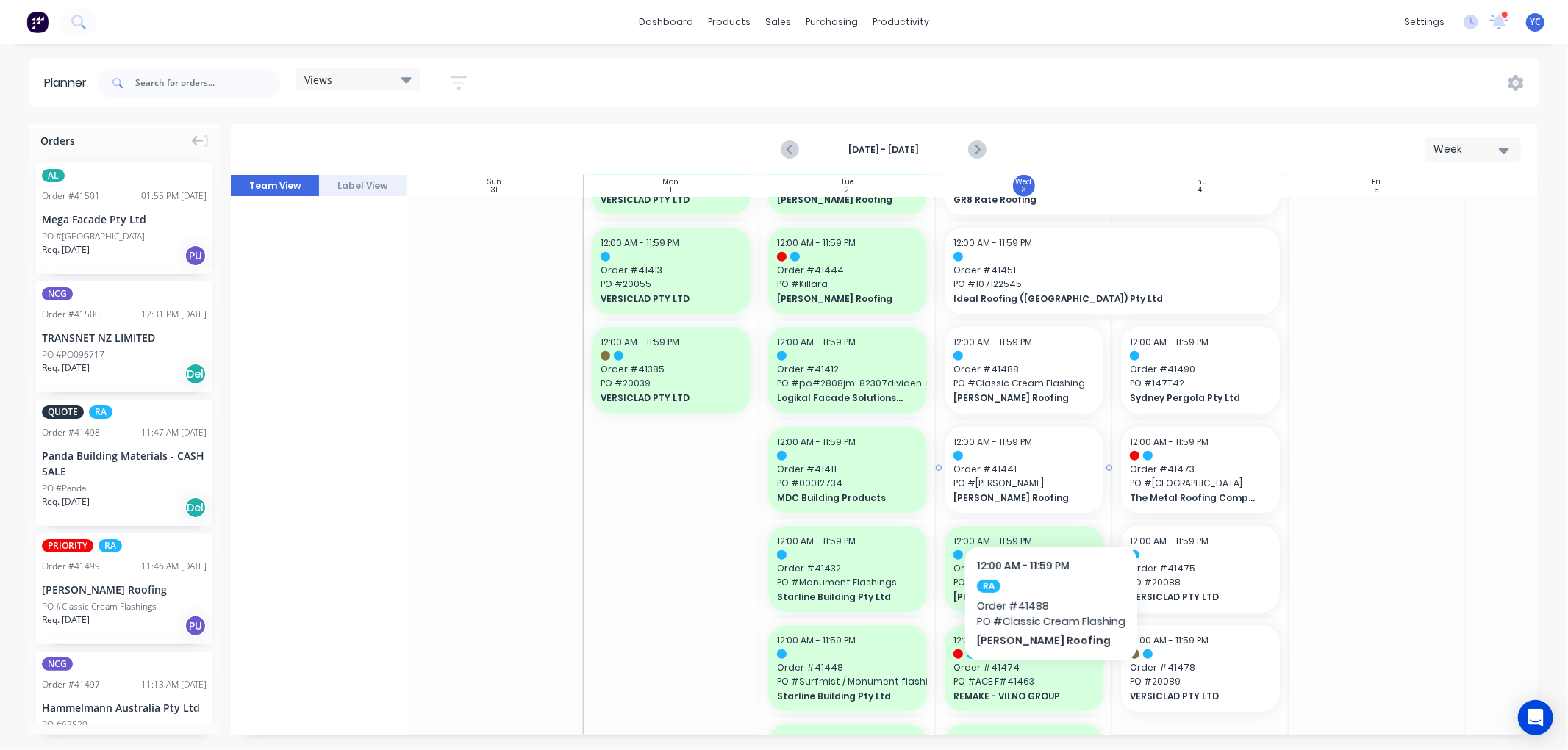
scroll to position [1235, 1]
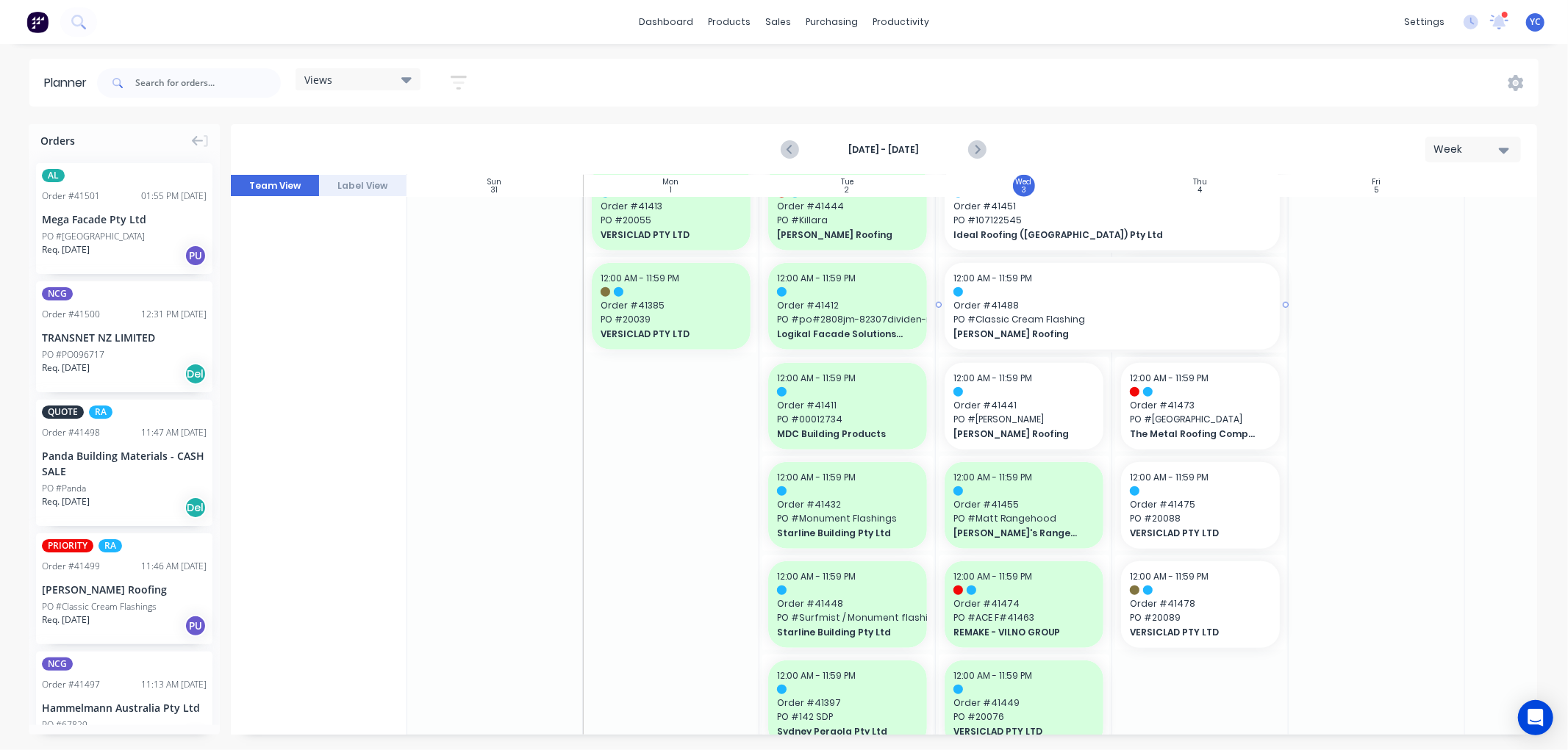
drag, startPoint x: 1108, startPoint y: 305, endPoint x: 1132, endPoint y: 323, distance: 30.0
drag, startPoint x: 1111, startPoint y: 404, endPoint x: 1160, endPoint y: 394, distance: 50.0
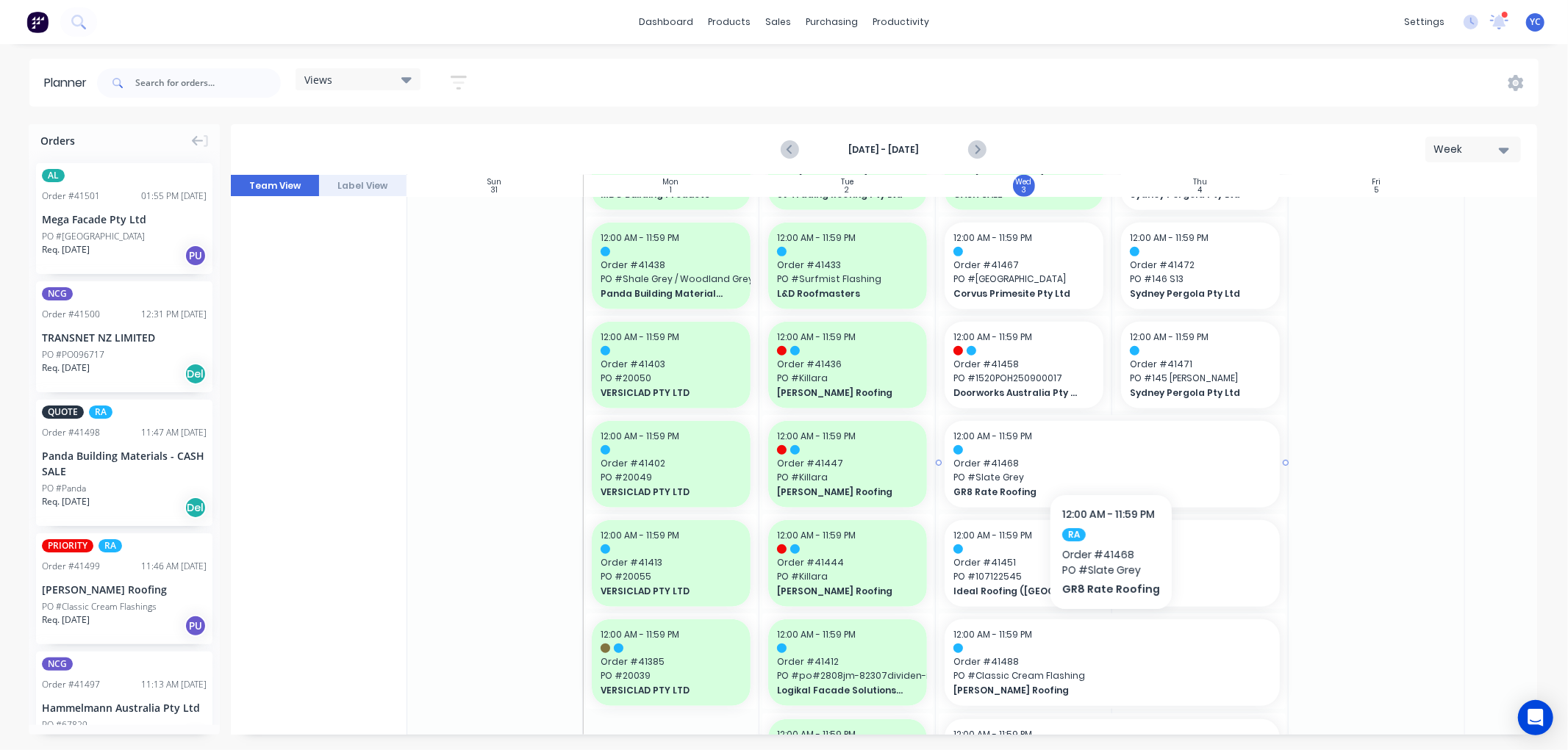
scroll to position [827, 1]
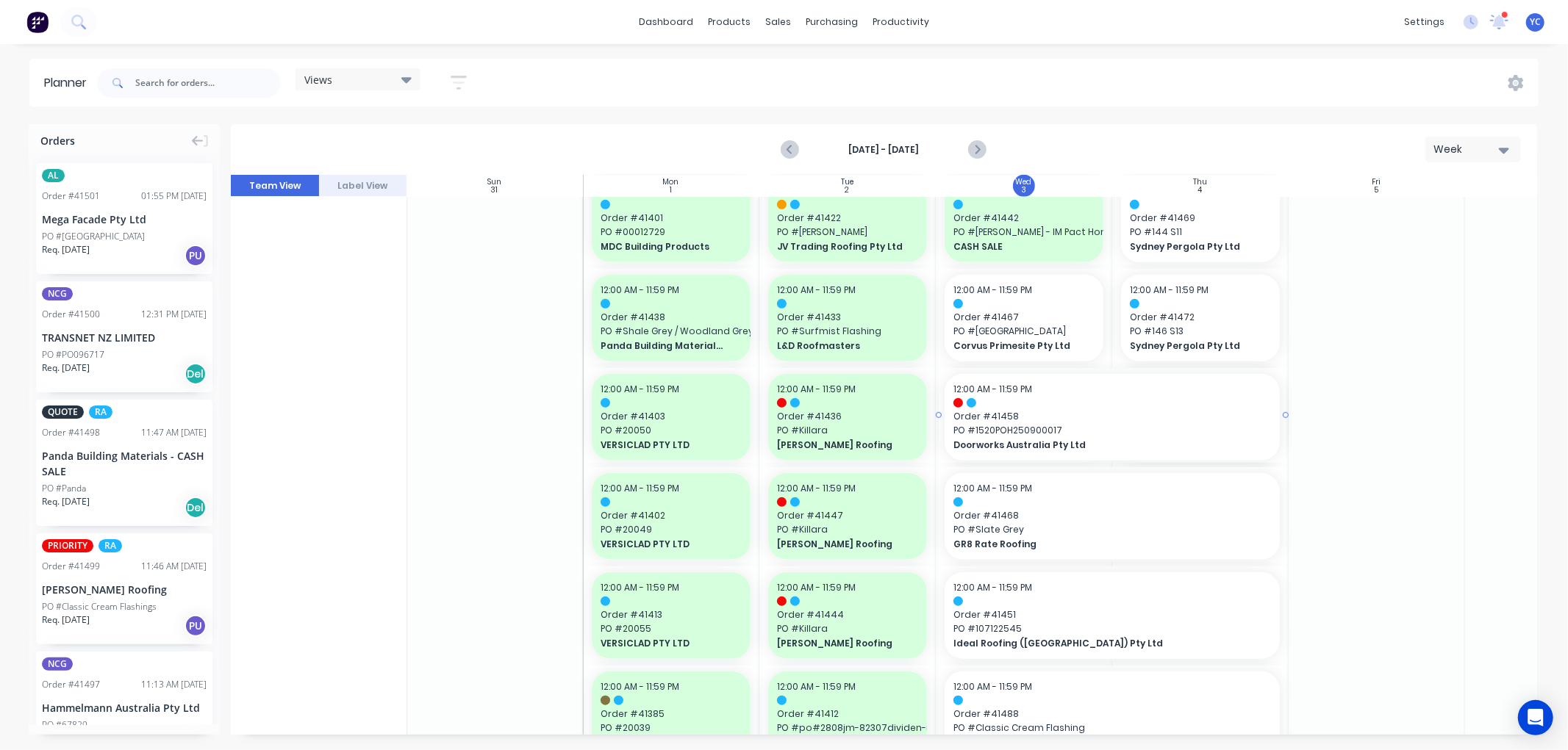
drag, startPoint x: 1108, startPoint y: 412, endPoint x: 1122, endPoint y: 412, distance: 14.0
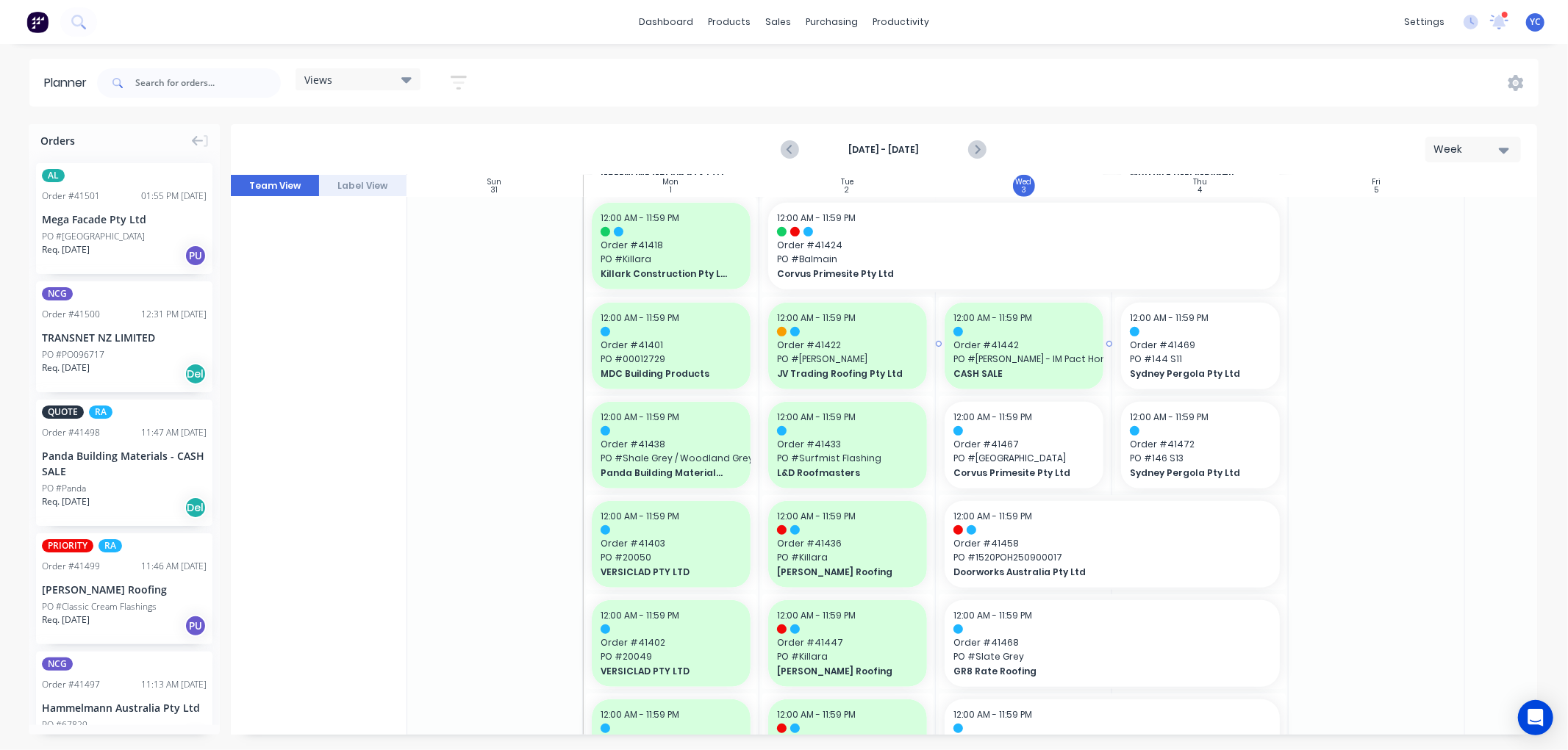
scroll to position [664, 1]
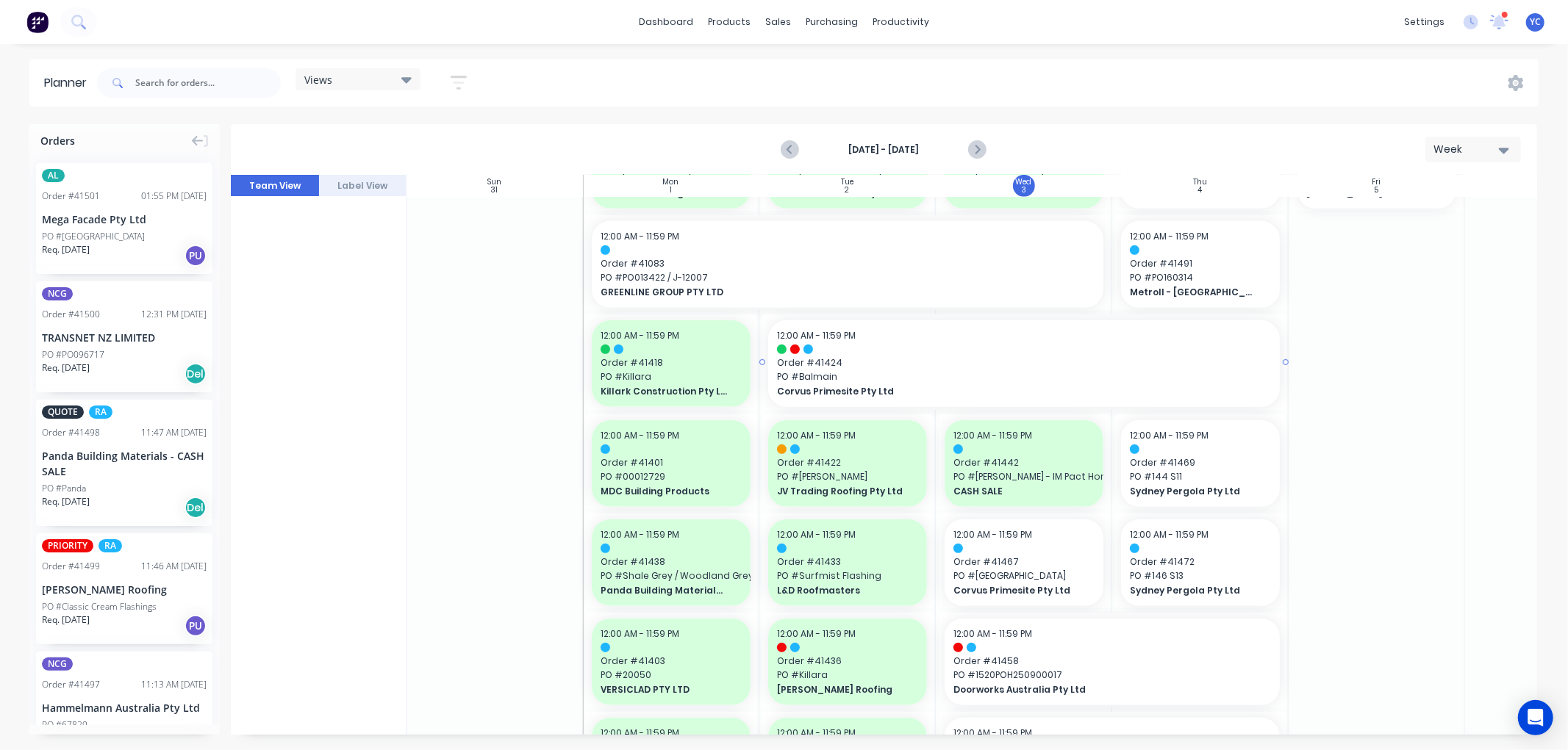
drag, startPoint x: 1052, startPoint y: 428, endPoint x: 1052, endPoint y: 417, distance: 11.0
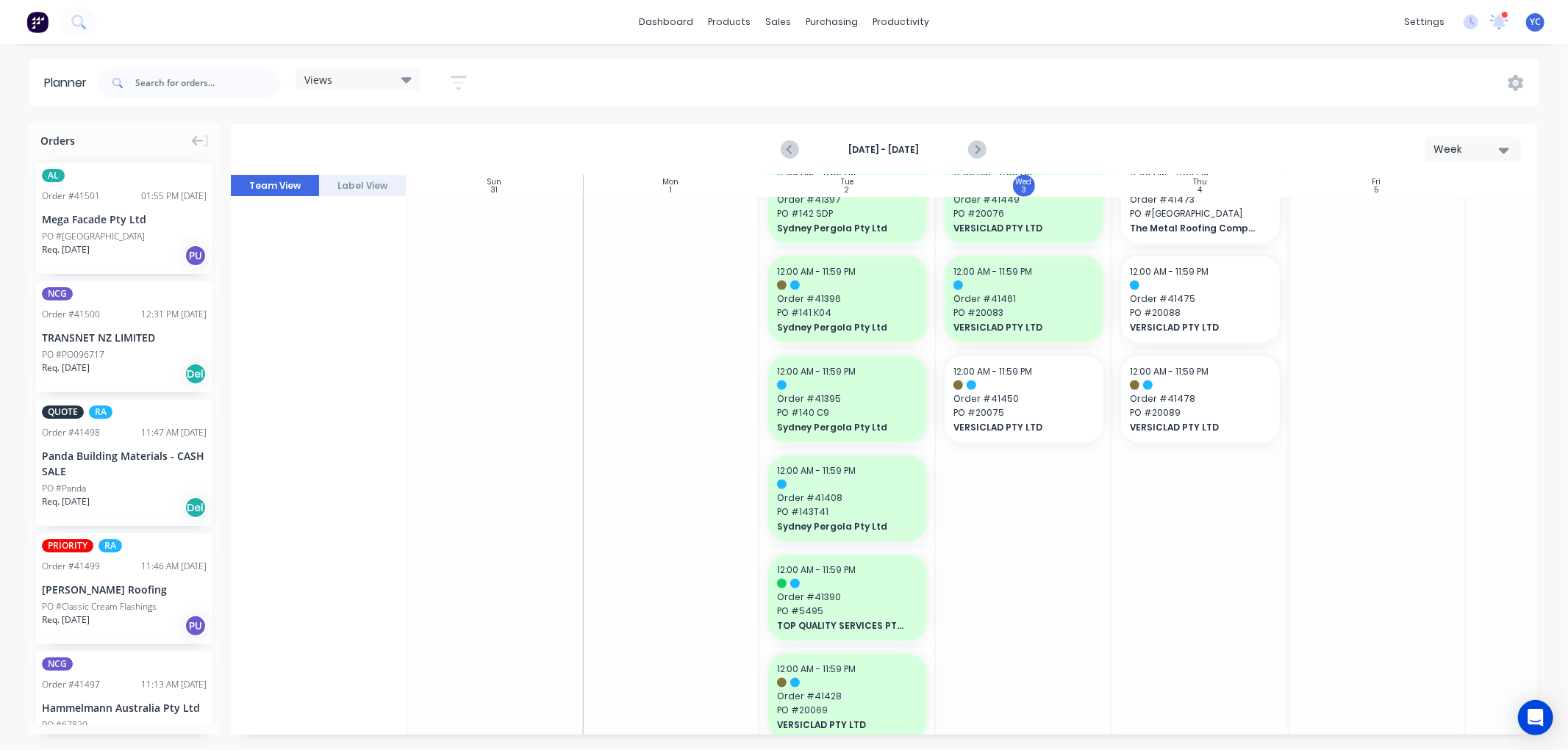
scroll to position [1796, 1]
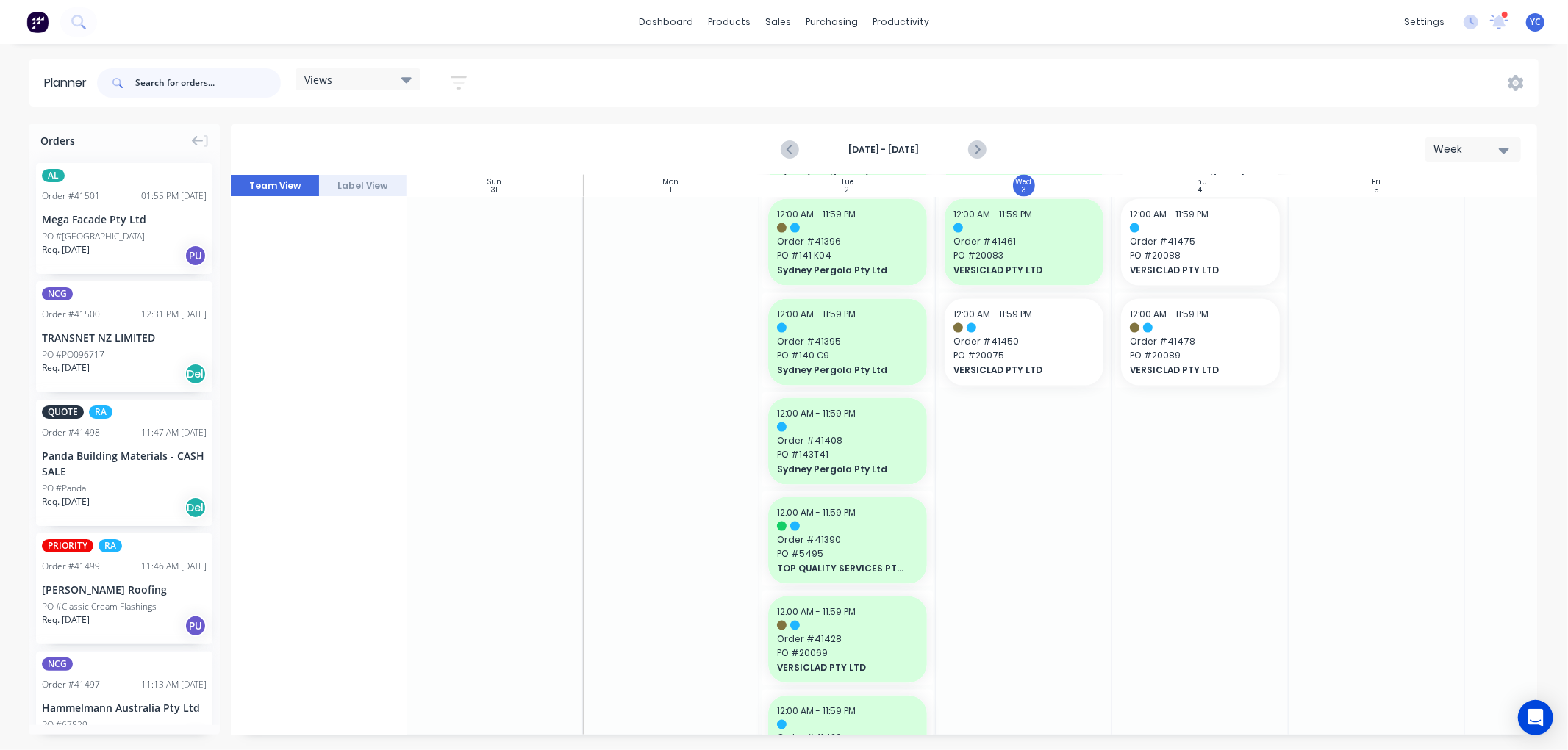
click at [214, 85] on input "text" at bounding box center [207, 83] width 145 height 29
type input "corvus"
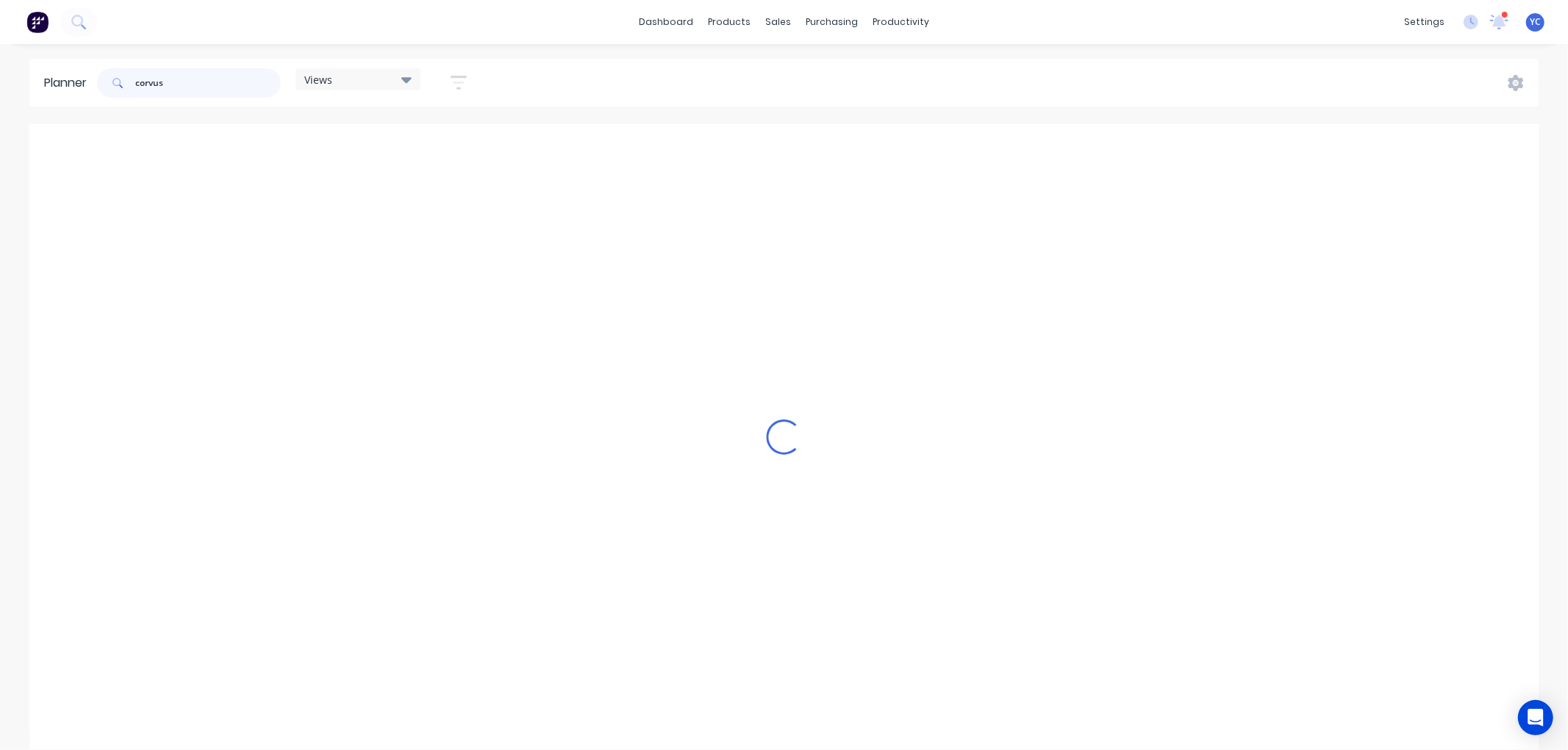
scroll to position [0, 1]
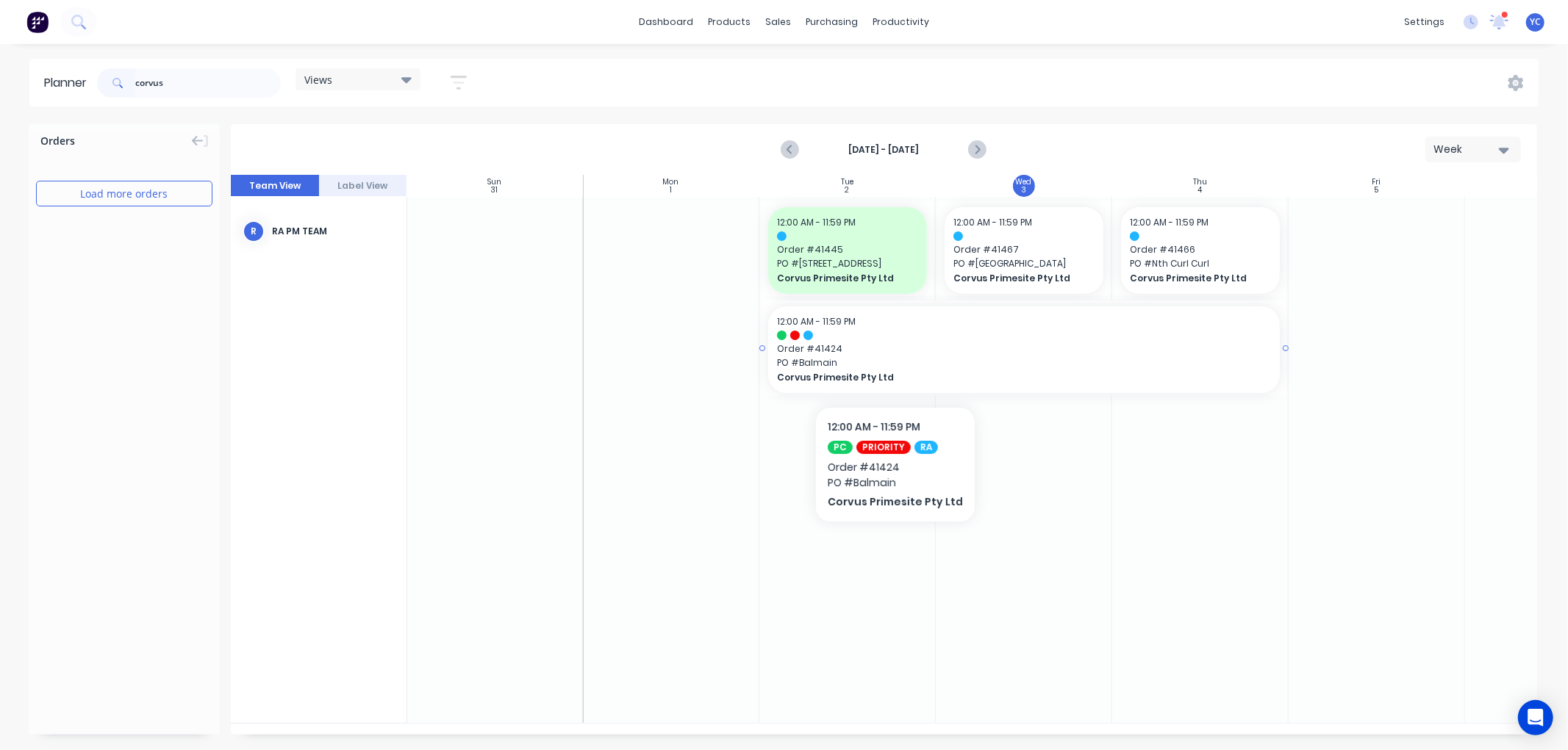
click at [891, 363] on span "PO # Balmain" at bounding box center [1023, 363] width 494 height 13
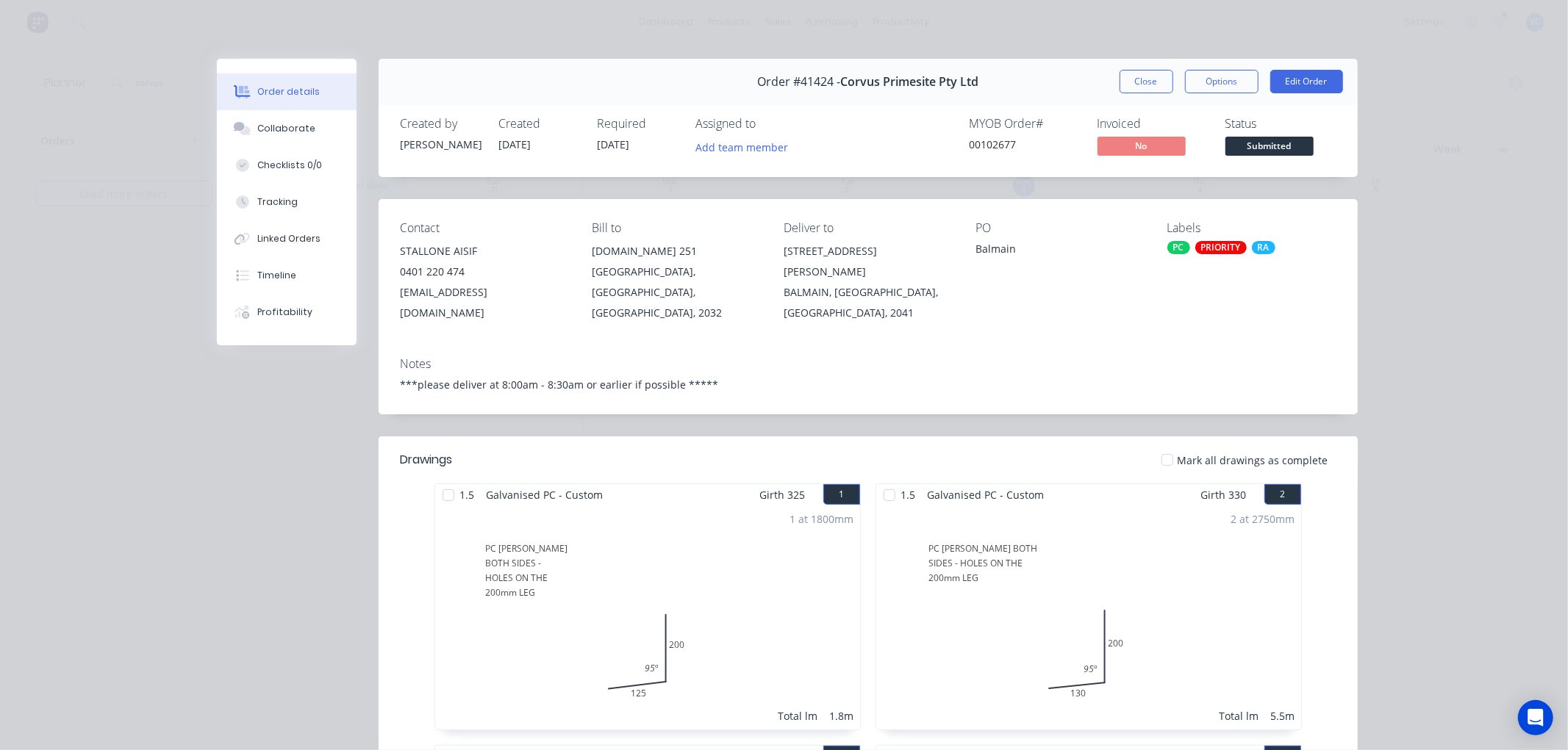
scroll to position [245, 0]
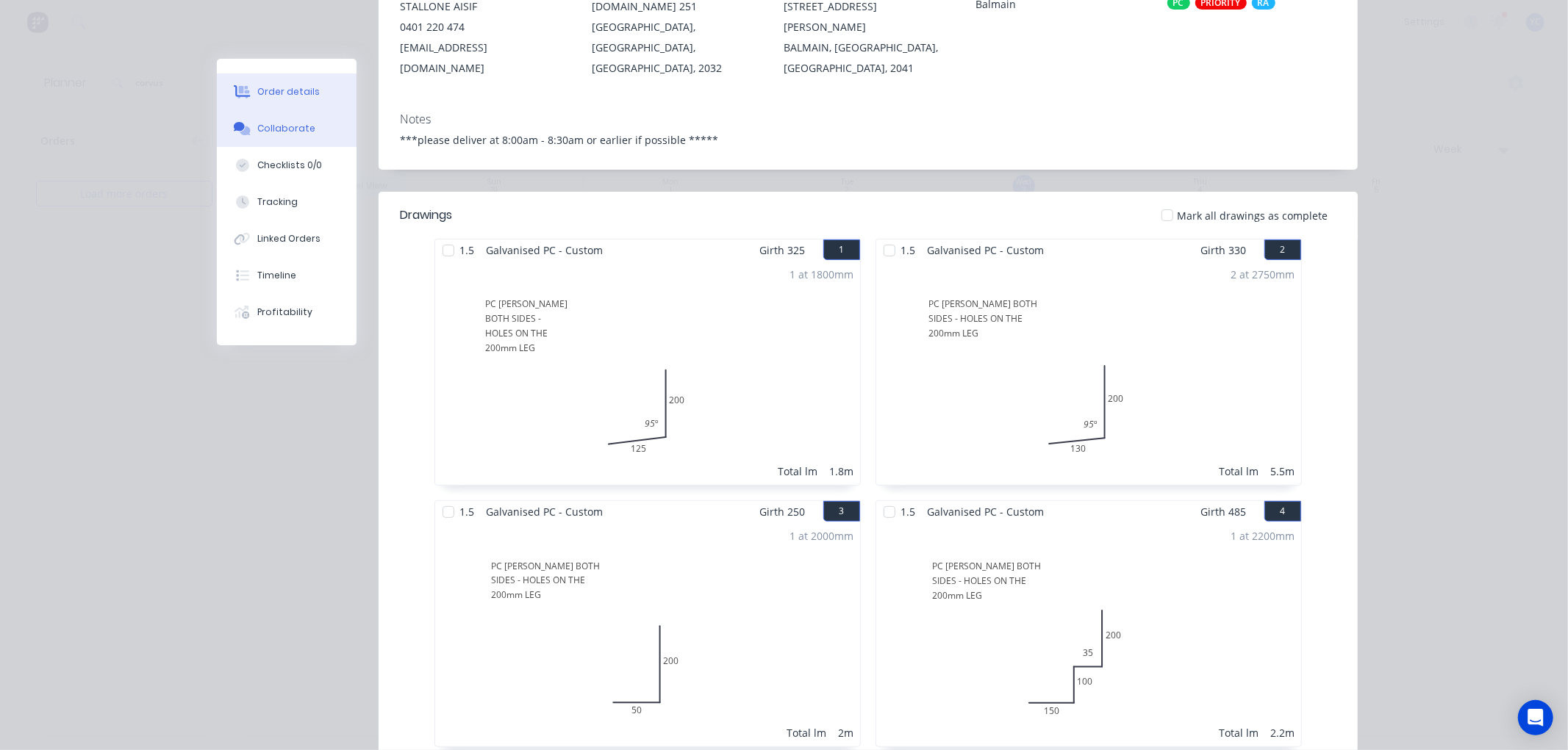
click at [273, 129] on div "Collaborate" at bounding box center [287, 129] width 58 height 13
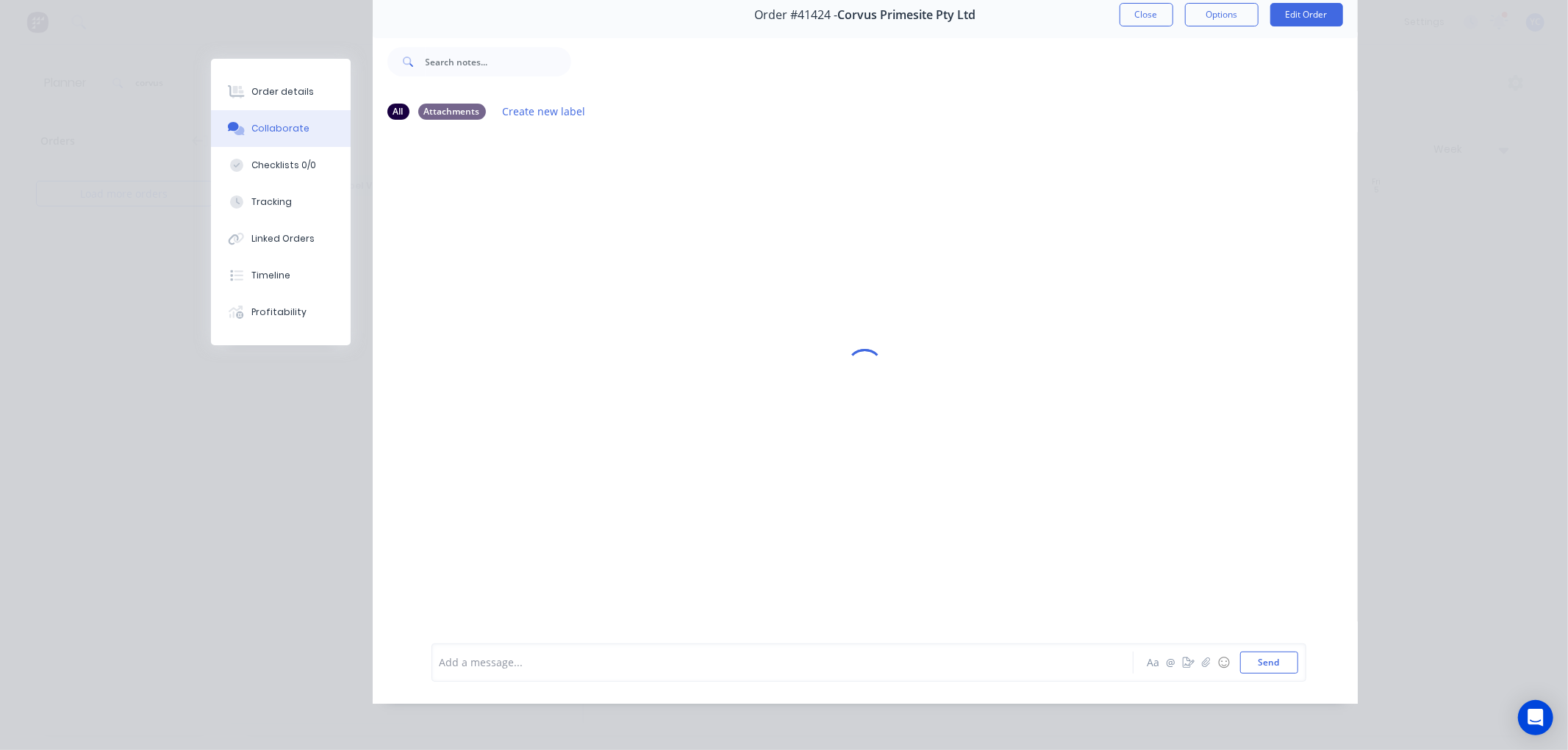
scroll to position [0, 0]
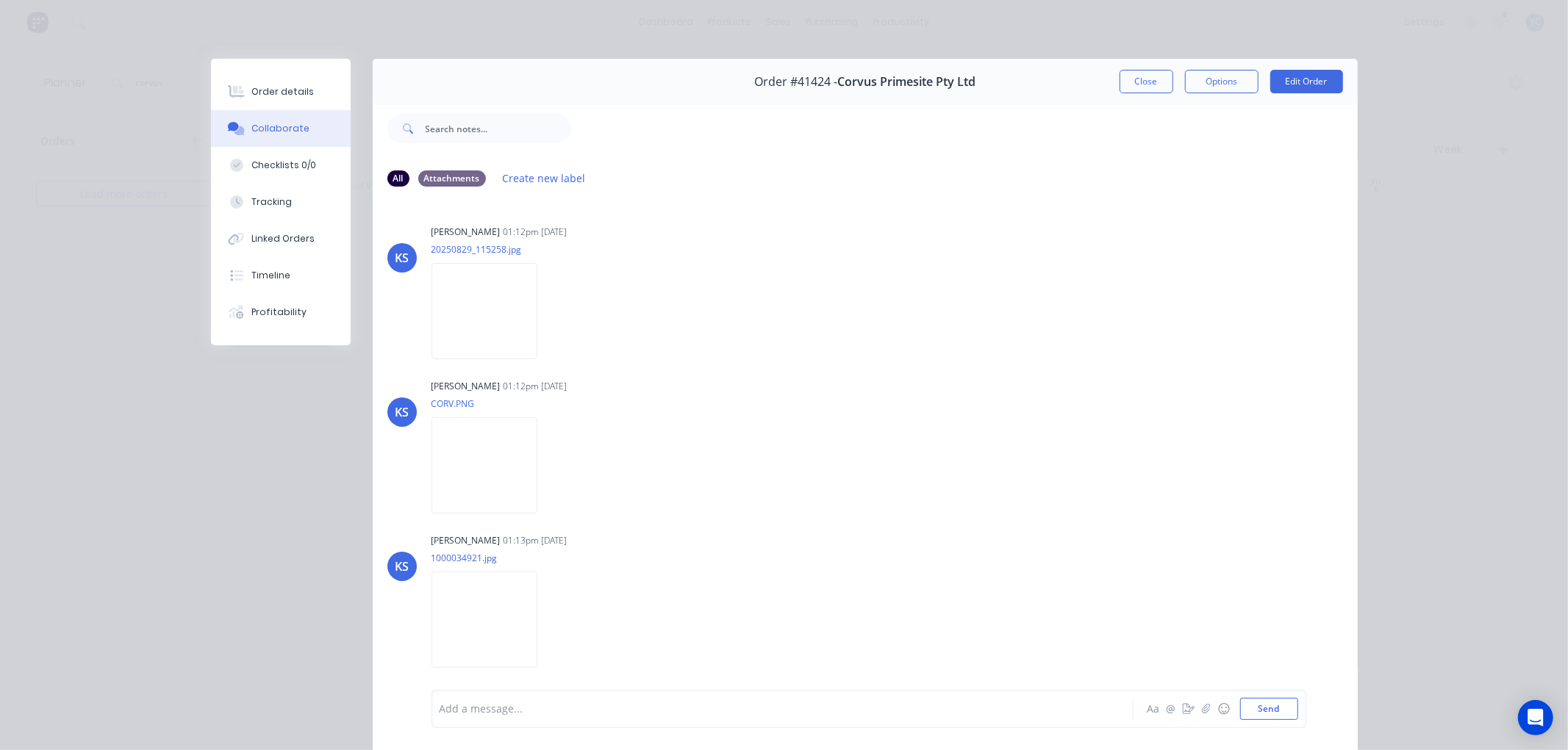
click at [528, 723] on div "Add a message... Aa @ ☺ Send" at bounding box center [868, 709] width 874 height 38
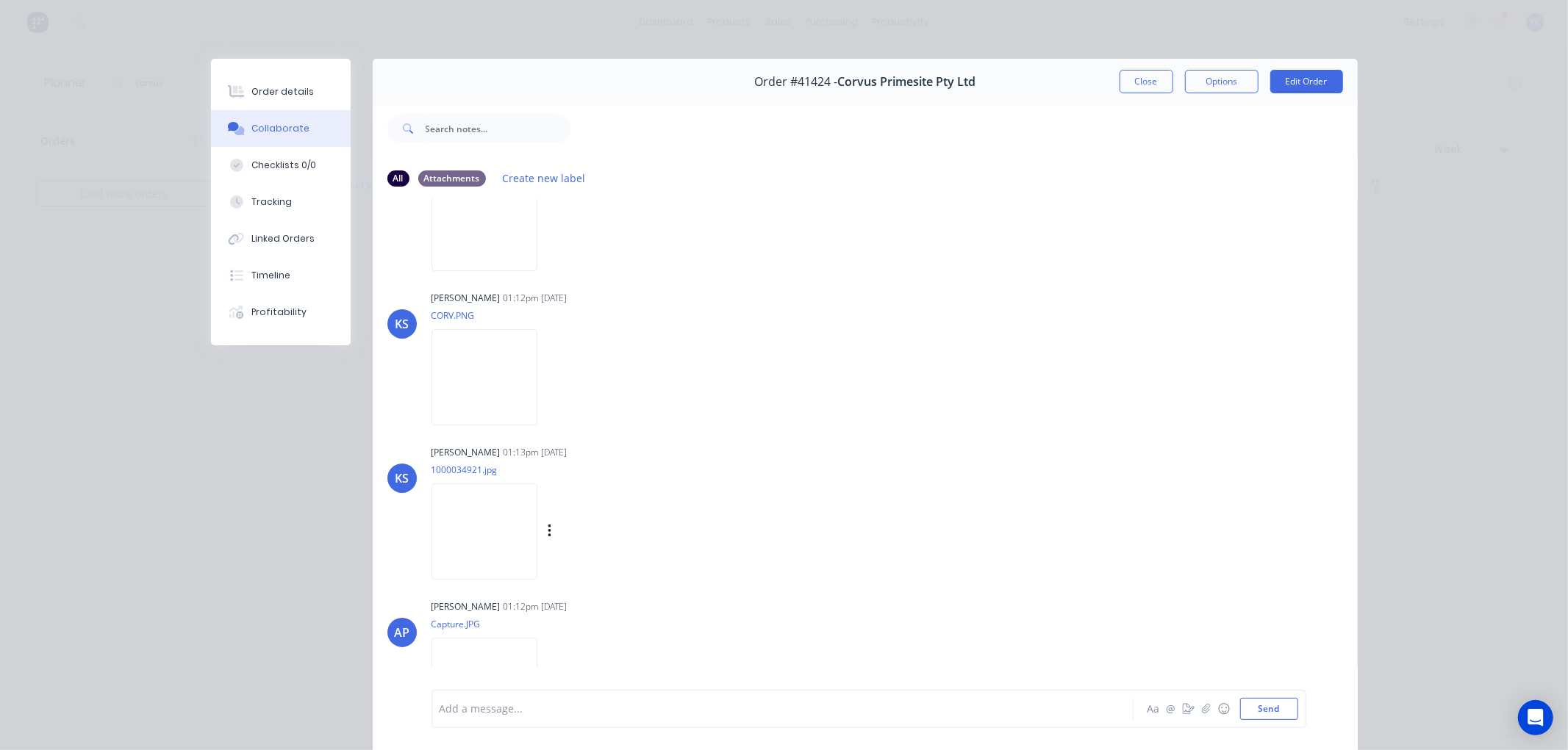
scroll to position [216, 0]
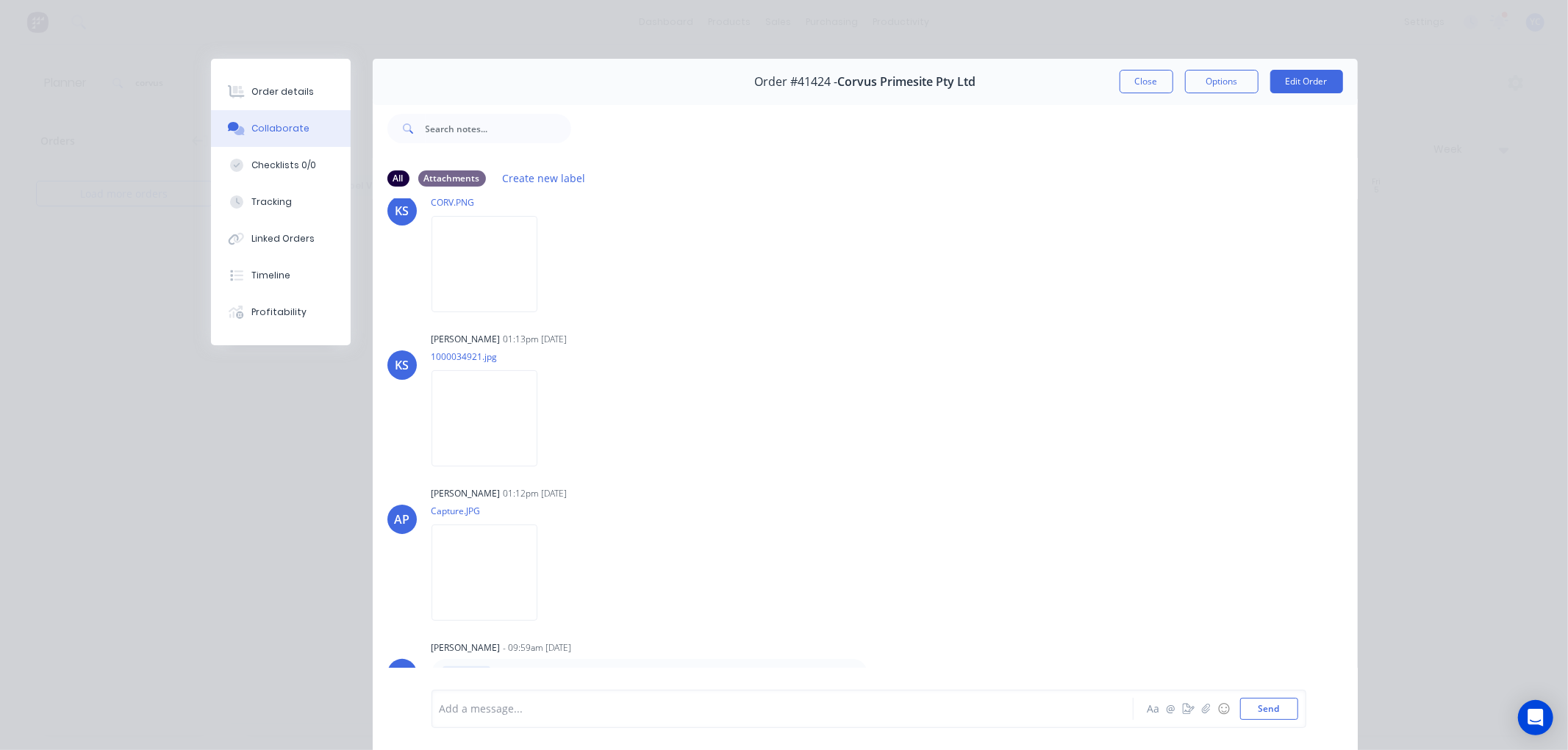
click at [1134, 80] on button "Close" at bounding box center [1146, 81] width 54 height 24
click at [1127, 79] on div "corvus Views Save new view None (Default) edit Iraking edit kyle edit Michael's…" at bounding box center [816, 83] width 1445 height 44
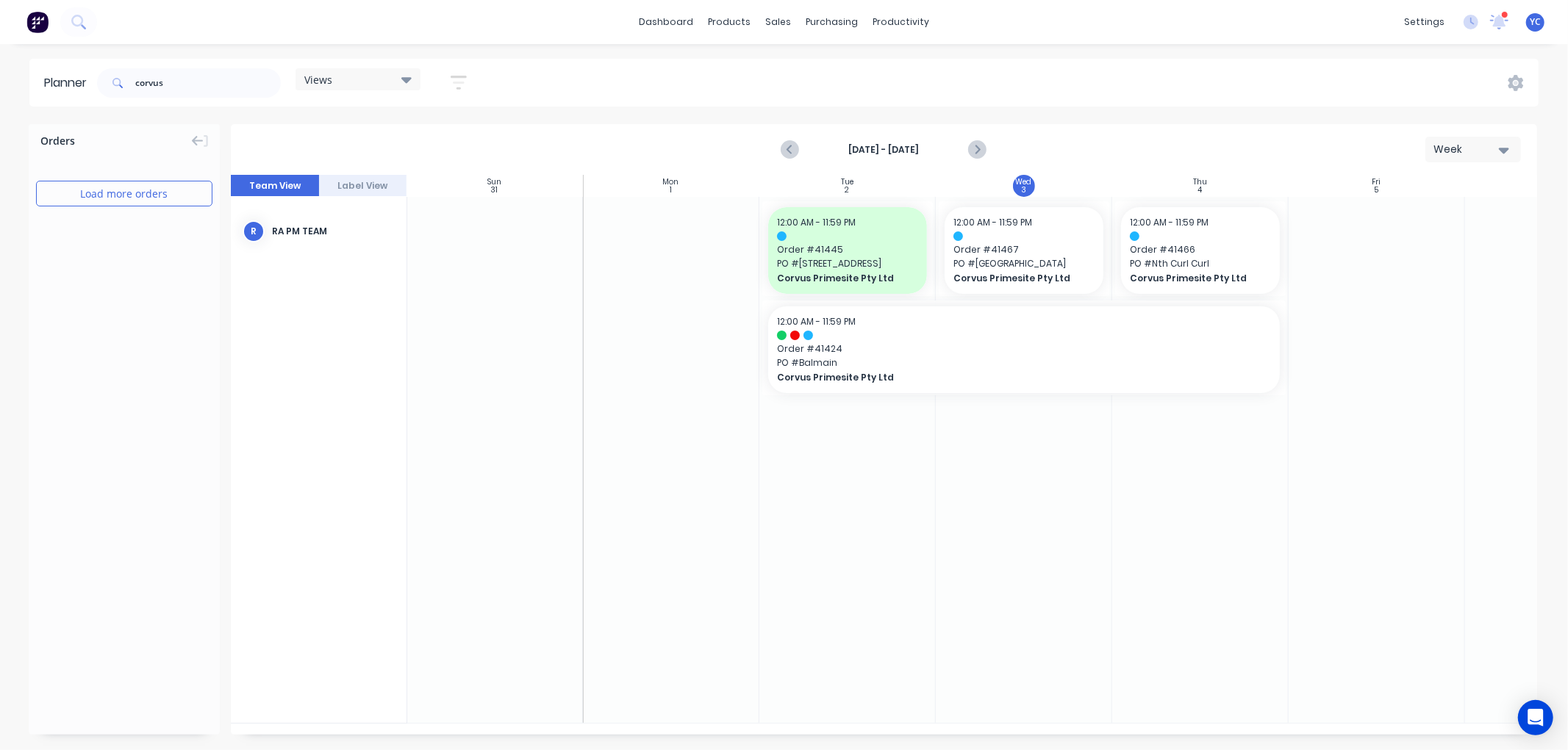
drag, startPoint x: 265, startPoint y: 100, endPoint x: 640, endPoint y: 179, distance: 383.2
click at [278, 106] on header "Planner corvus Views Save new view None (Default) edit Iraking edit kyle edit M…" at bounding box center [784, 82] width 1510 height 48
click at [265, 69] on div "corvus" at bounding box center [188, 83] width 184 height 44
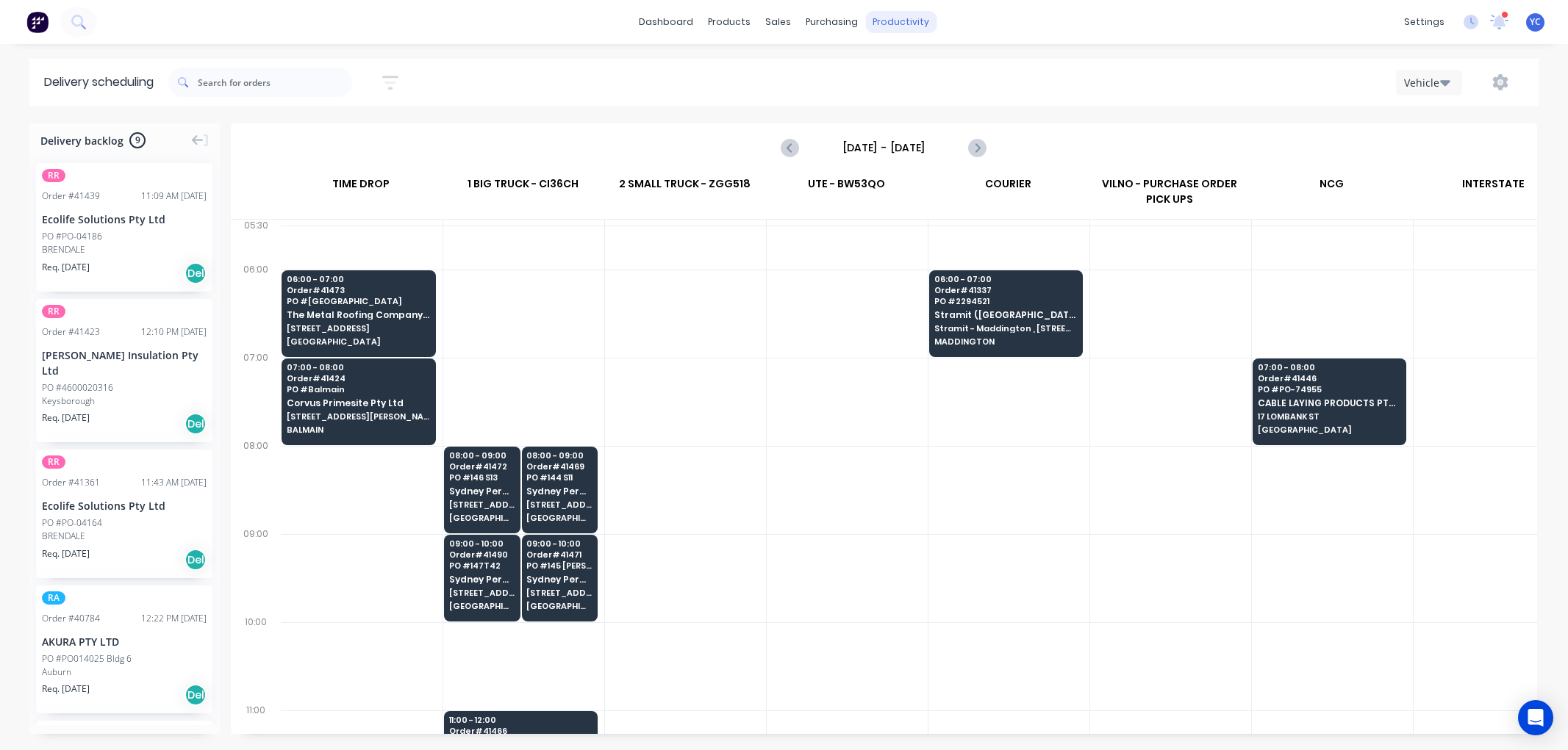
click at [903, 24] on div "productivity" at bounding box center [901, 22] width 71 height 22
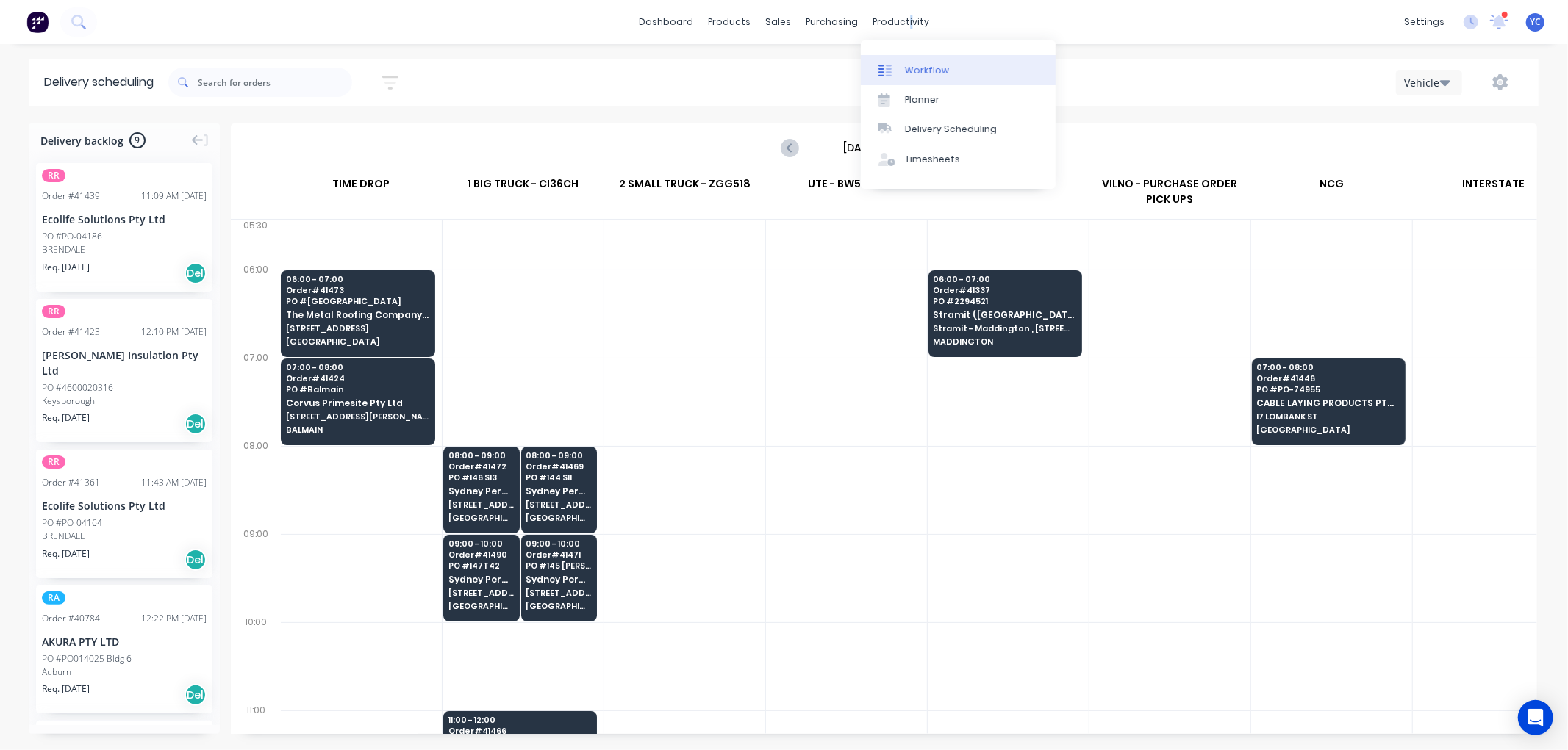
click at [939, 59] on link "Workflow" at bounding box center [958, 69] width 195 height 29
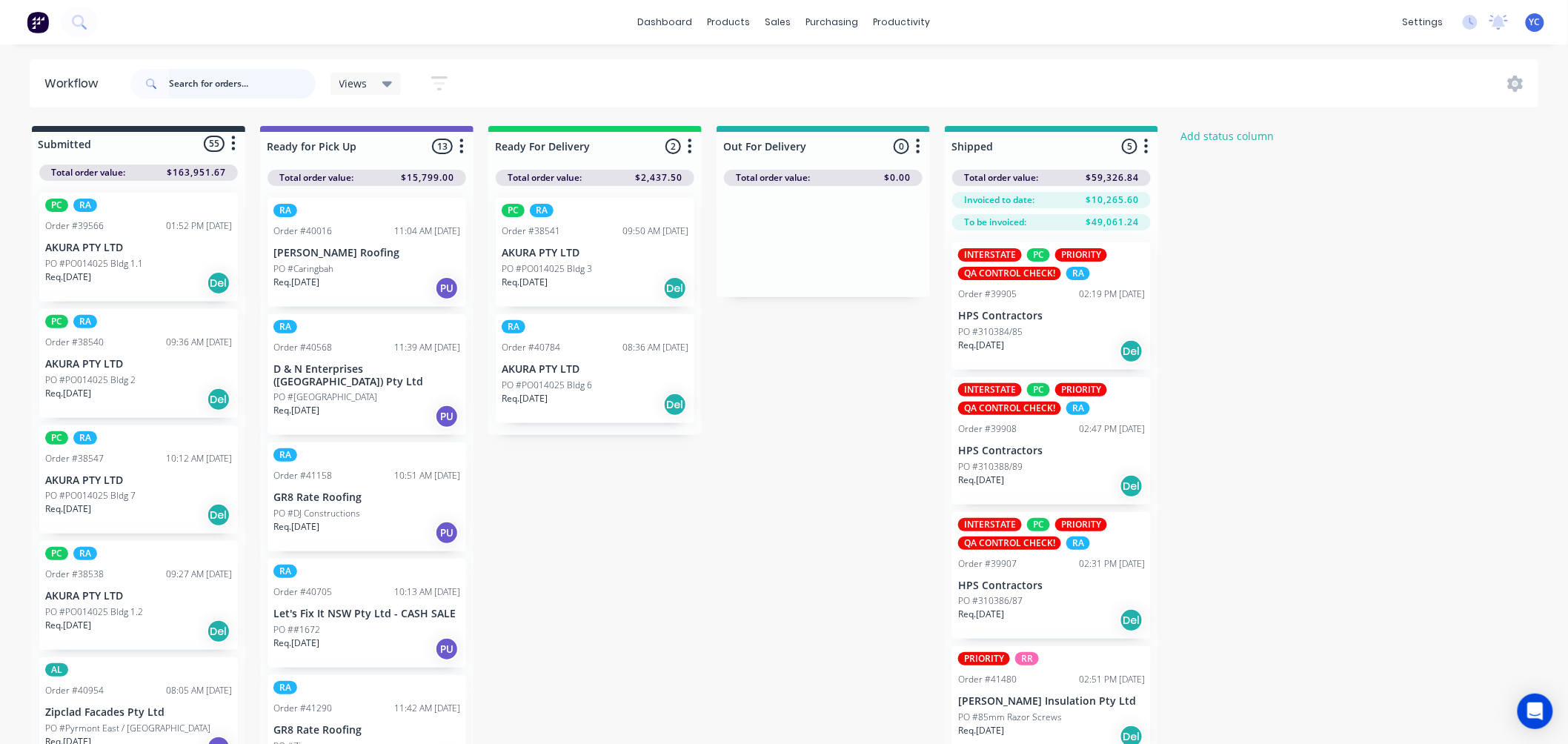
click at [256, 80] on input "text" at bounding box center [241, 84] width 146 height 29
click at [256, 77] on input "text" at bounding box center [241, 84] width 146 height 29
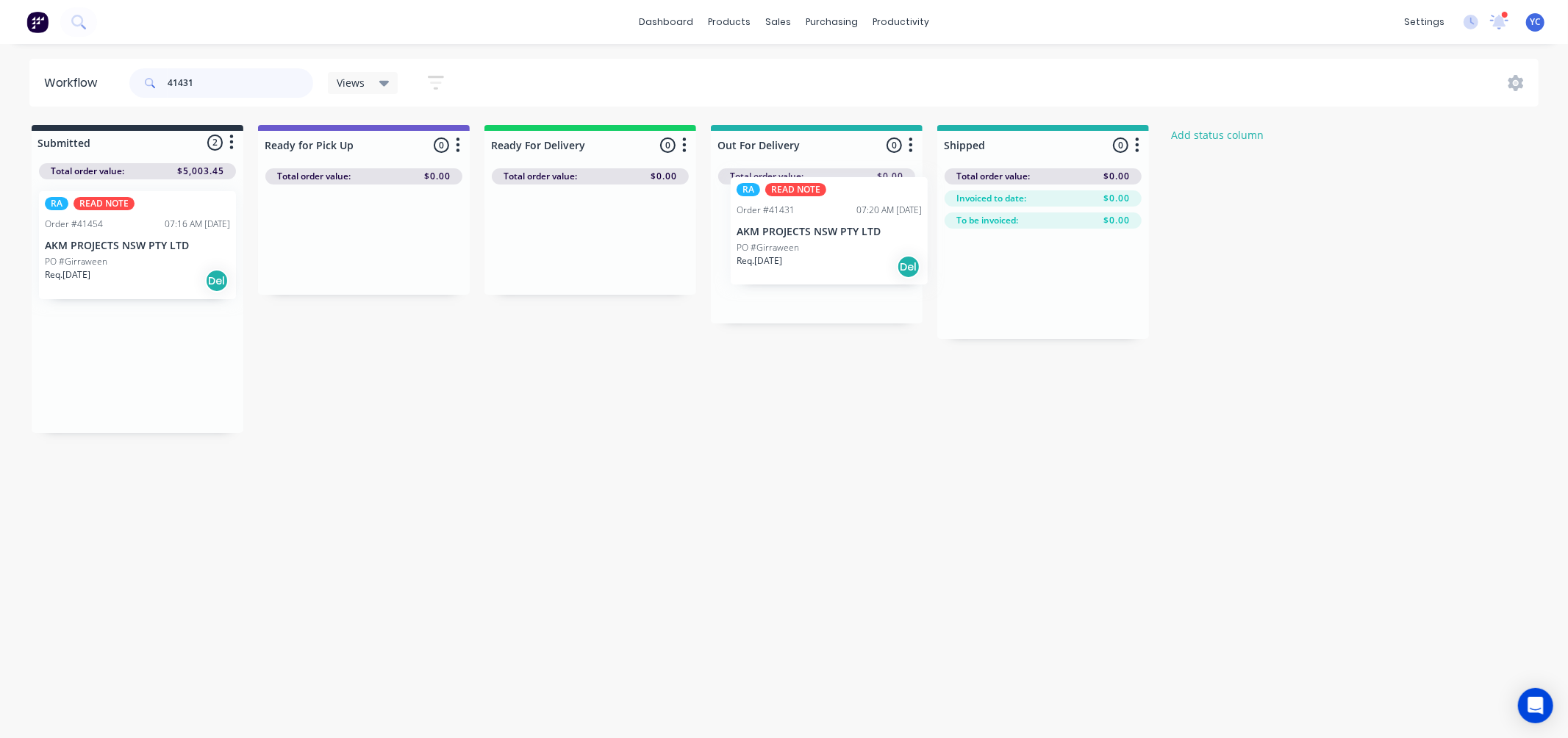
drag, startPoint x: 325, startPoint y: 253, endPoint x: 801, endPoint y: 247, distance: 476.0
click at [801, 247] on div "Submitted 2 Status colour #273444 hex #273444 Save Cancel Summaries Total order…" at bounding box center [789, 279] width 1599 height 308
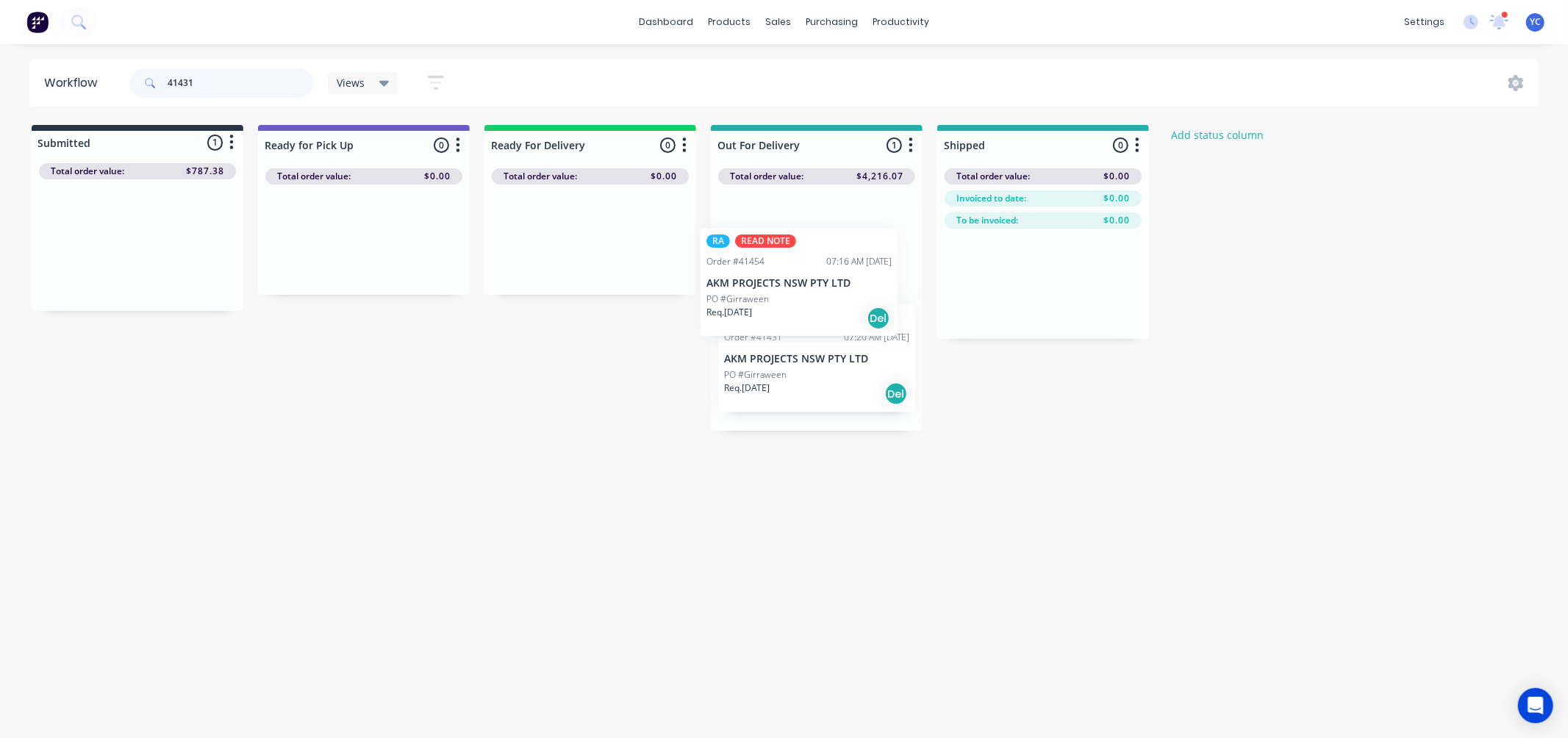
drag, startPoint x: 130, startPoint y: 238, endPoint x: 797, endPoint y: 277, distance: 668.1
click at [797, 277] on div "Submitted 1 Status colour #273444 hex #273444 Save Cancel Summaries Total order…" at bounding box center [789, 278] width 1599 height 306
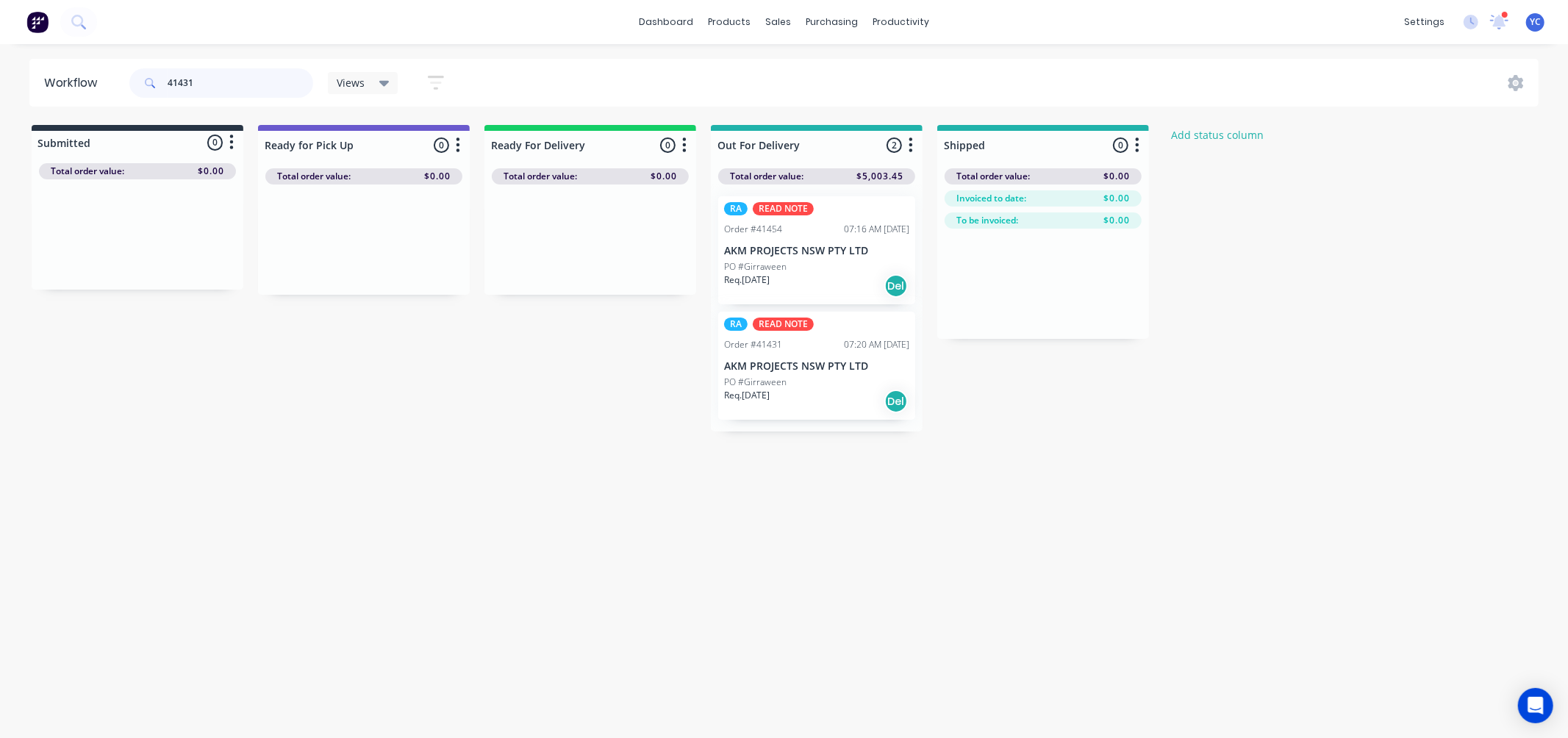
click at [226, 69] on input "41431" at bounding box center [239, 83] width 145 height 29
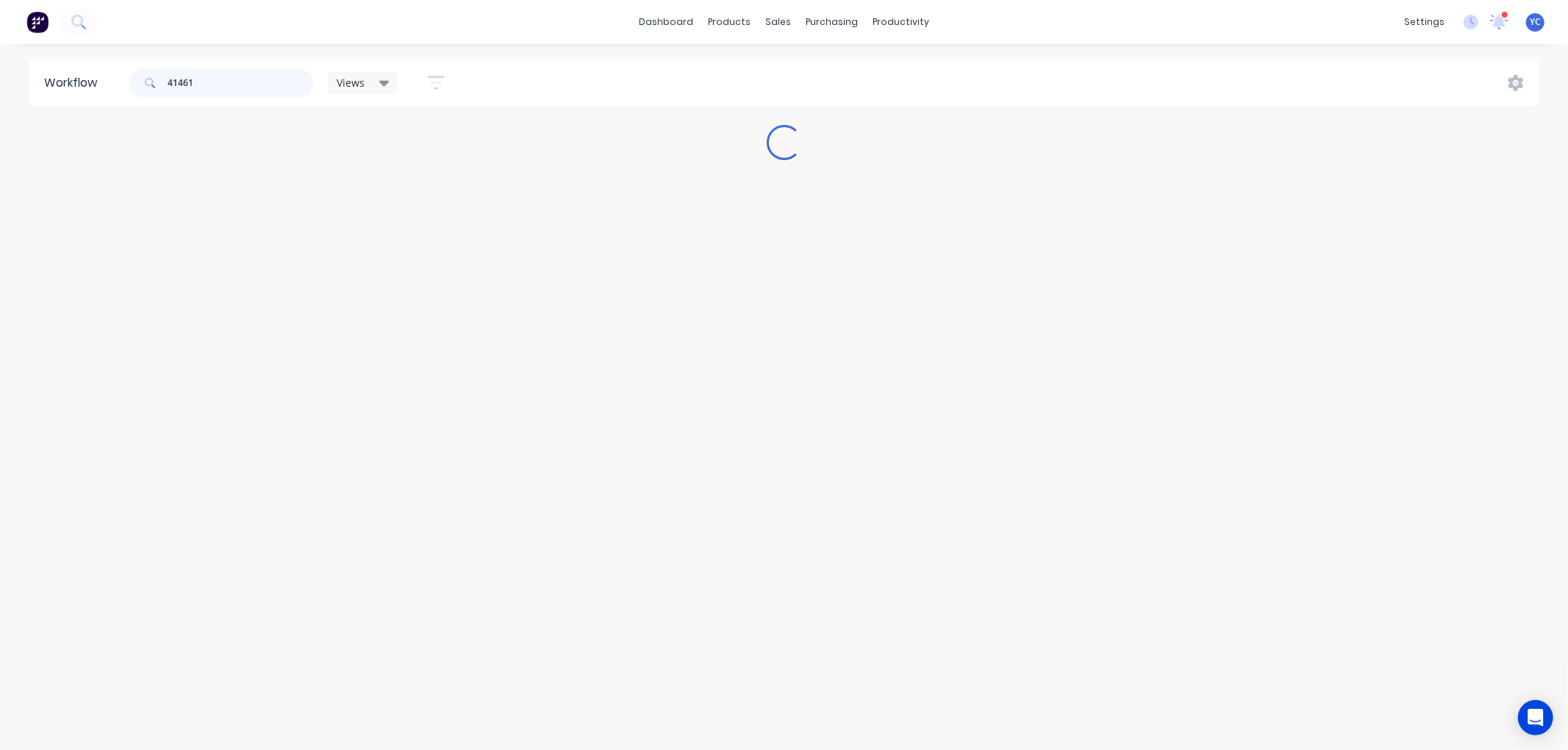
click at [118, 386] on div "Workflow 41461 Views Save new view None (Default) edit AL edit ALL edit BB & TH…" at bounding box center [784, 389] width 1568 height 662
click at [130, 377] on div "Workflow 41461 Views Save new view None (Default) edit AL edit ALL edit BB & TH…" at bounding box center [784, 389] width 1568 height 662
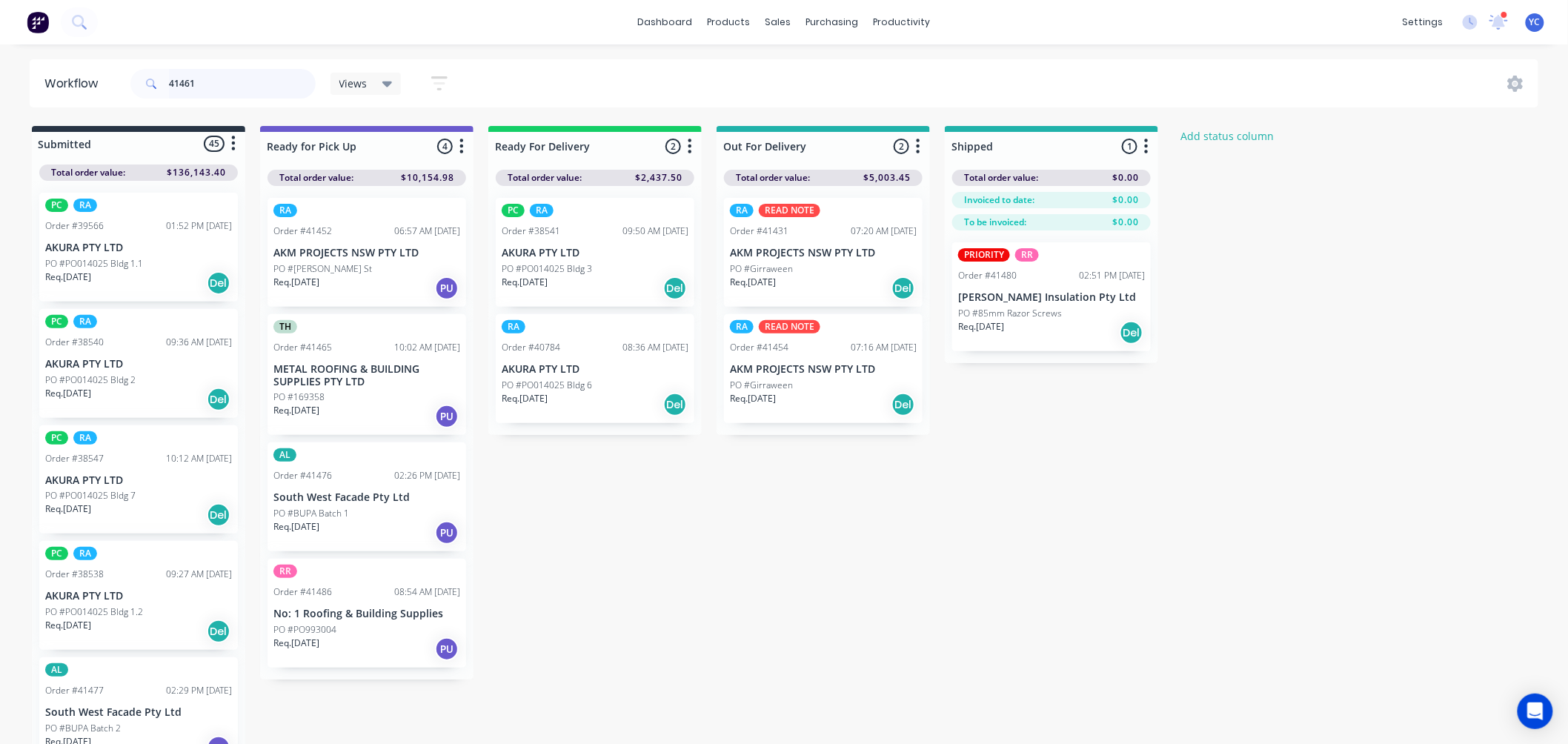
click at [234, 84] on input "41461" at bounding box center [241, 84] width 146 height 29
click at [210, 82] on input "41461" at bounding box center [241, 84] width 146 height 29
type input "4"
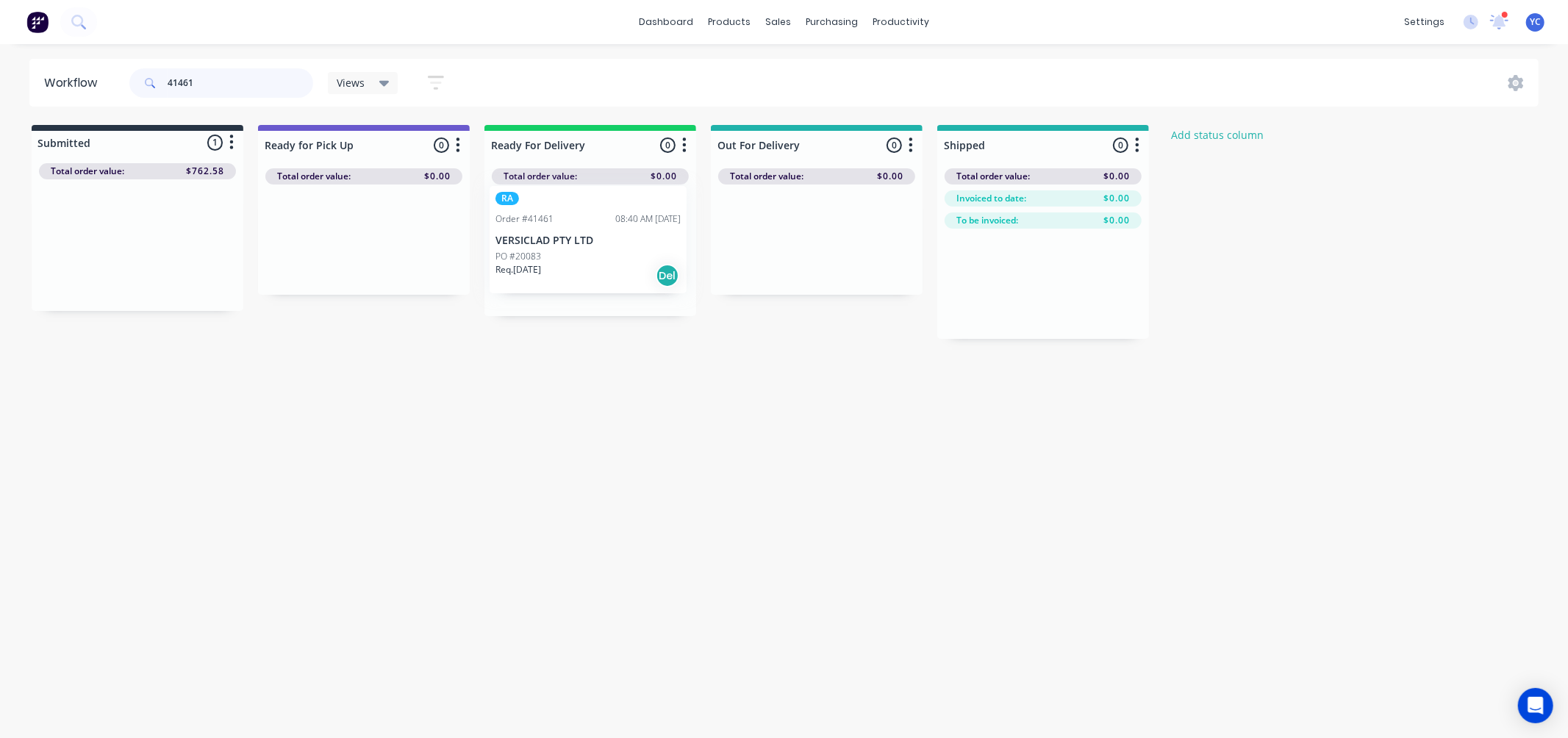
drag, startPoint x: 78, startPoint y: 250, endPoint x: 540, endPoint y: 246, distance: 462.0
click at [540, 246] on div "Submitted 1 Status colour #273444 hex #273444 Save Cancel Summaries Total order…" at bounding box center [789, 232] width 1599 height 214
click at [250, 82] on input "41461" at bounding box center [239, 83] width 145 height 29
drag, startPoint x: 108, startPoint y: 238, endPoint x: 570, endPoint y: 242, distance: 462.0
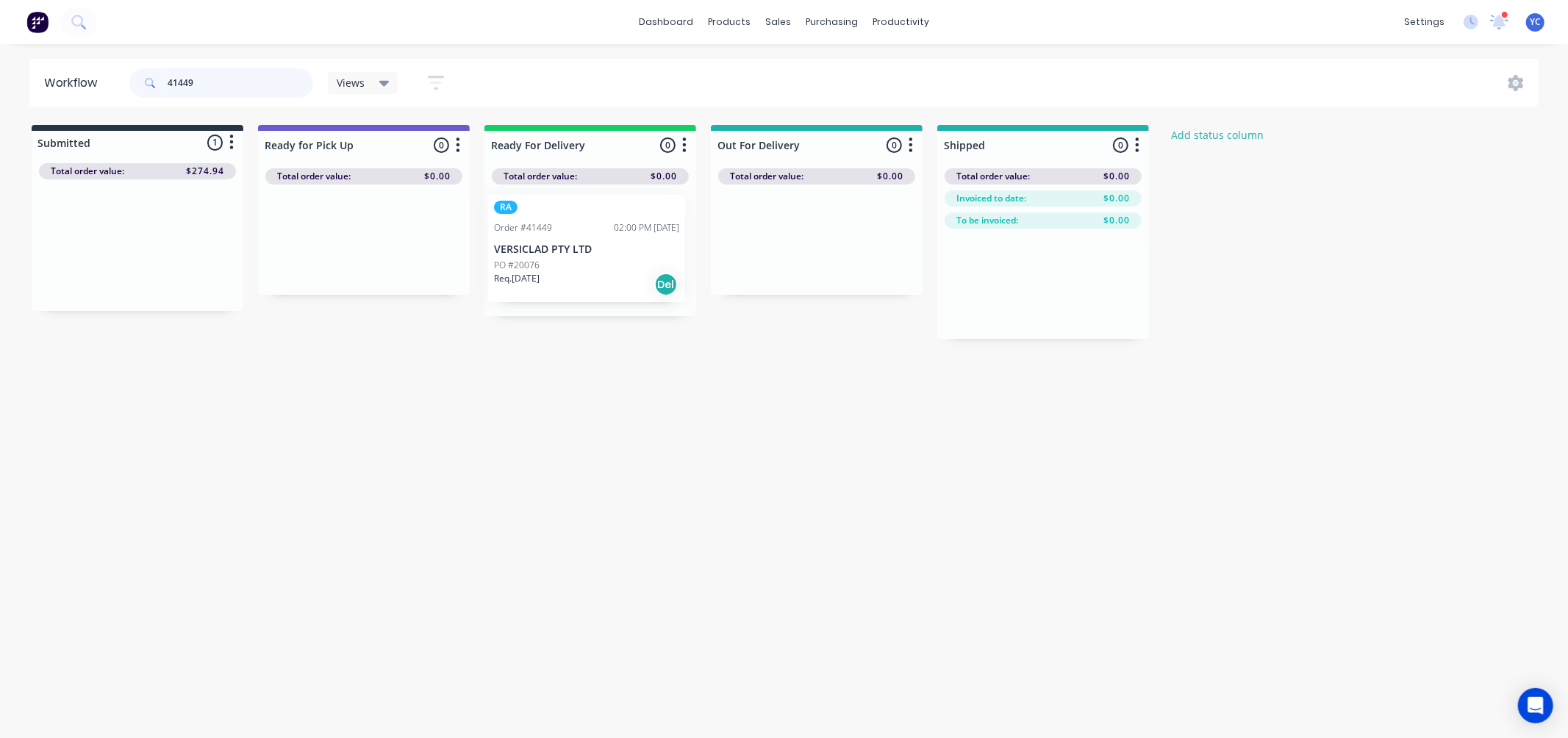
click at [570, 242] on div "Submitted 1 Status colour #273444 hex #273444 Save Cancel Summaries Total order…" at bounding box center [789, 232] width 1599 height 214
click at [238, 73] on input "41449" at bounding box center [239, 83] width 145 height 29
click at [243, 84] on input "41449" at bounding box center [239, 83] width 145 height 29
click at [242, 84] on input "41449" at bounding box center [239, 83] width 145 height 29
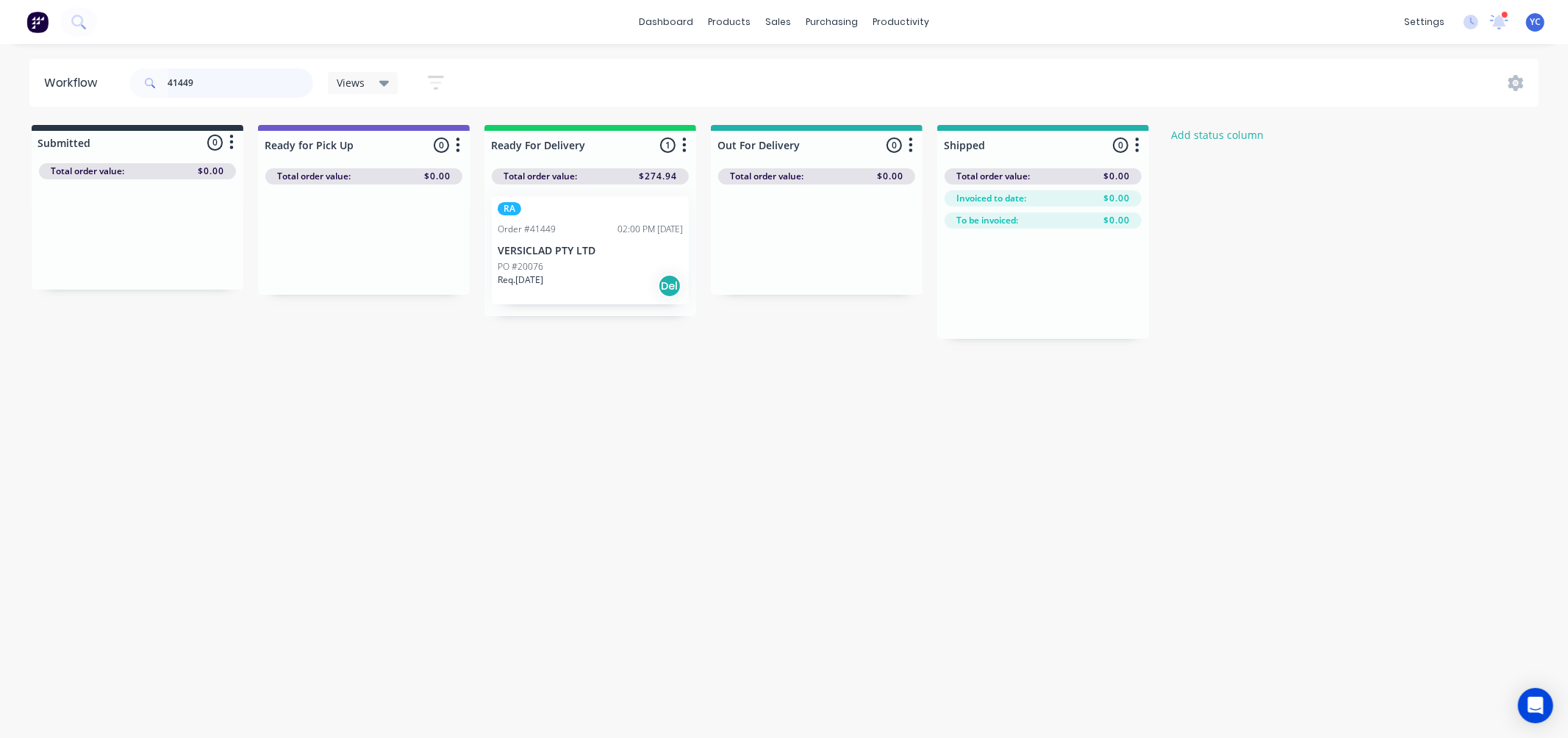
click at [238, 77] on input "41449" at bounding box center [239, 83] width 145 height 29
click at [232, 81] on input "41449" at bounding box center [239, 83] width 145 height 29
click at [229, 78] on input "41449" at bounding box center [239, 83] width 145 height 29
click at [231, 78] on input "41449" at bounding box center [239, 83] width 145 height 29
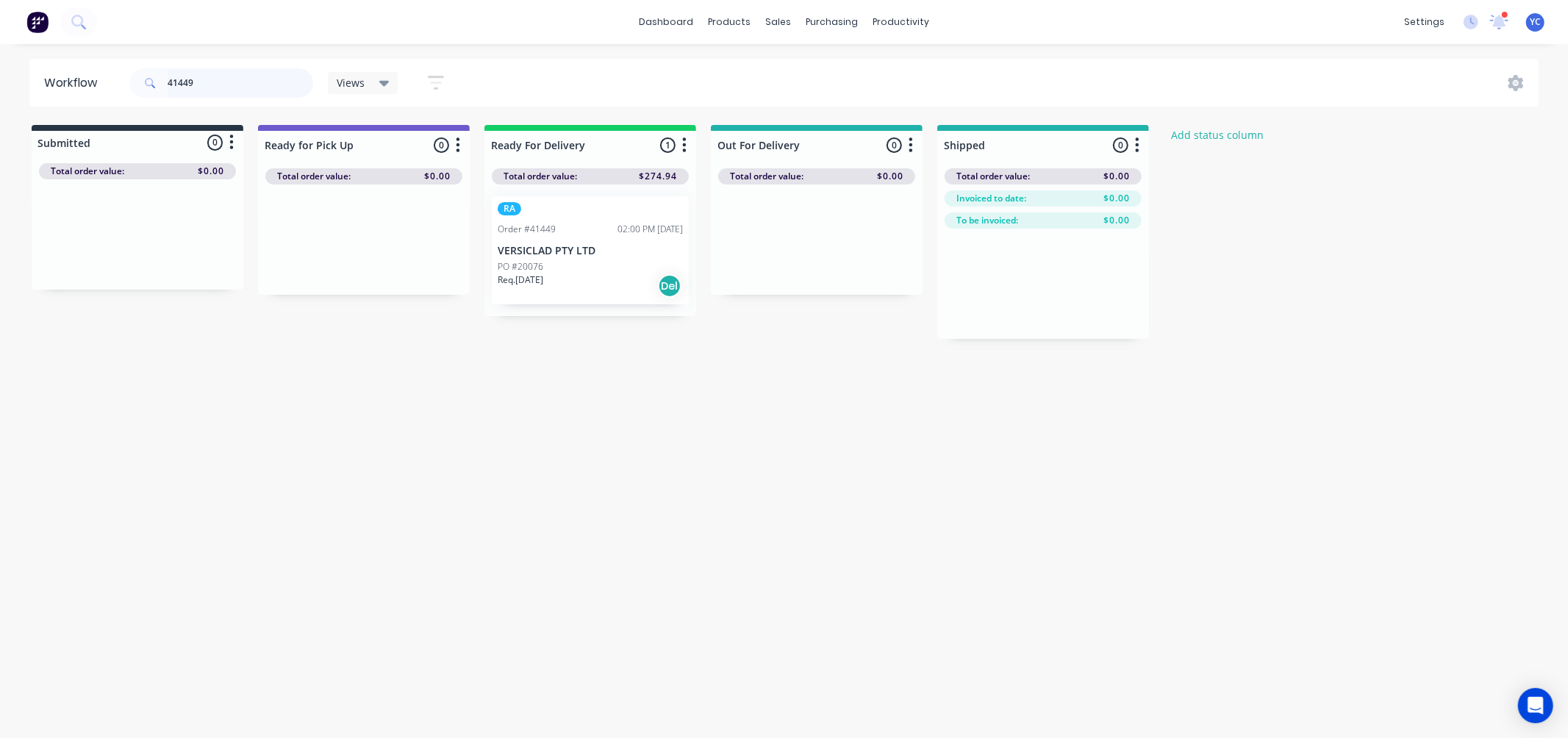
click at [231, 79] on input "41449" at bounding box center [239, 83] width 145 height 29
click at [220, 85] on input "41449" at bounding box center [239, 83] width 145 height 29
click at [209, 65] on div "41449" at bounding box center [221, 83] width 184 height 44
click at [200, 66] on div "41449" at bounding box center [221, 83] width 184 height 44
drag, startPoint x: 198, startPoint y: 82, endPoint x: 145, endPoint y: 85, distance: 53.1
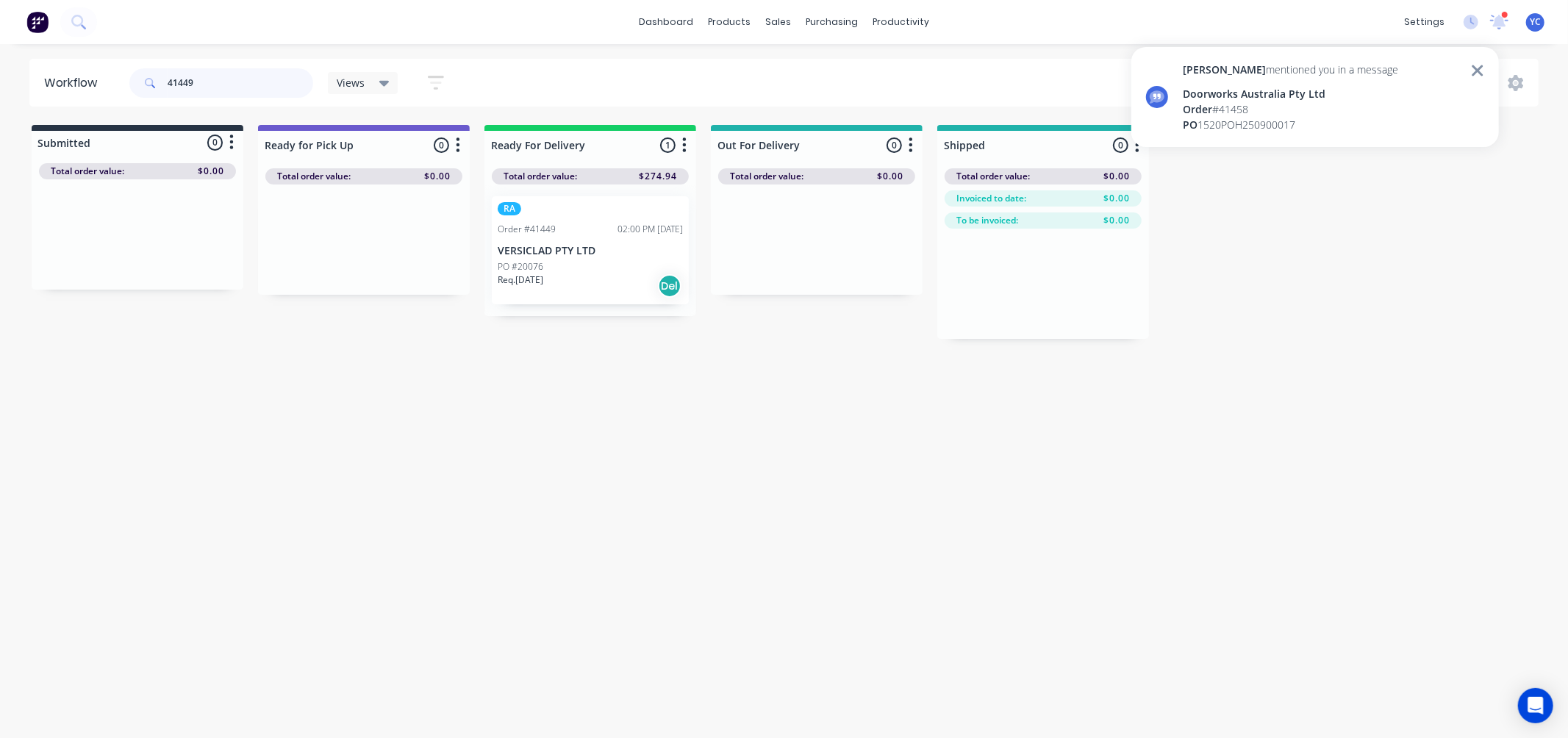
click at [145, 85] on div "41449" at bounding box center [221, 83] width 184 height 29
type input "41459"
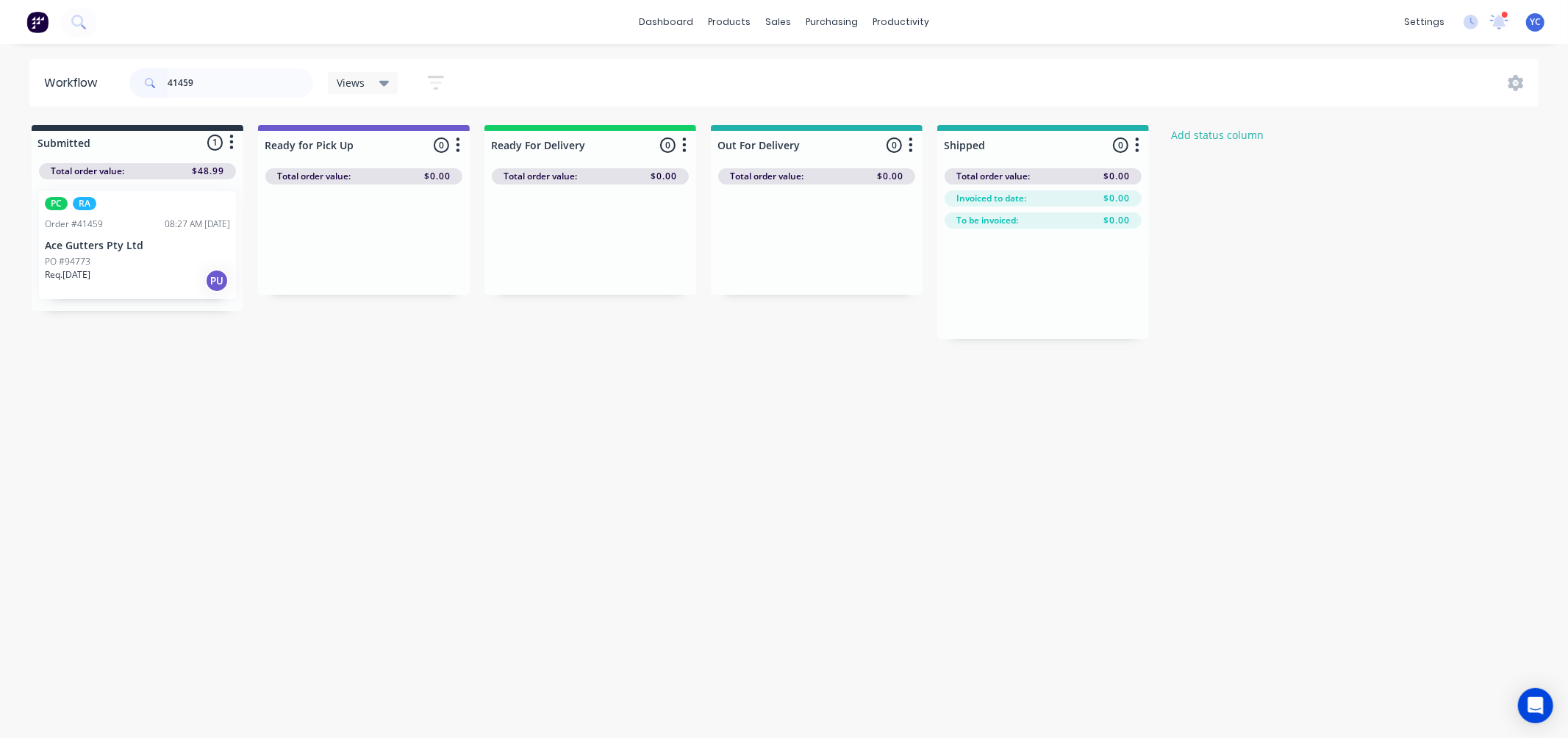
click at [135, 279] on div "Req. 03/09/25 PU" at bounding box center [137, 280] width 185 height 25
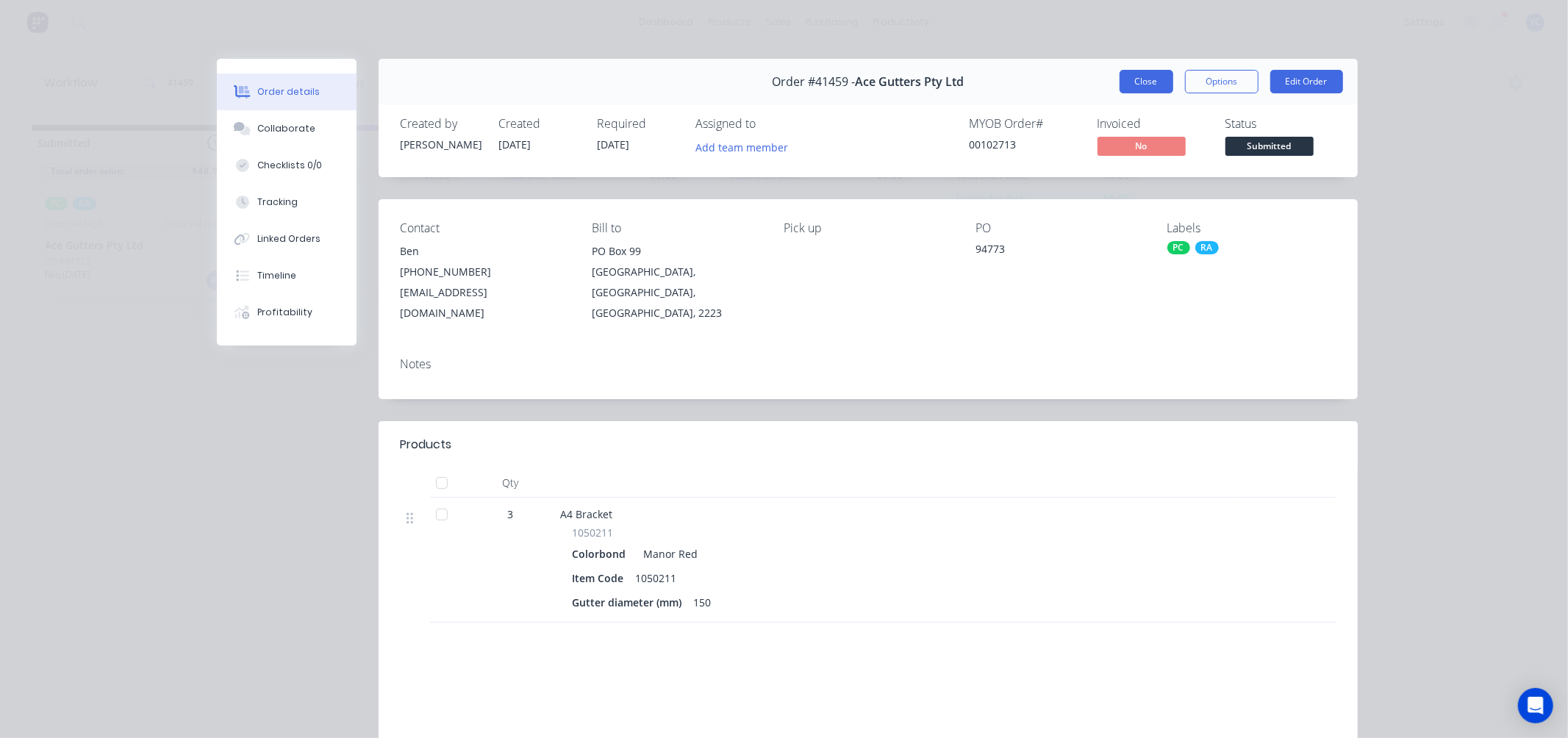
click at [1134, 77] on button "Close" at bounding box center [1146, 81] width 54 height 24
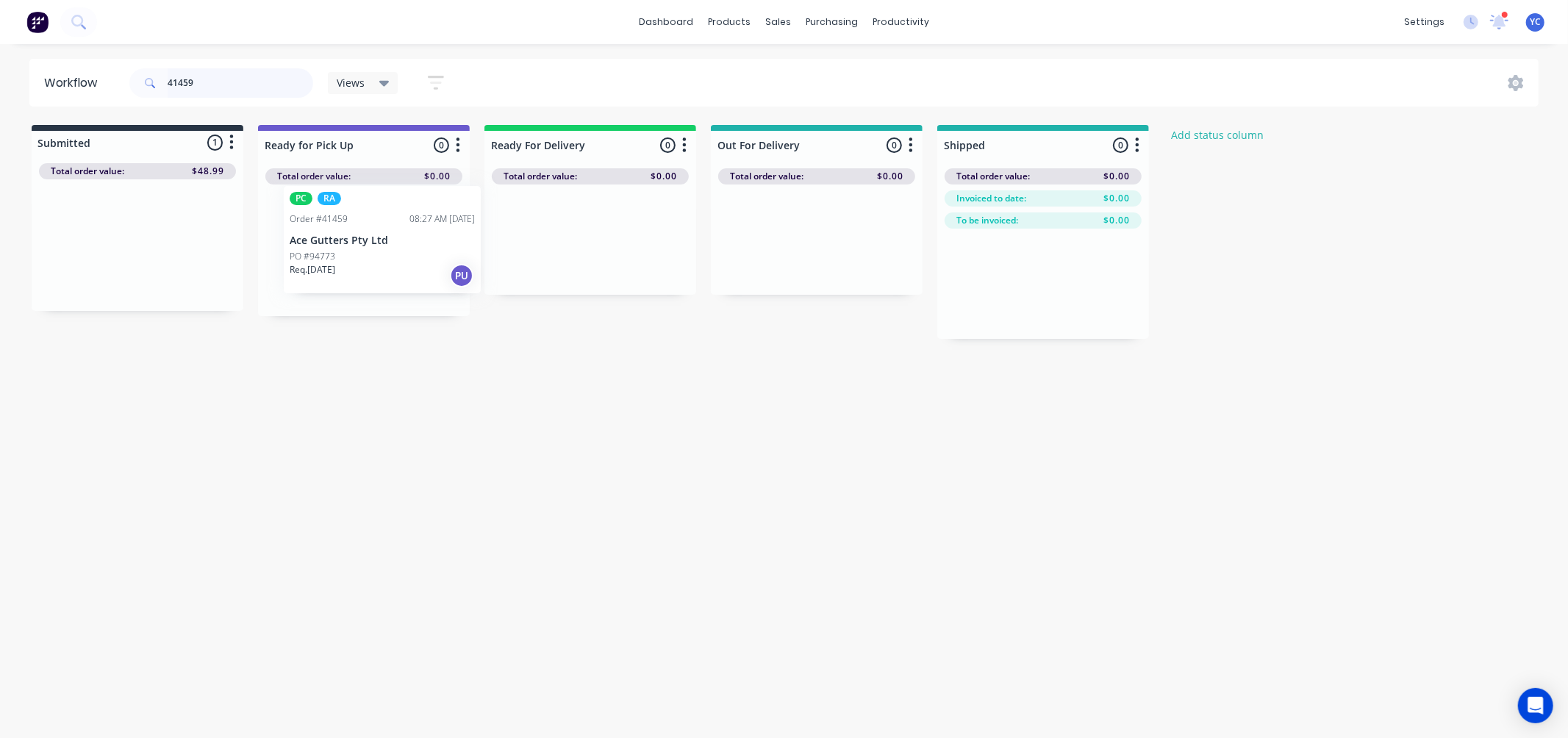
drag, startPoint x: 92, startPoint y: 238, endPoint x: 343, endPoint y: 233, distance: 251.0
click at [343, 233] on div "Submitted 1 Status colour #273444 hex #273444 Save Cancel Summaries Total order…" at bounding box center [789, 232] width 1599 height 214
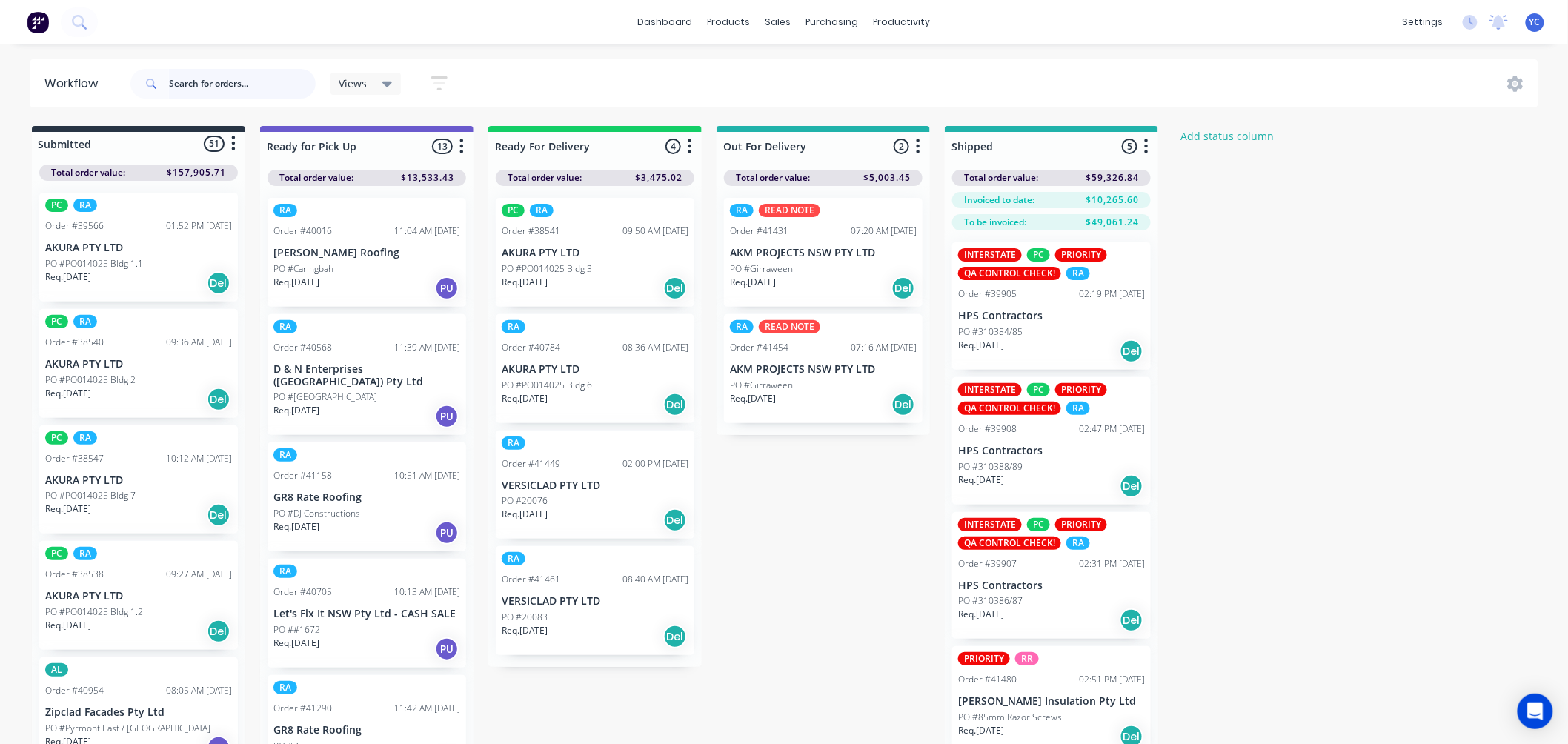
click at [263, 84] on input "text" at bounding box center [241, 84] width 146 height 29
type input "41450"
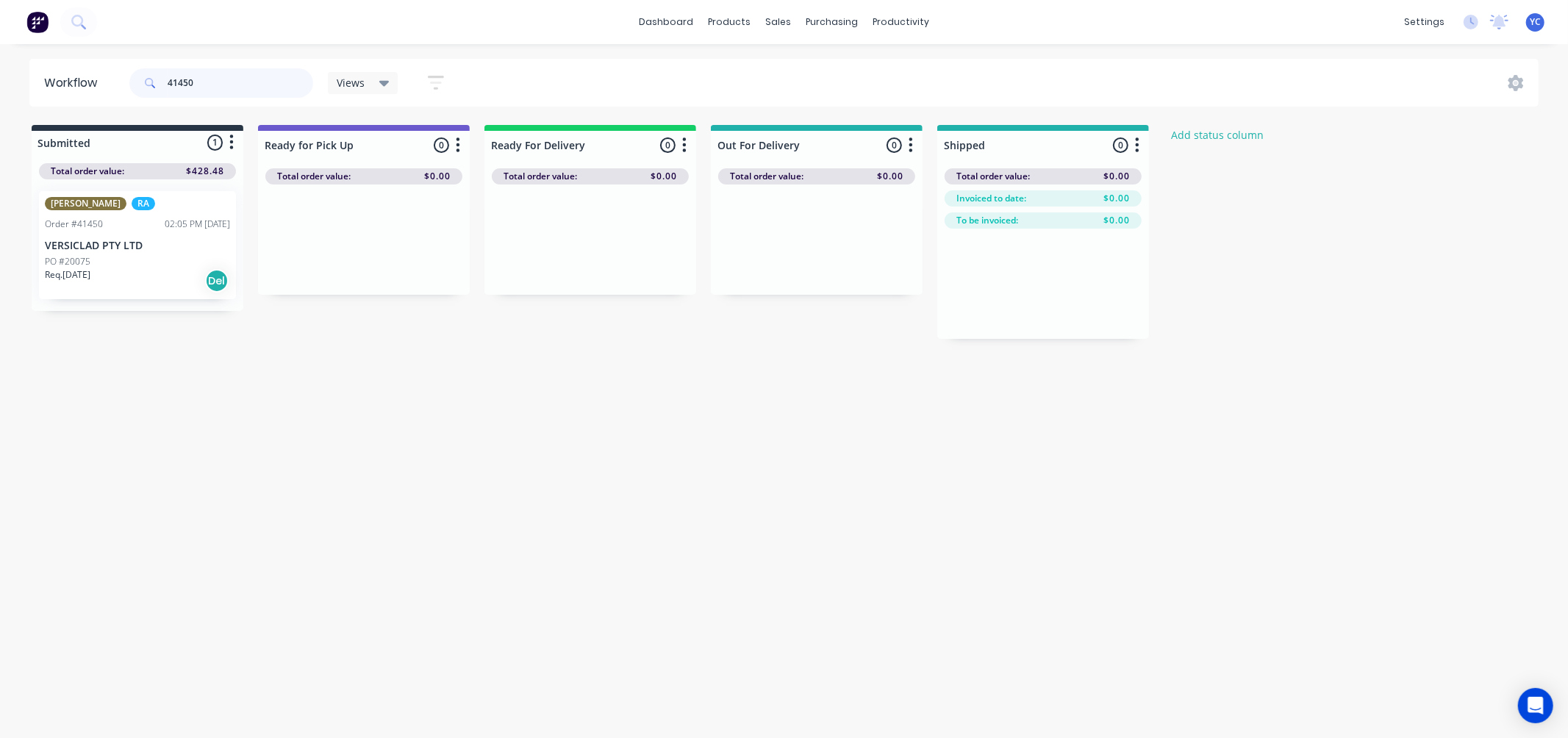
click at [176, 438] on div "Workflow 41450 Views Save new view None (Default) edit AL edit ALL edit BB & TH…" at bounding box center [784, 383] width 1568 height 649
drag, startPoint x: 502, startPoint y: 266, endPoint x: 78, endPoint y: 248, distance: 424.4
click at [98, 261] on div "[PERSON_NAME] RA Order #41450 02:05 PM [DATE] VERSICLAD PTY LTD PO #20075 Req. …" at bounding box center [138, 245] width 212 height 132
click at [142, 408] on div "Workflow 41450 Views Save new view None (Default) edit AL edit ALL edit BB & TH…" at bounding box center [784, 383] width 1568 height 649
click at [89, 405] on div "Workflow 41450 Views Save new view None (Default) edit AL edit ALL edit BB & TH…" at bounding box center [784, 383] width 1568 height 649
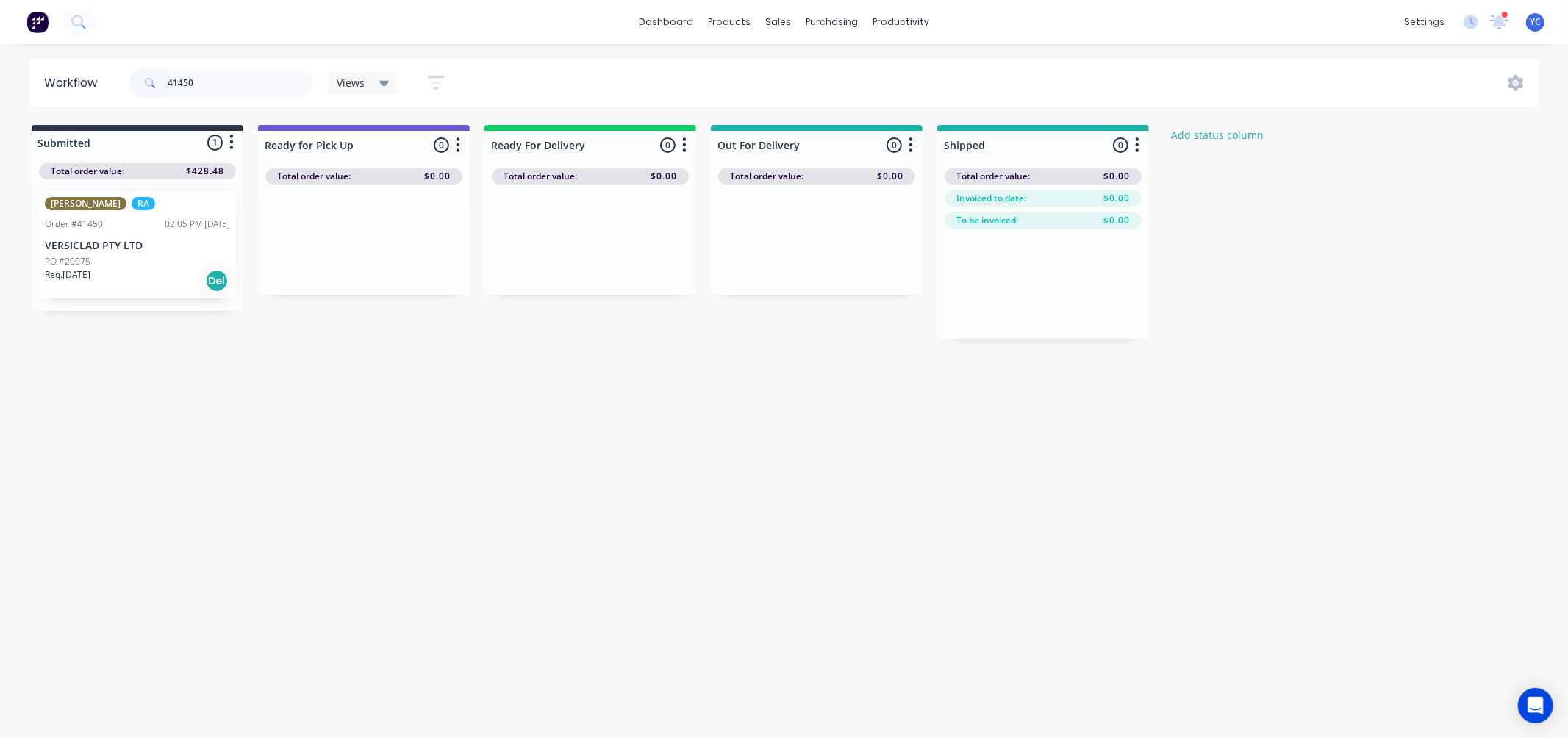
click at [55, 285] on div "[PERSON_NAME] RA Order #41450 02:05 PM [DATE] VERSICLAD PTY LTD PO #20075 Req. …" at bounding box center [138, 245] width 212 height 132
click at [409, 489] on div "Workflow 41450 Views Save new view None (Default) edit AL edit ALL edit BB & TH…" at bounding box center [784, 383] width 1568 height 649
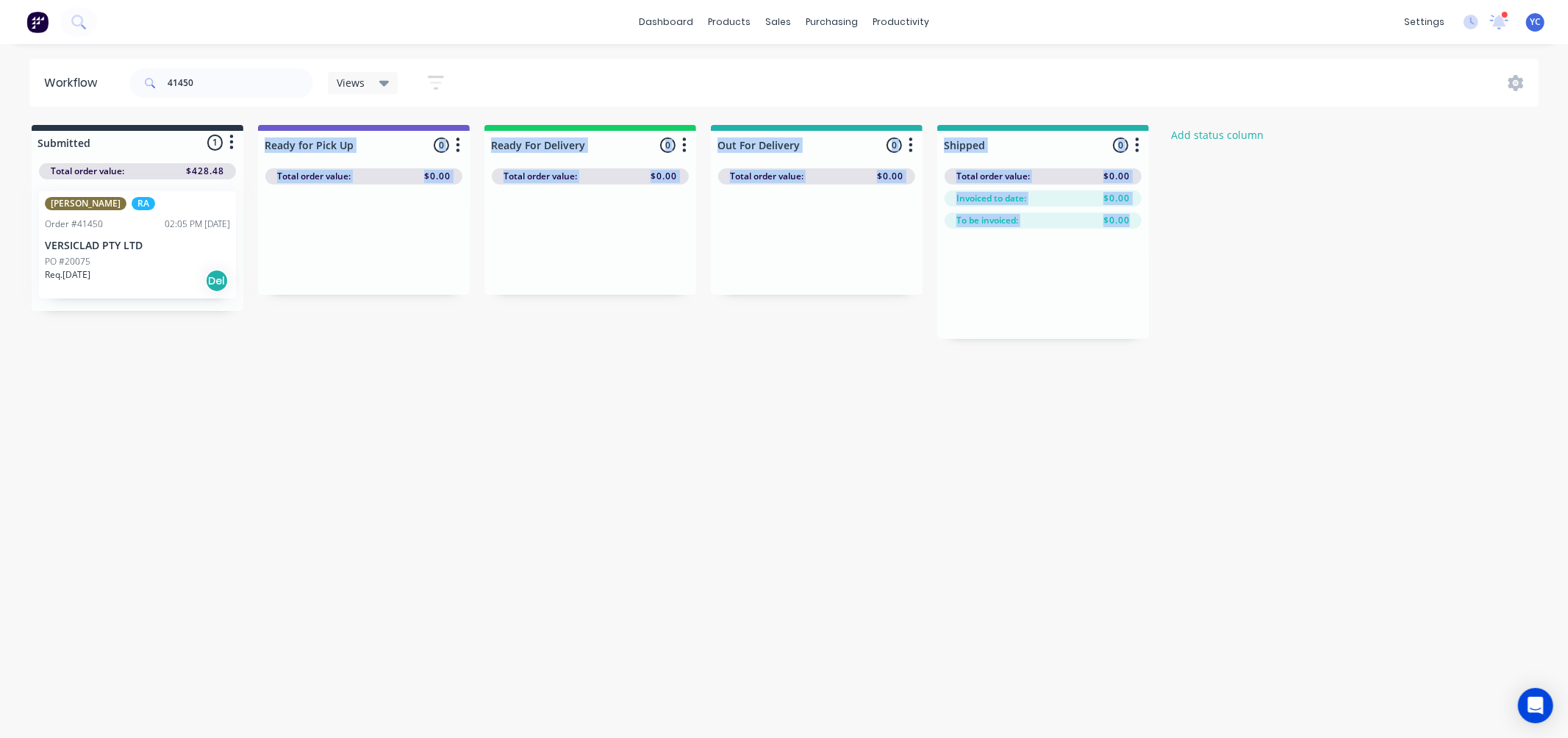
drag, startPoint x: 121, startPoint y: 232, endPoint x: 214, endPoint y: 370, distance: 166.4
click at [209, 368] on div "Workflow 41450 Views Save new view None (Default) edit AL edit ALL edit BB & TH…" at bounding box center [784, 383] width 1568 height 649
click at [334, 394] on div "Workflow 41450 Views Save new view None (Default) edit AL edit ALL edit BB & TH…" at bounding box center [784, 383] width 1568 height 649
drag, startPoint x: 89, startPoint y: 228, endPoint x: 258, endPoint y: 384, distance: 230.0
click at [258, 383] on div "Workflow 41450 Views Save new view None (Default) edit AL edit ALL edit BB & TH…" at bounding box center [784, 383] width 1568 height 649
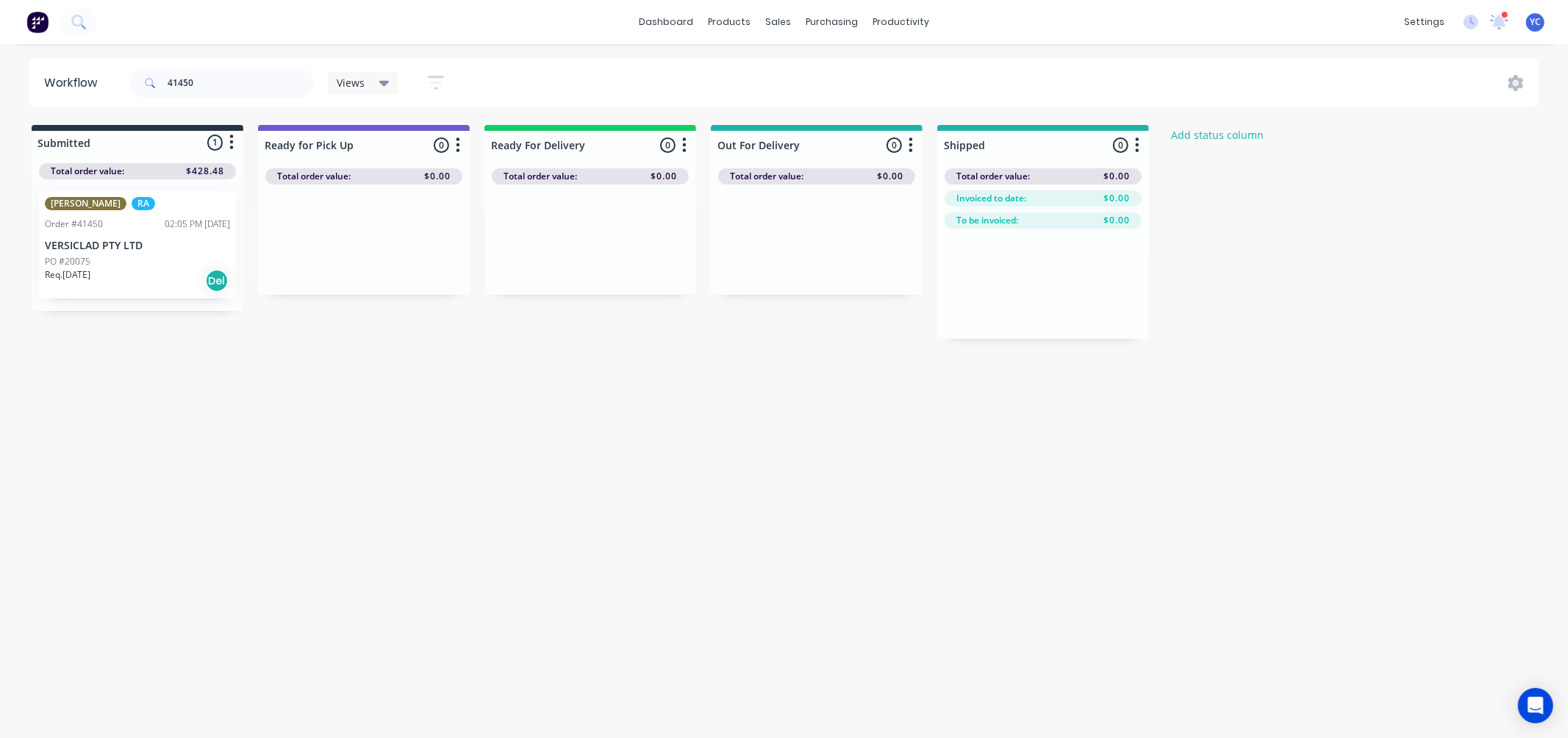
click at [283, 396] on div "Workflow 41450 Views Save new view None (Default) edit AL edit ALL edit BB & TH…" at bounding box center [784, 383] width 1568 height 649
click at [275, 392] on div "Workflow 41450 Views Save new view None (Default) edit AL edit ALL edit BB & TH…" at bounding box center [784, 383] width 1568 height 649
drag, startPoint x: 272, startPoint y: 382, endPoint x: 164, endPoint y: 320, distance: 124.5
click at [270, 380] on div "Workflow 41450 Views Save new view None (Default) edit AL edit ALL edit BB & TH…" at bounding box center [784, 383] width 1568 height 649
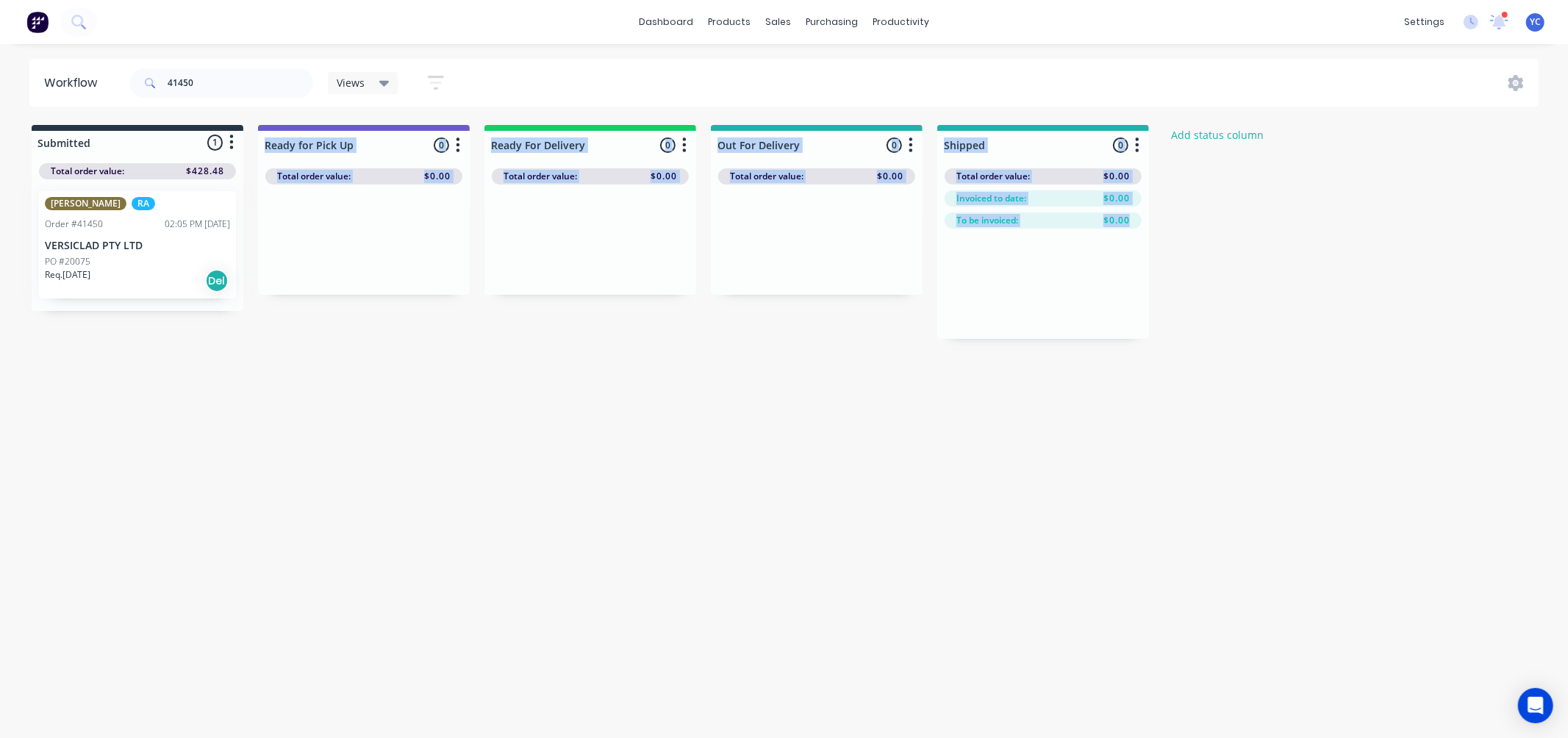
drag, startPoint x: 78, startPoint y: 227, endPoint x: 489, endPoint y: 354, distance: 430.2
click at [489, 354] on div "Workflow 41450 Views Save new view None (Default) edit AL edit ALL edit BB & TH…" at bounding box center [784, 383] width 1568 height 649
click at [459, 371] on div "Workflow 41450 Views Save new view None (Default) edit AL edit ALL edit BB & TH…" at bounding box center [784, 383] width 1568 height 649
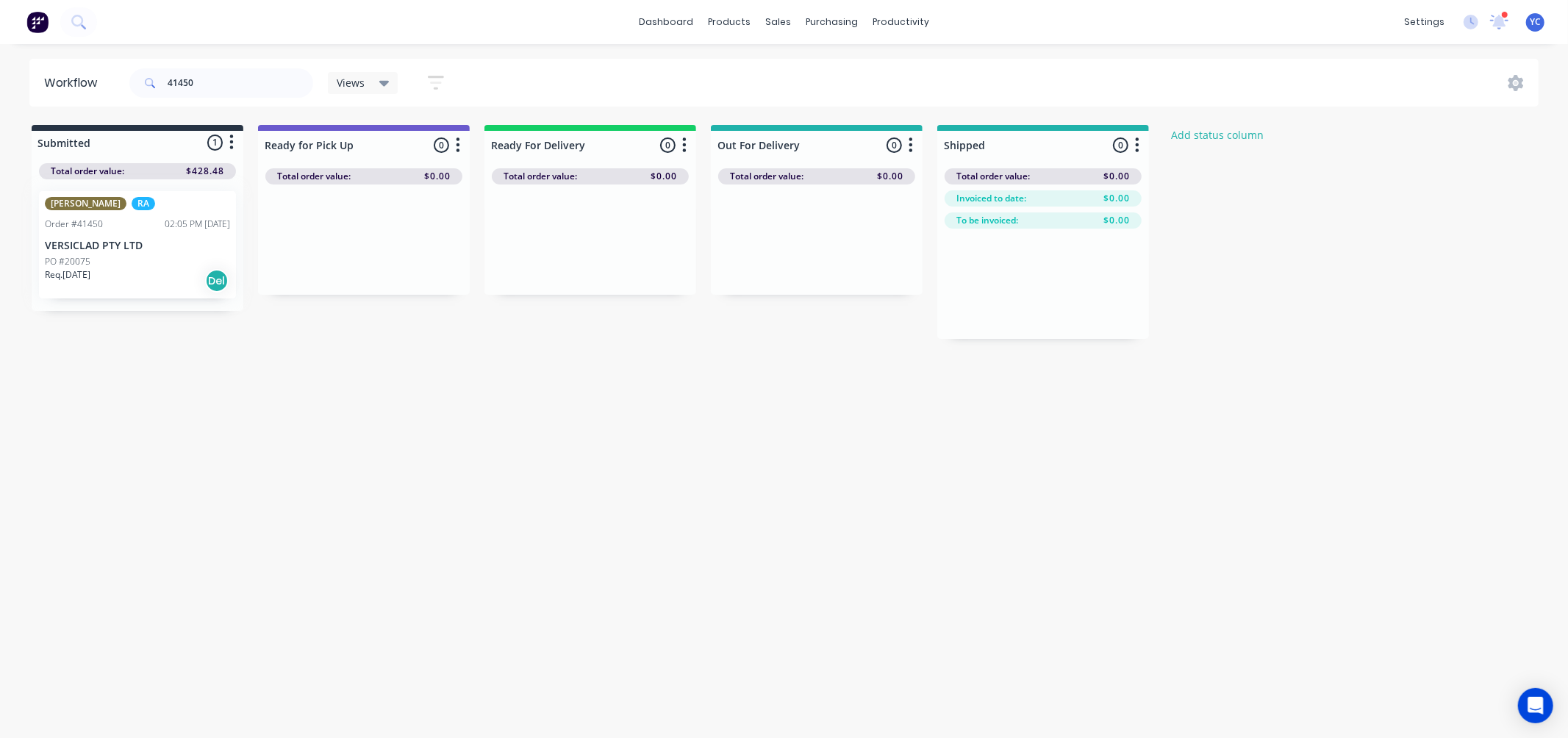
click at [480, 209] on div "Submitted 1 Status colour #273444 hex #273444 Save Cancel Summaries Total order…" at bounding box center [789, 232] width 1599 height 214
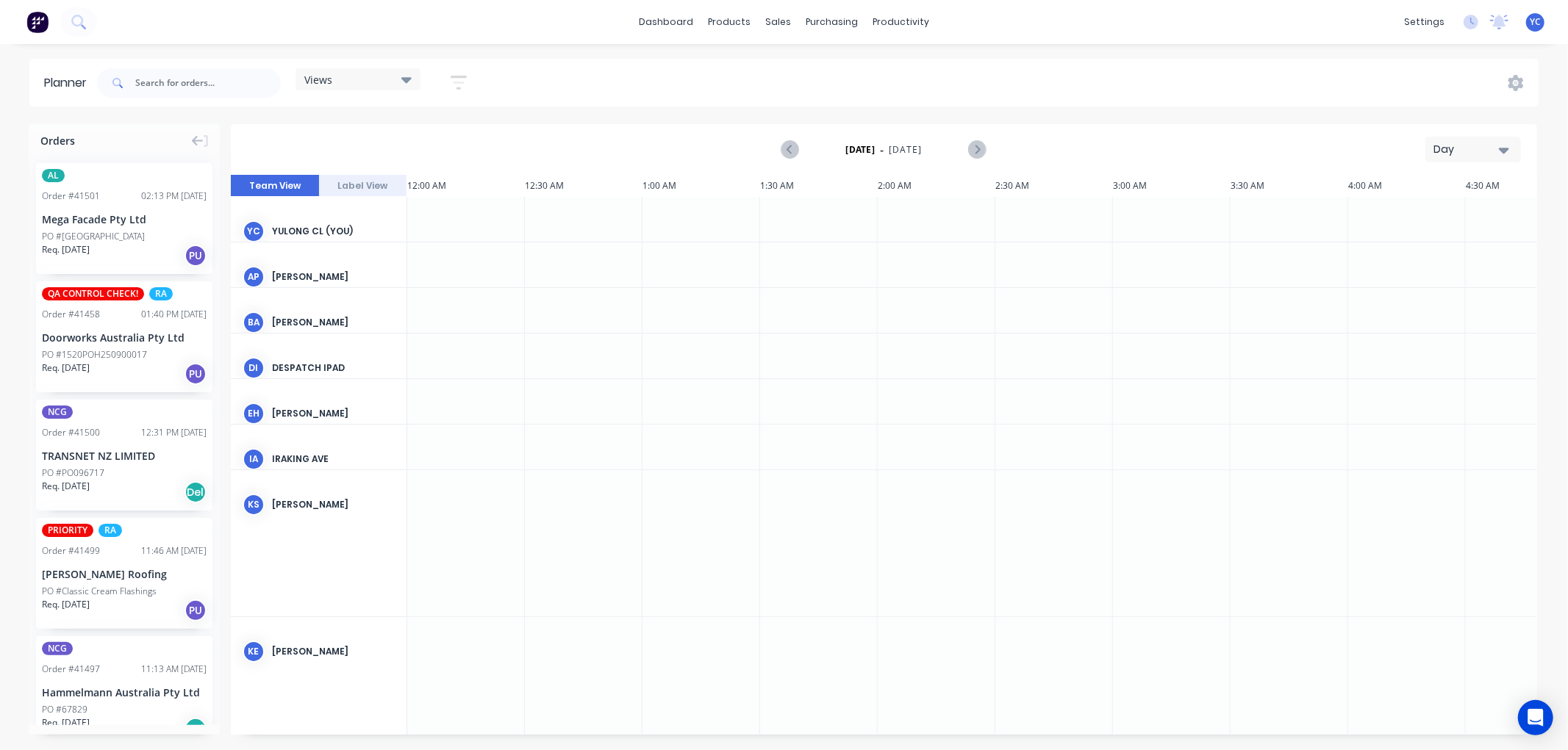
scroll to position [0, 3294]
click at [890, 21] on div "productivity" at bounding box center [901, 22] width 71 height 22
click at [906, 17] on div "productivity" at bounding box center [901, 22] width 71 height 22
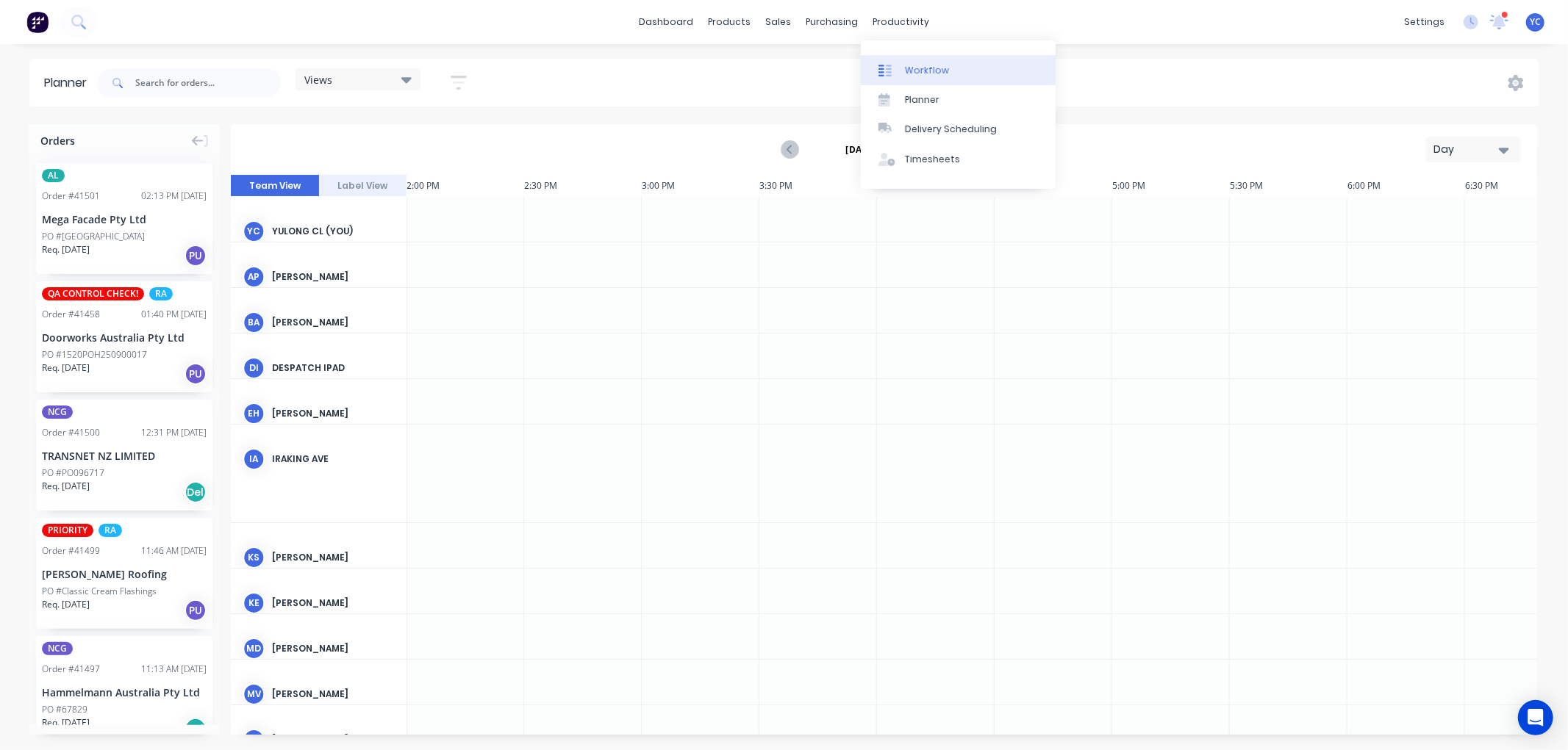
click at [912, 70] on div "Workflow" at bounding box center [927, 70] width 44 height 13
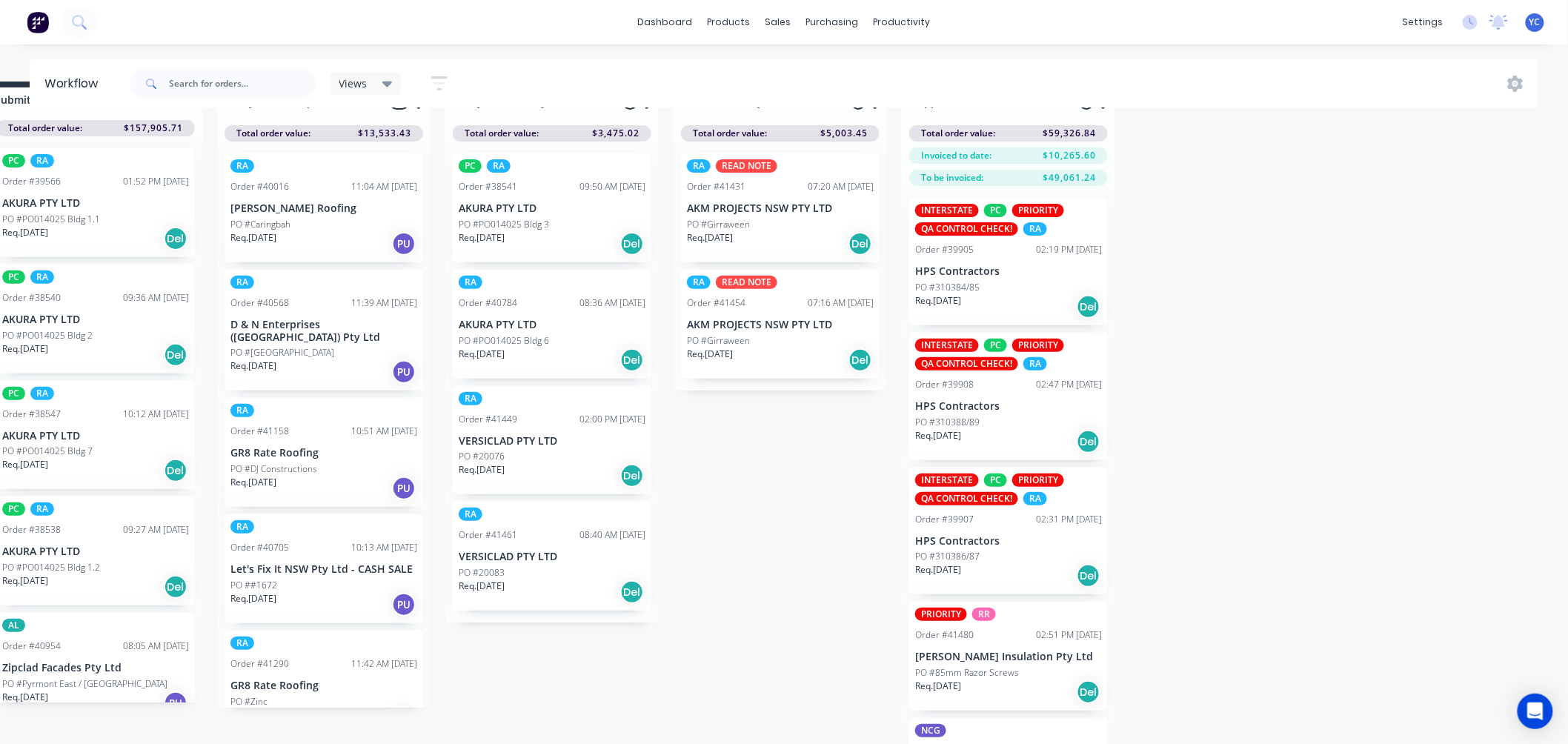
scroll to position [64, 43]
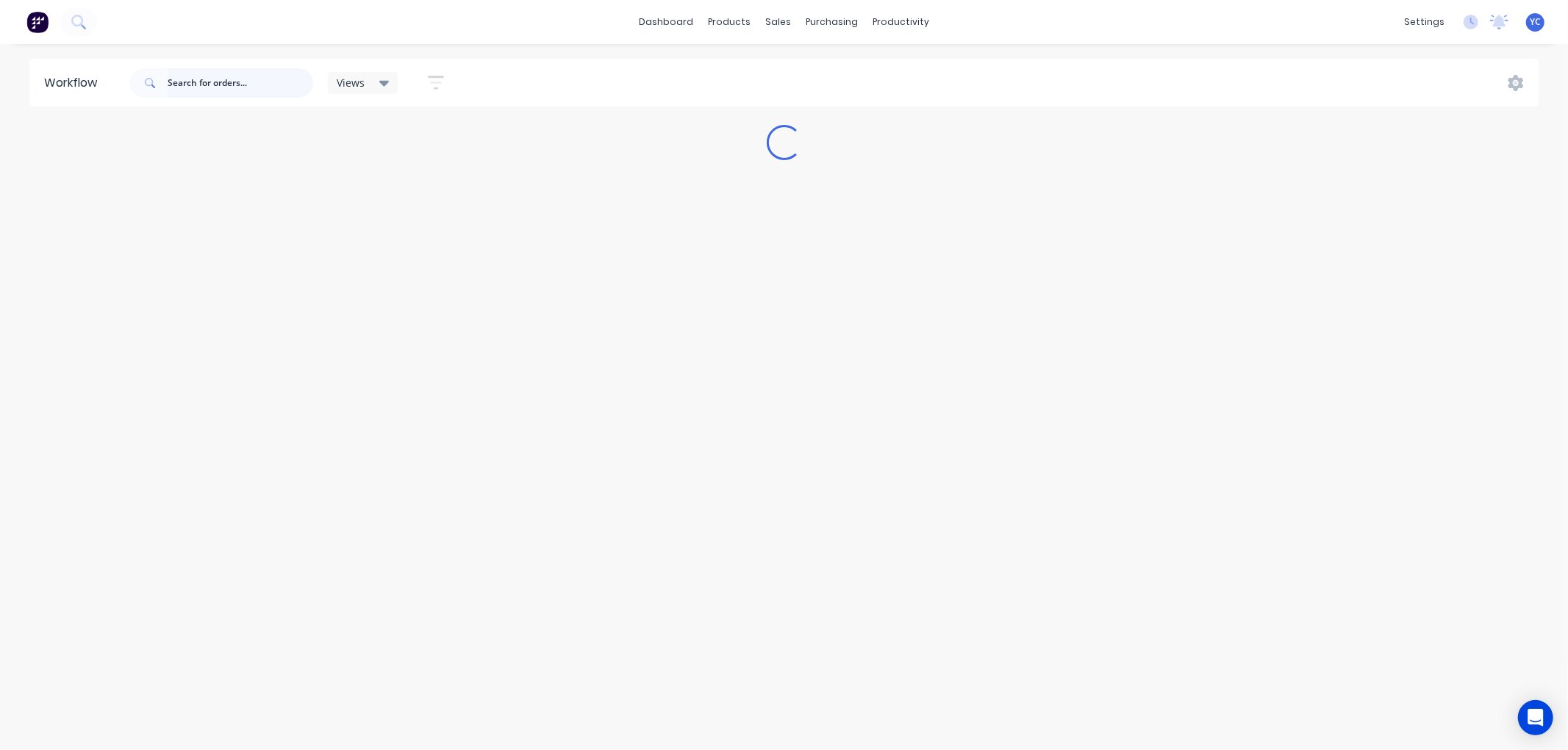
click at [261, 77] on input "text" at bounding box center [239, 83] width 145 height 29
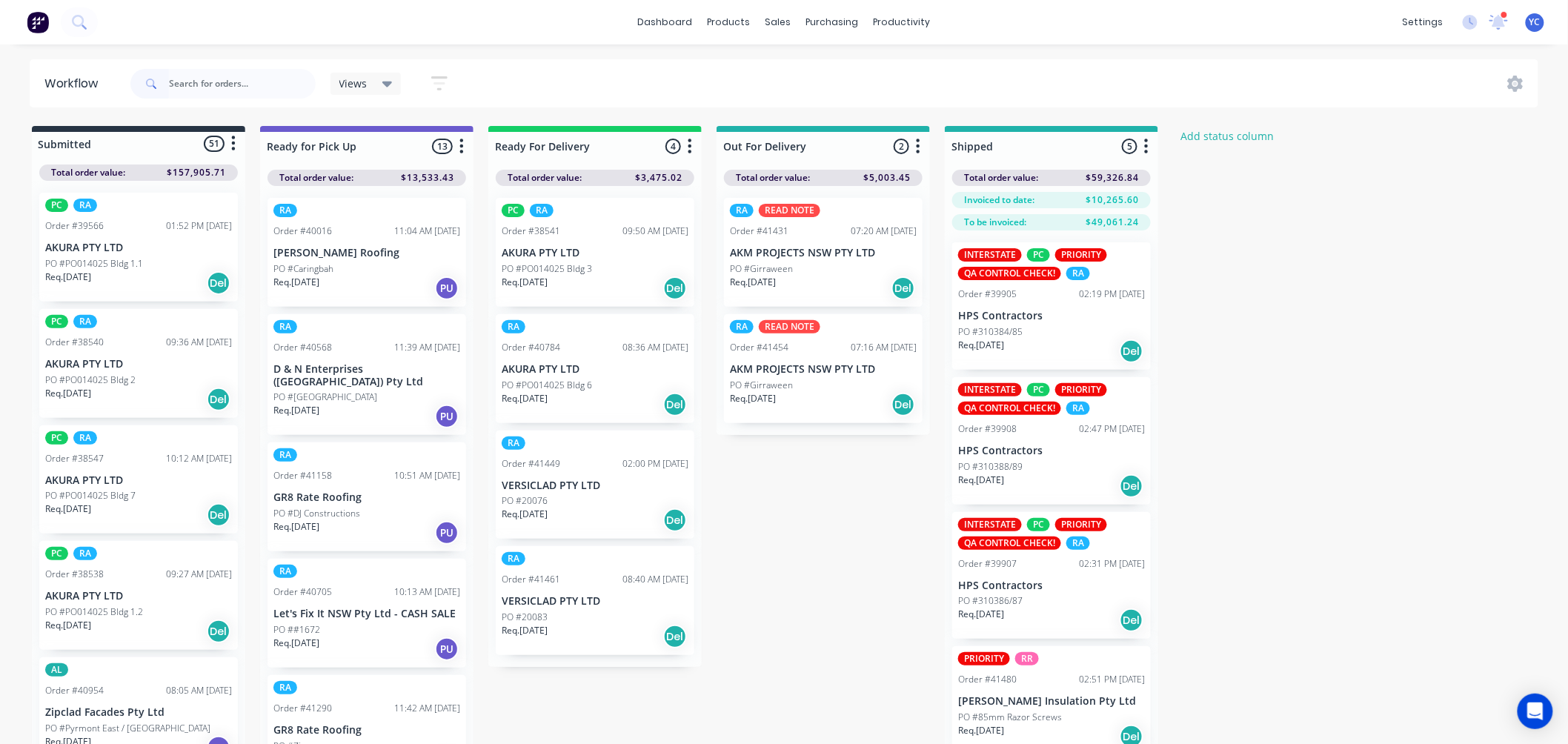
click at [283, 76] on div "dashboard products sales purchasing productivity dashboard products Product Cat…" at bounding box center [784, 327] width 1568 height 655
click at [283, 74] on input "text" at bounding box center [241, 84] width 146 height 29
type input "versi"
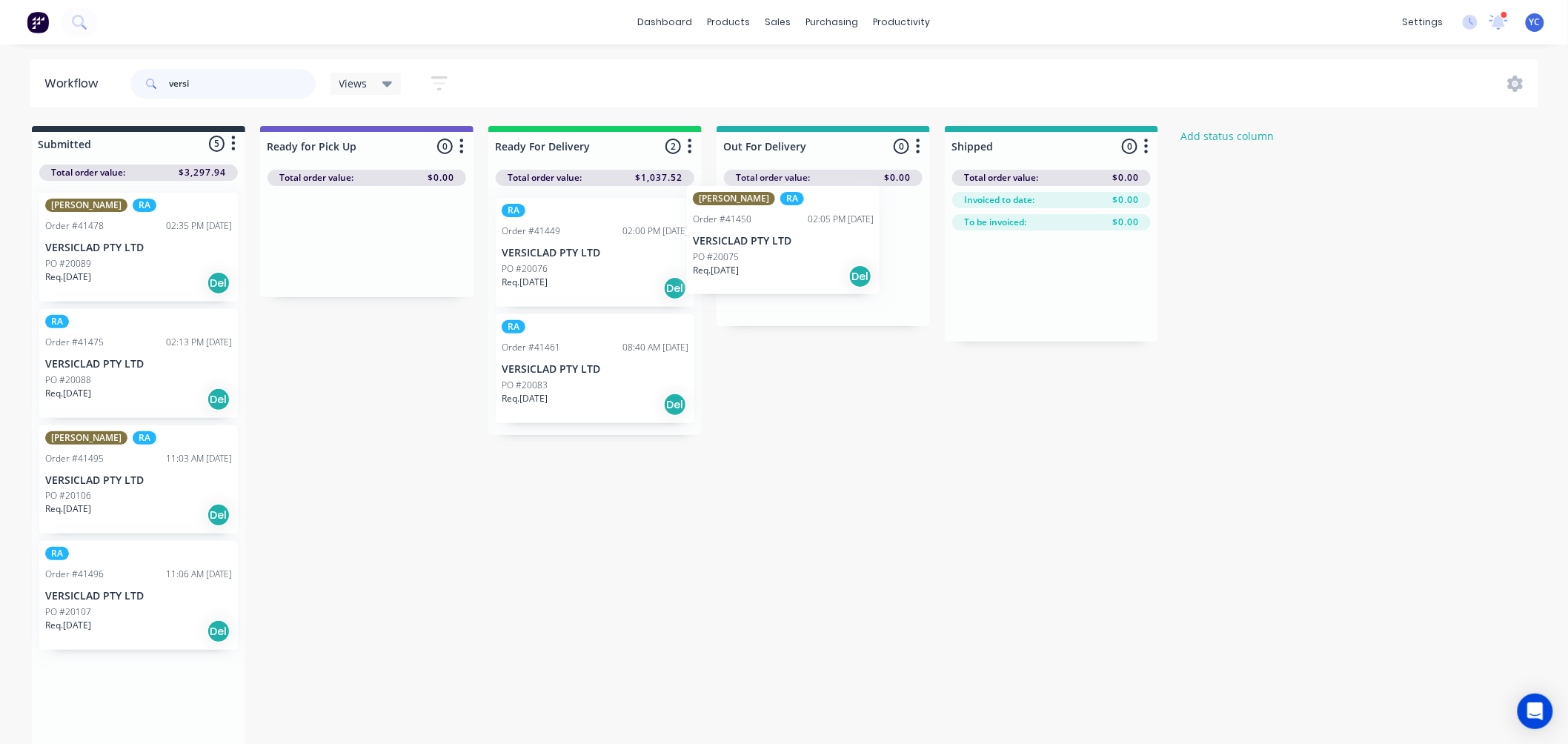
drag, startPoint x: 85, startPoint y: 211, endPoint x: 702, endPoint y: 214, distance: 617.0
click at [742, 209] on div "Submitted 5 Status colour #273444 hex #273444 Save Cancel Summaries Total order…" at bounding box center [795, 436] width 1612 height 621
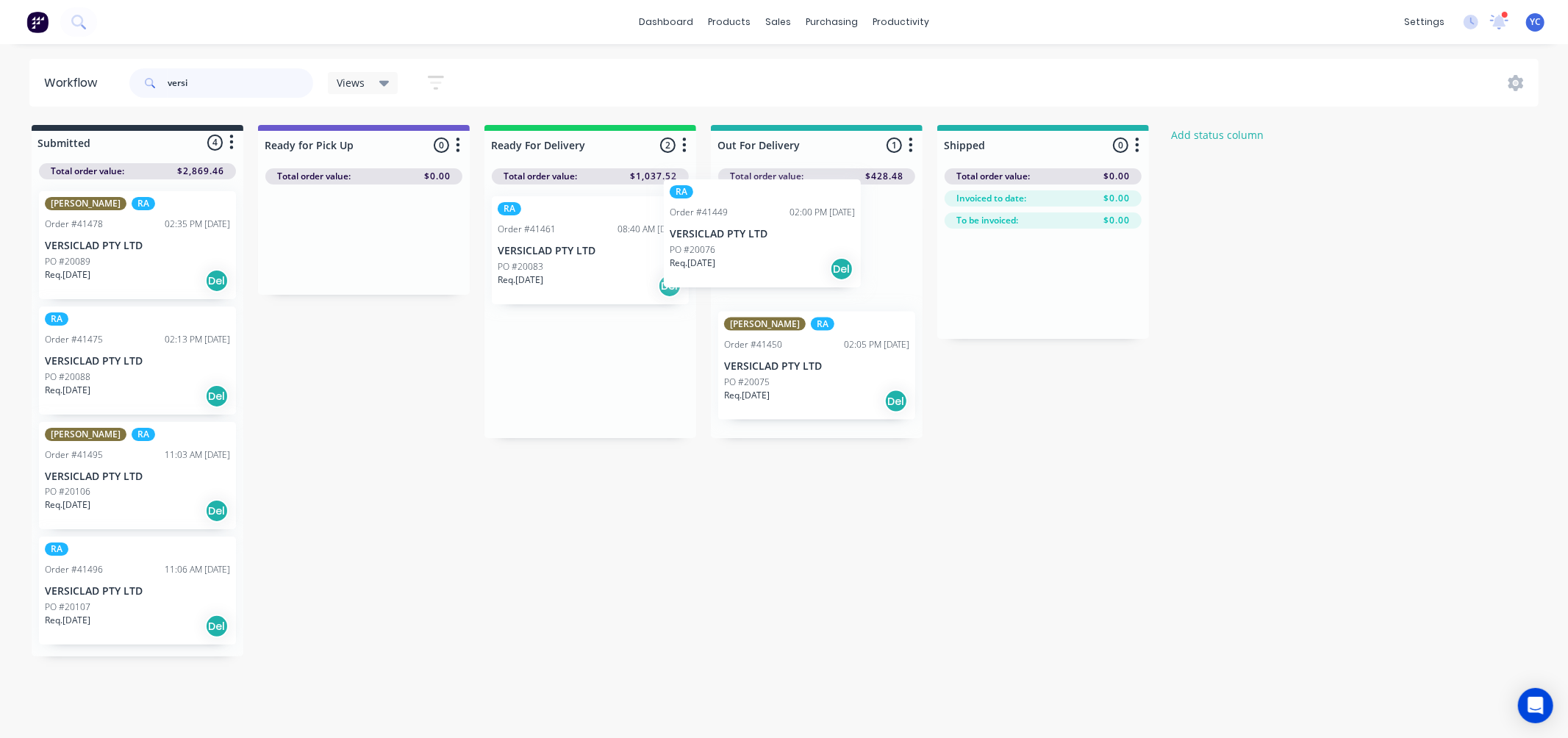
drag, startPoint x: 578, startPoint y: 231, endPoint x: 788, endPoint y: 216, distance: 210.5
click at [788, 216] on div "Submitted 4 Status colour #273444 hex #273444 Save Cancel Summaries Total order…" at bounding box center [789, 391] width 1599 height 532
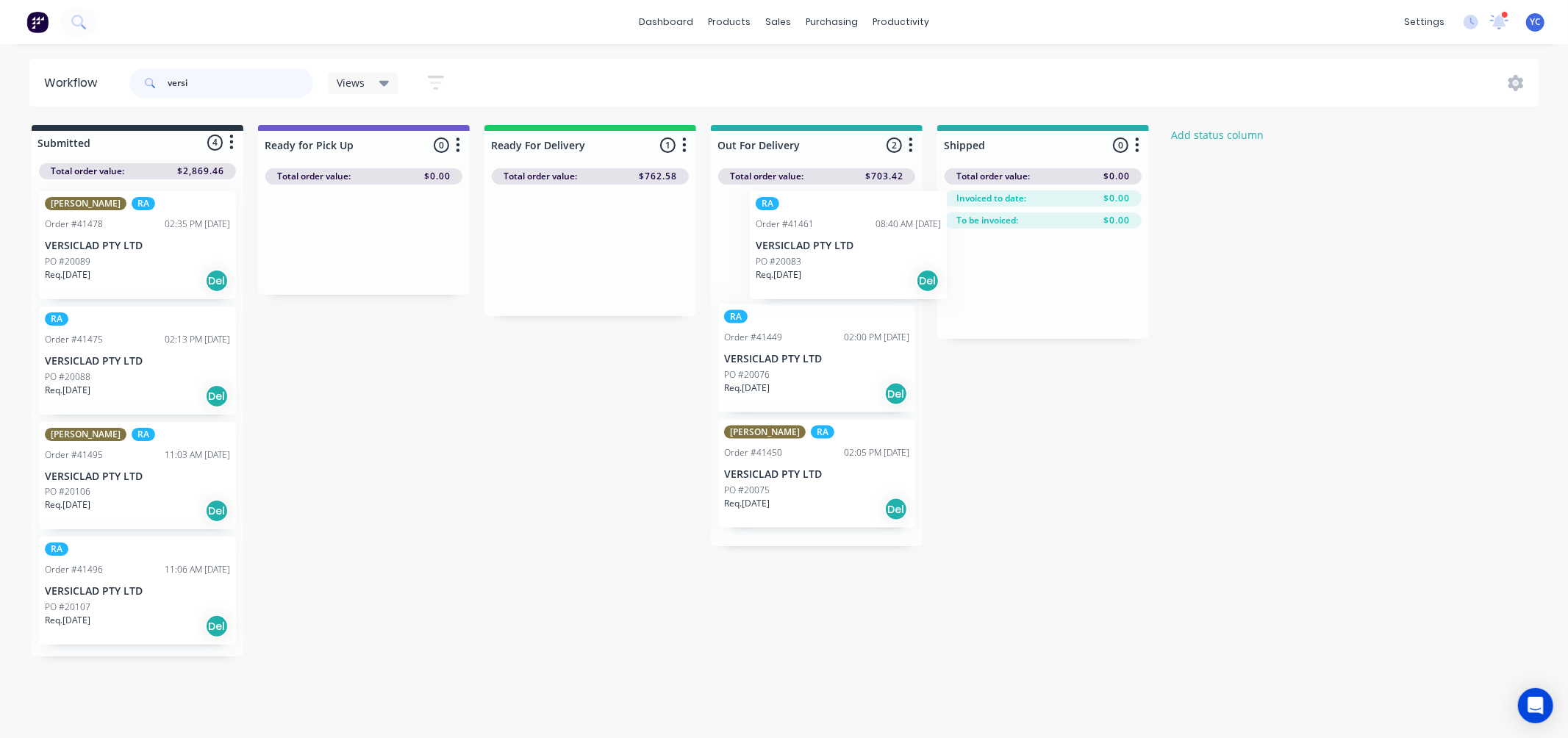
drag, startPoint x: 567, startPoint y: 224, endPoint x: 833, endPoint y: 220, distance: 266.0
click at [833, 220] on div "Submitted 4 Status colour #273444 hex #273444 Save Cancel Summaries Total order…" at bounding box center [789, 391] width 1599 height 532
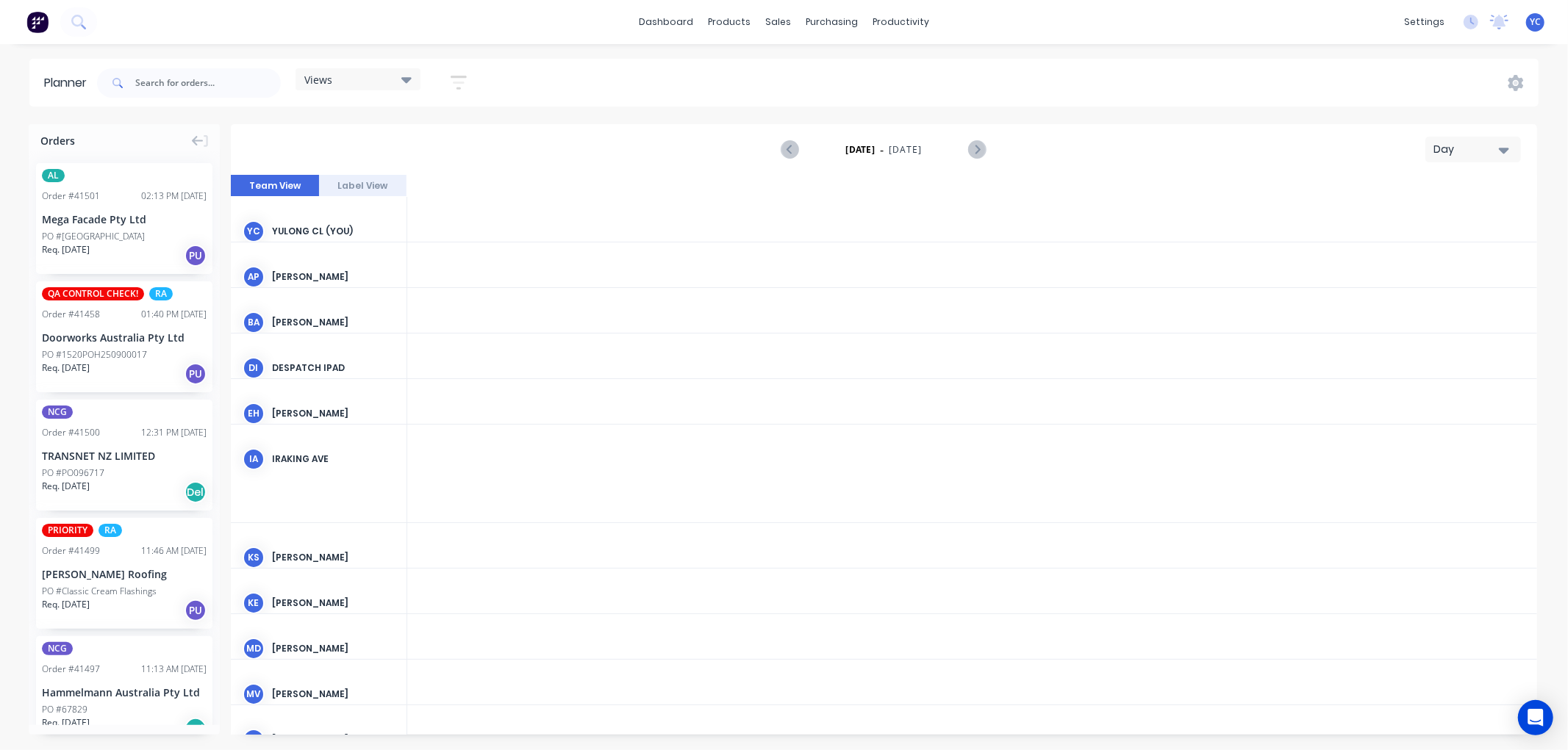
scroll to position [0, 3294]
